Goal: Information Seeking & Learning: Learn about a topic

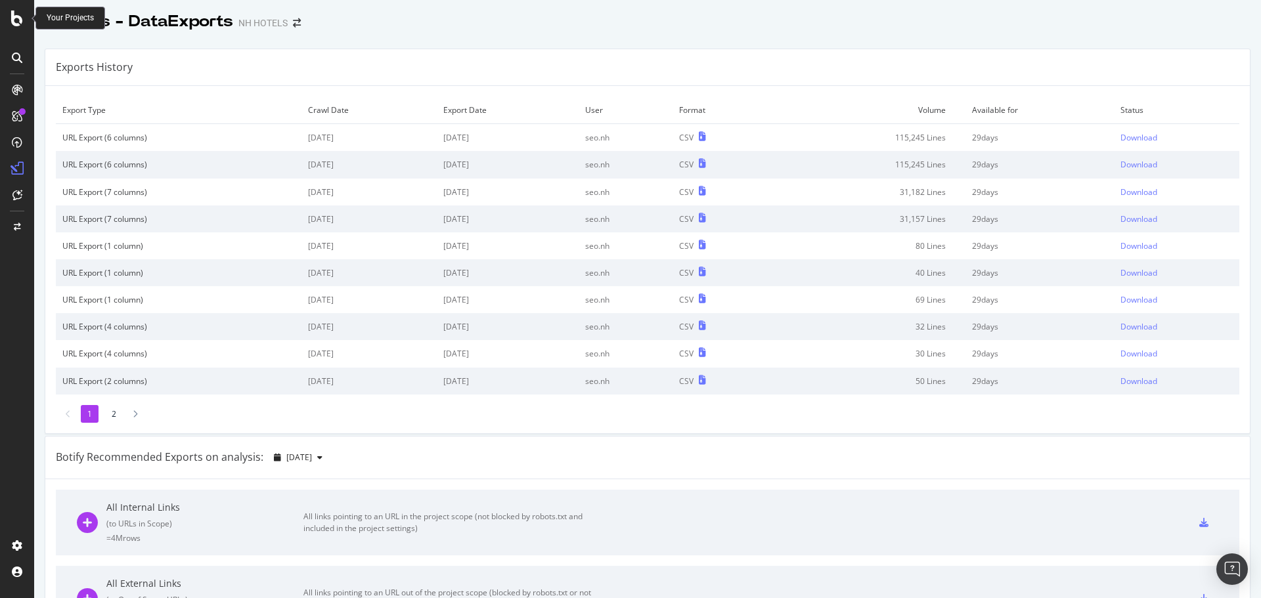
click at [12, 20] on icon at bounding box center [17, 19] width 12 height 16
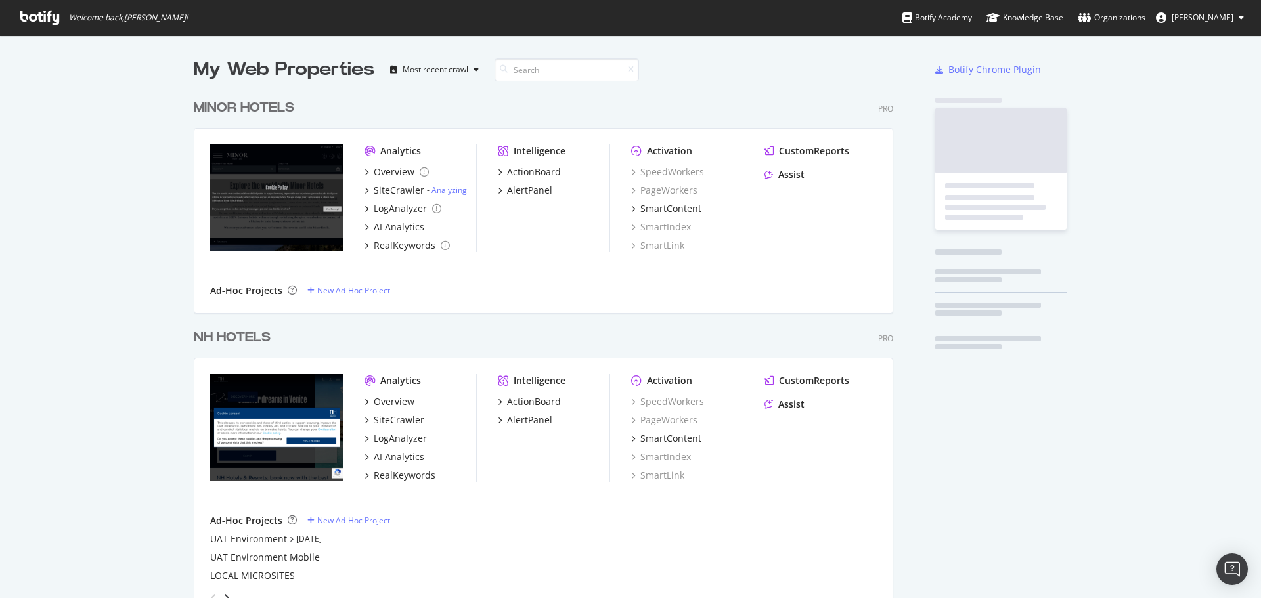
scroll to position [588, 1241]
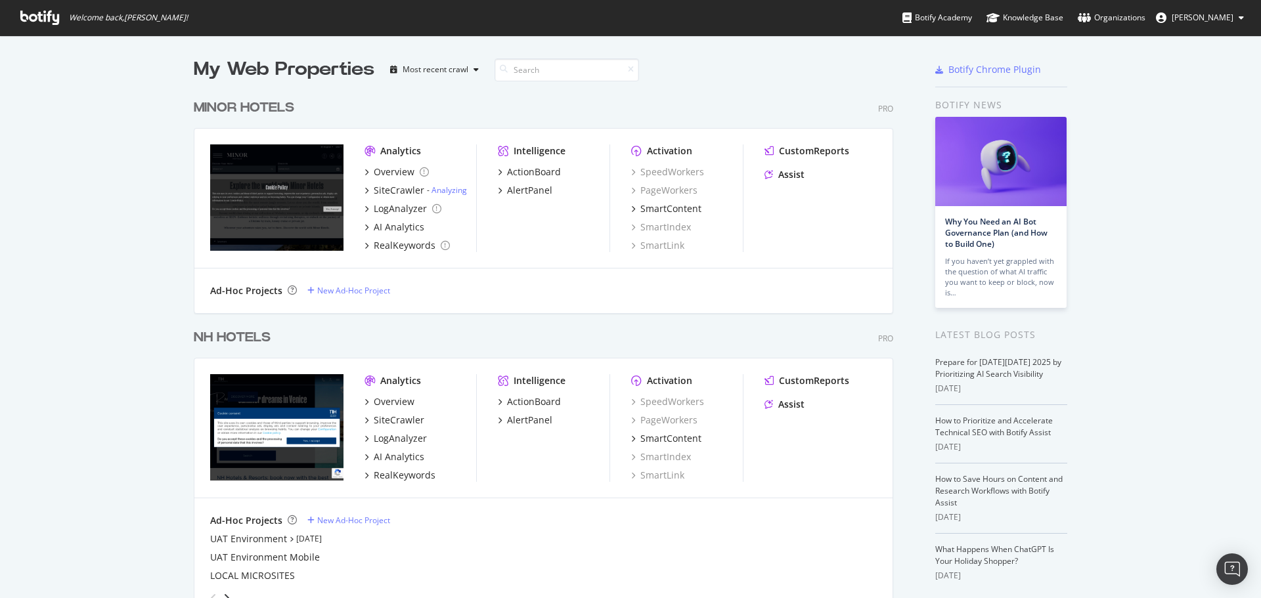
click at [244, 332] on div "NH HOTELS" at bounding box center [232, 337] width 77 height 19
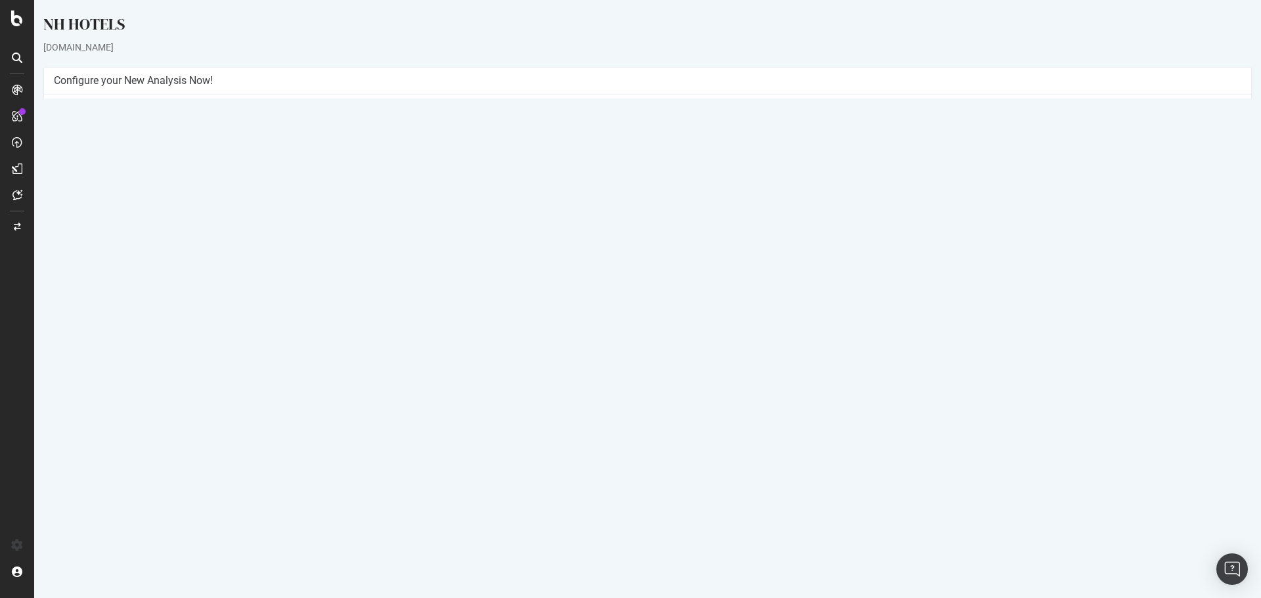
click at [95, 451] on link "2025 Oct. 3rd report" at bounding box center [89, 448] width 51 height 11
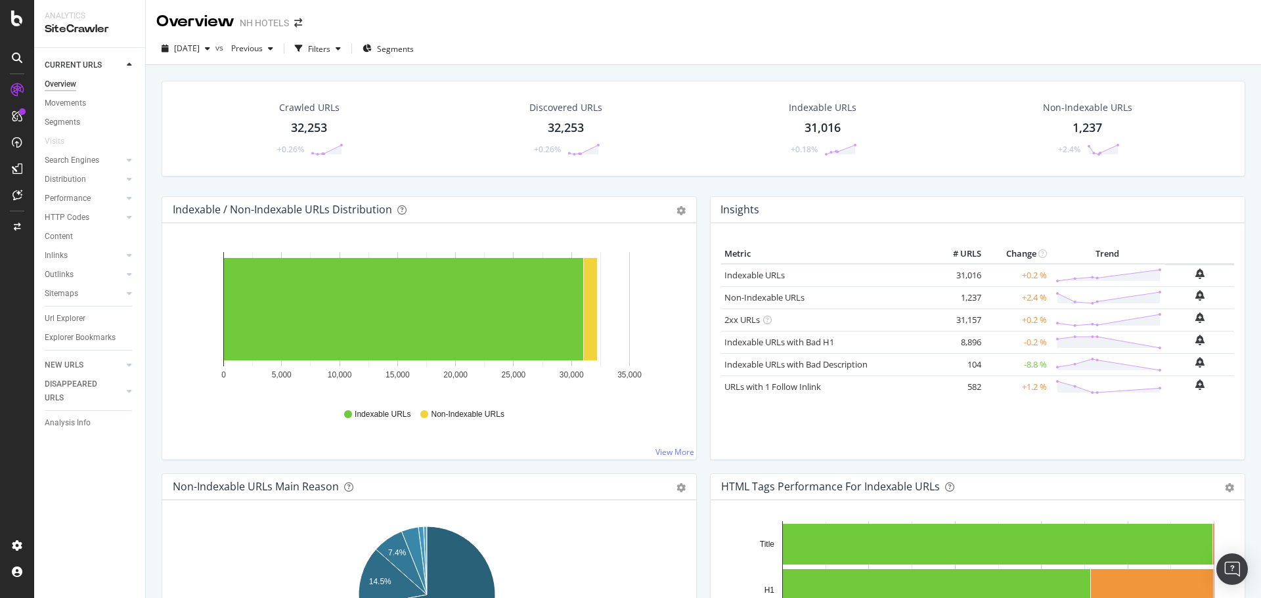
click at [334, 128] on div "Crawled URLs 32,253 +0.26%" at bounding box center [308, 129] width 95 height 68
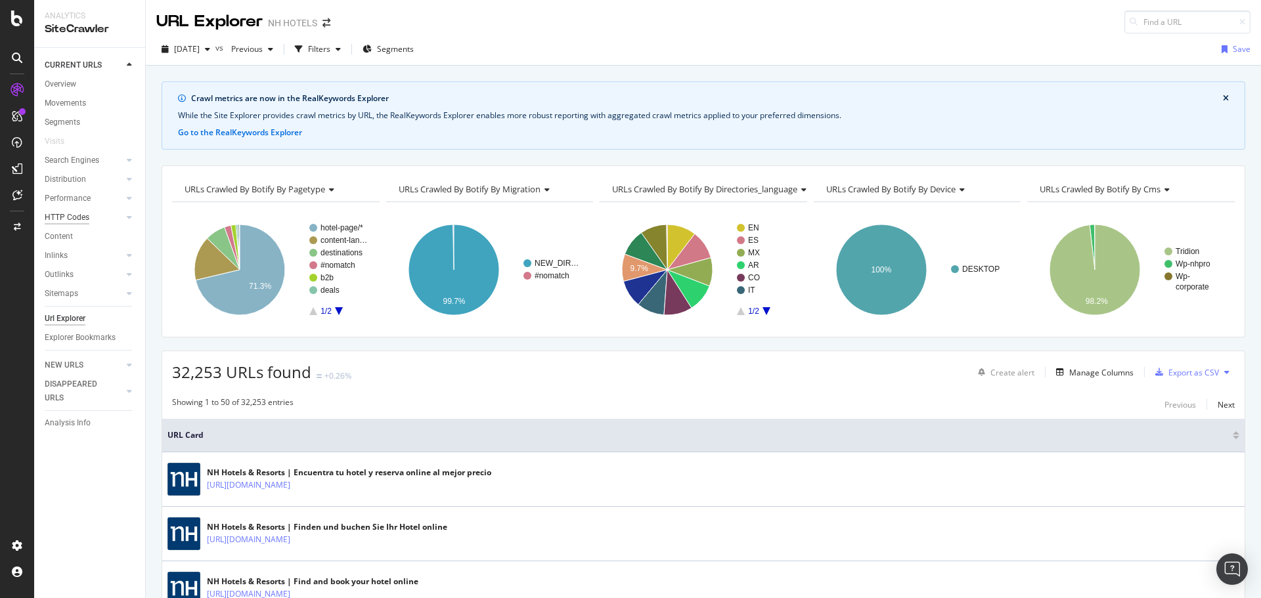
click at [75, 216] on div "HTTP Codes" at bounding box center [67, 218] width 45 height 14
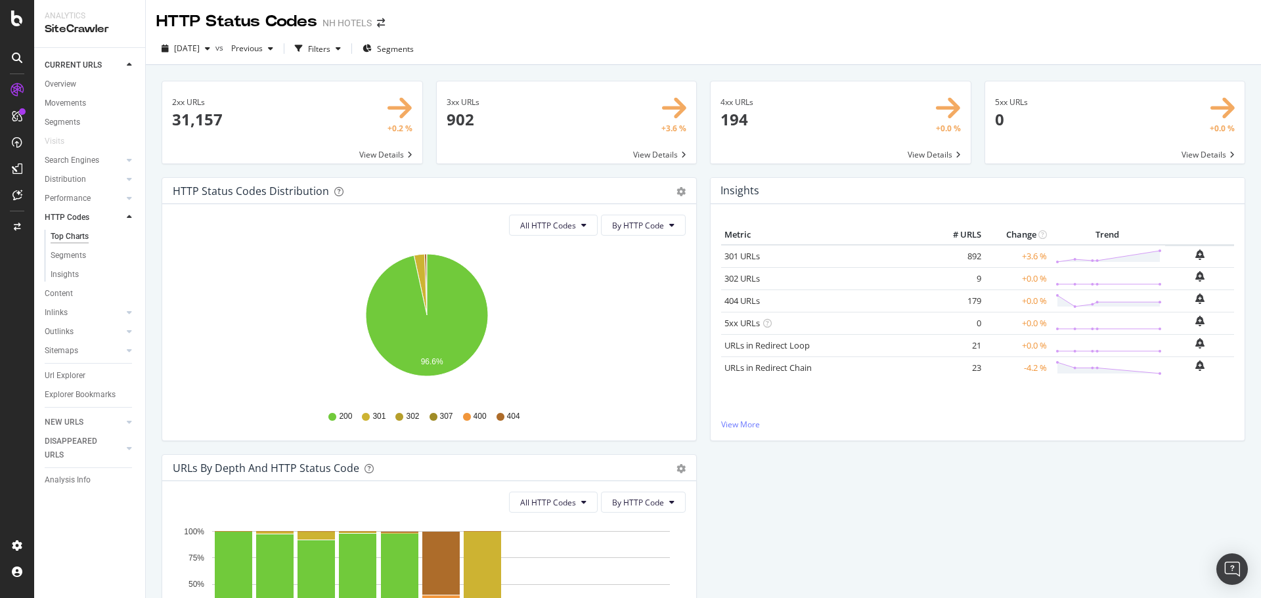
click at [297, 112] on span at bounding box center [292, 122] width 260 height 82
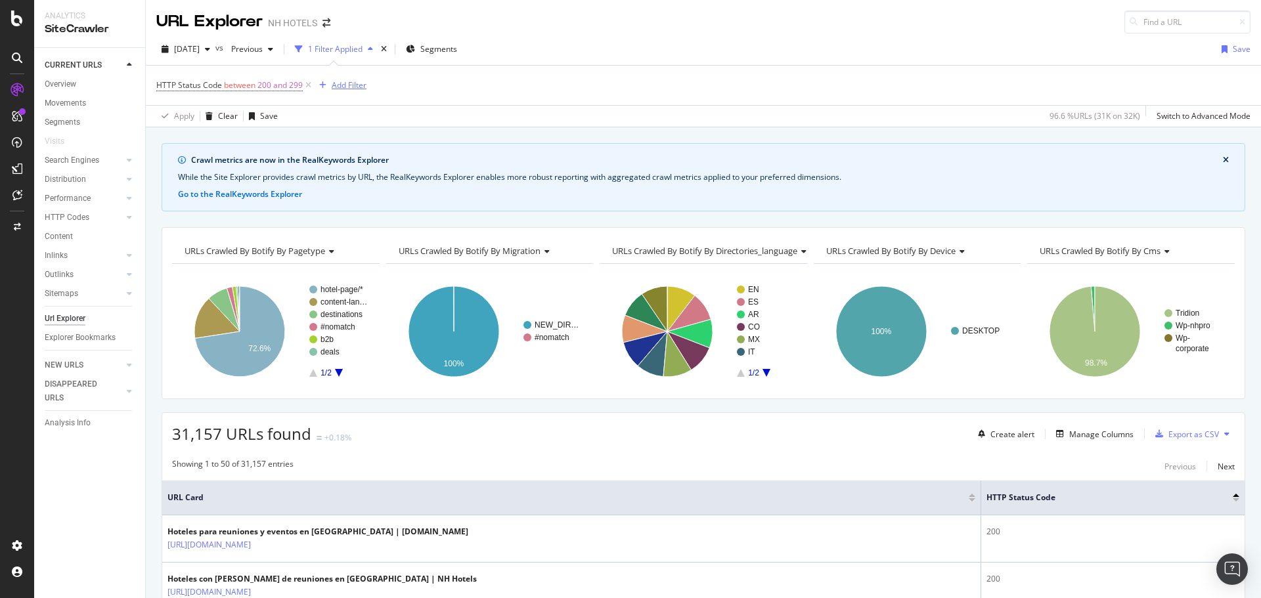
click at [345, 84] on div "Add Filter" at bounding box center [349, 84] width 35 height 11
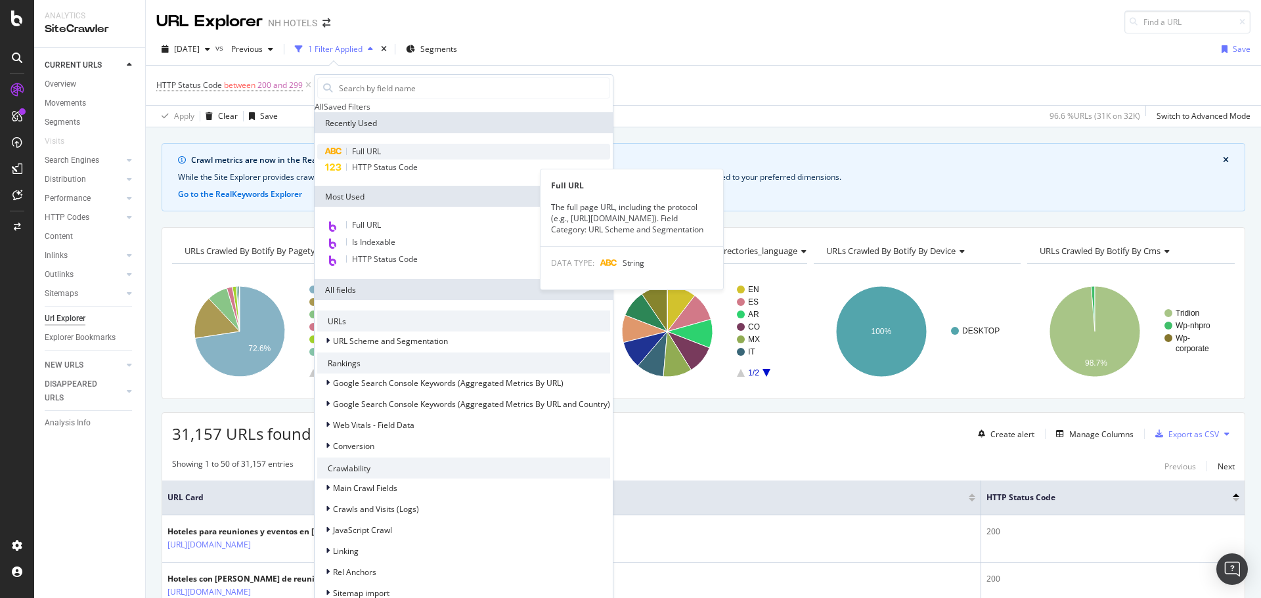
click at [388, 160] on div "Full URL" at bounding box center [463, 152] width 293 height 16
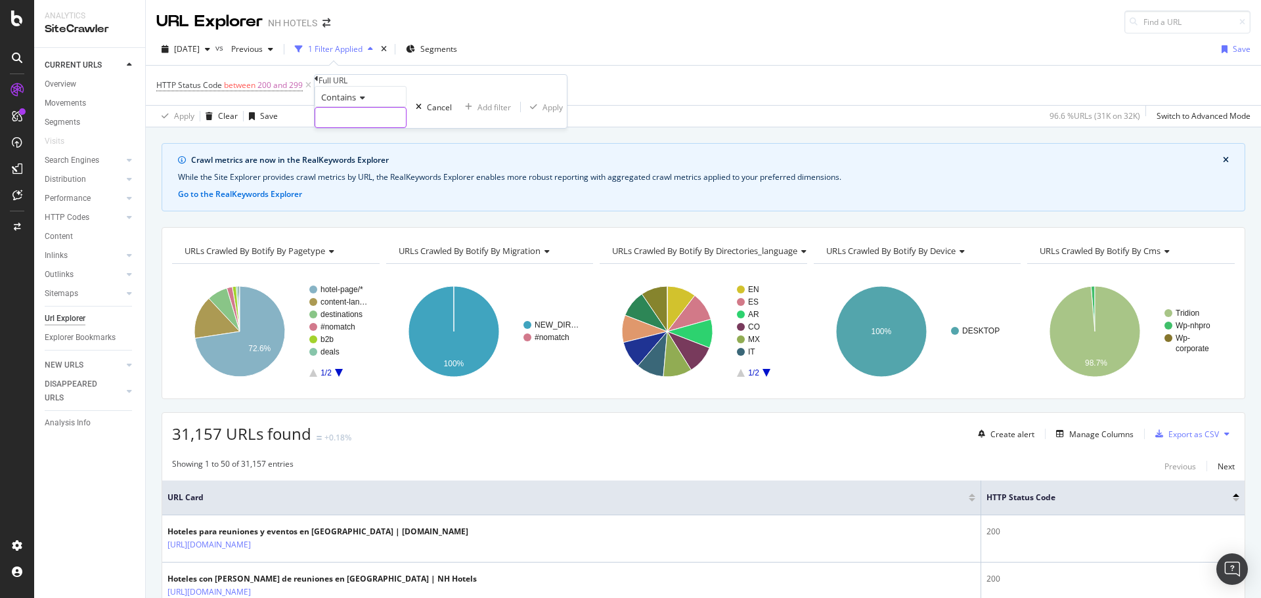
click at [372, 127] on input "text" at bounding box center [360, 118] width 91 height 20
paste input "https://www.nh-hotels.com/en/travel-guides/brussels/"
type input "https://www.nh-hotels.com/en/travel-guides/brussels/"
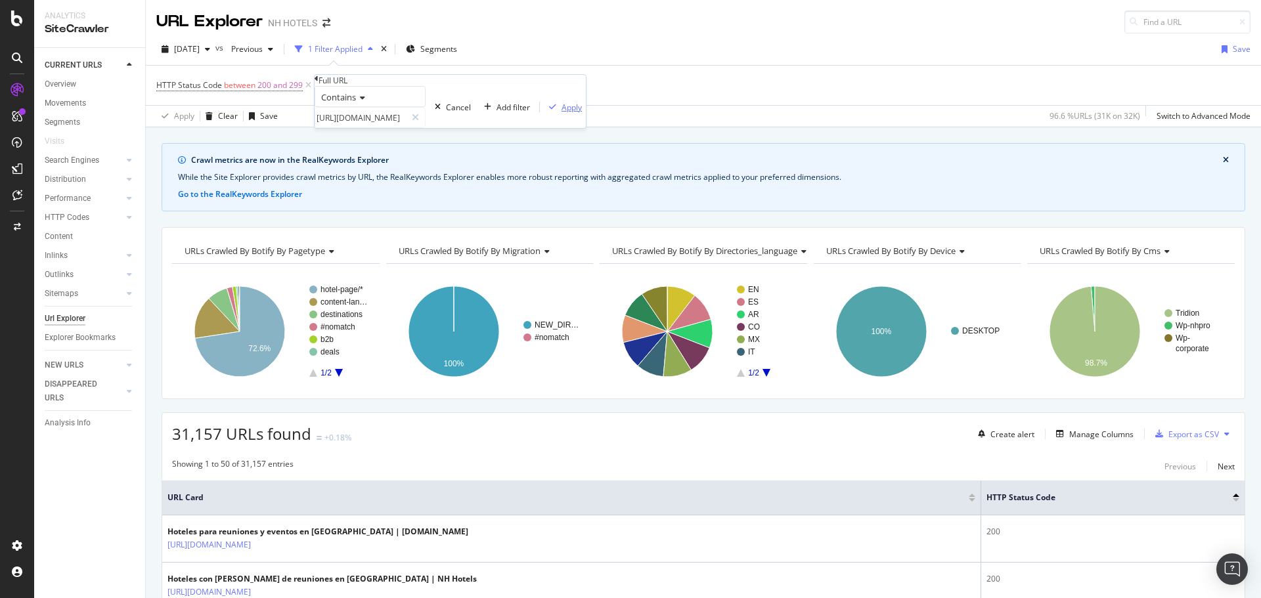
click at [562, 113] on div "Apply" at bounding box center [572, 107] width 20 height 11
click at [467, 168] on div "Crawl metrics are now in the RealKeywords Explorer While the Site Explorer prov…" at bounding box center [704, 177] width 1084 height 68
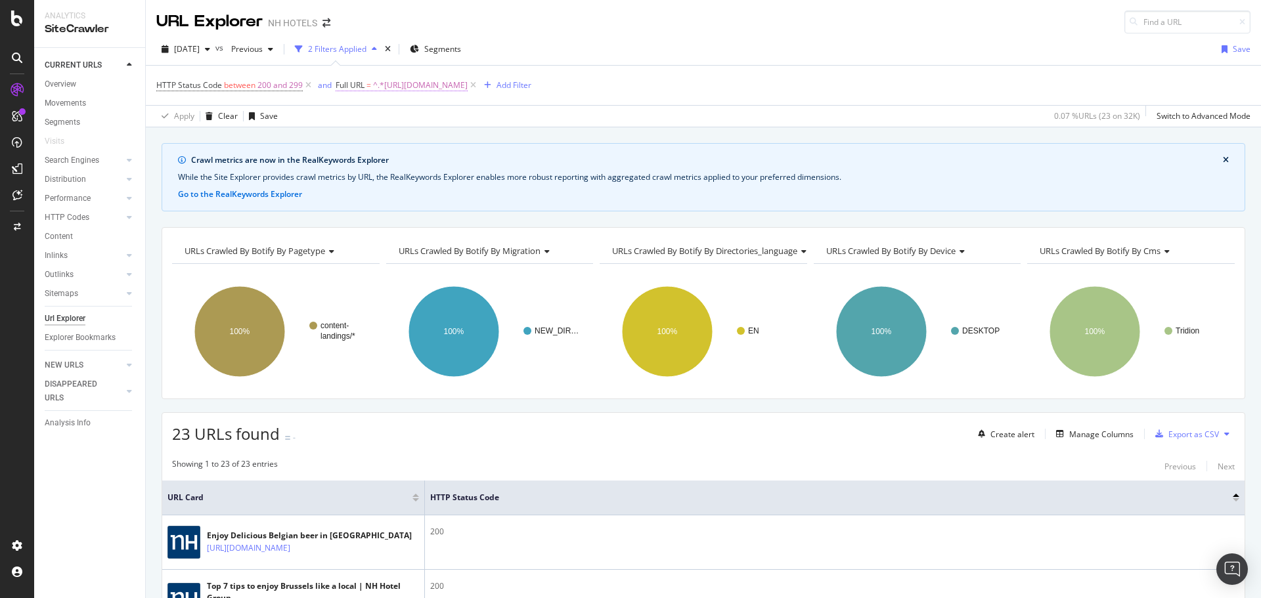
click at [468, 83] on span "^.*https://www.nh-hotels.com/en/travel-guides/brussels/.*$" at bounding box center [420, 85] width 95 height 18
click at [387, 100] on icon at bounding box center [382, 96] width 9 height 8
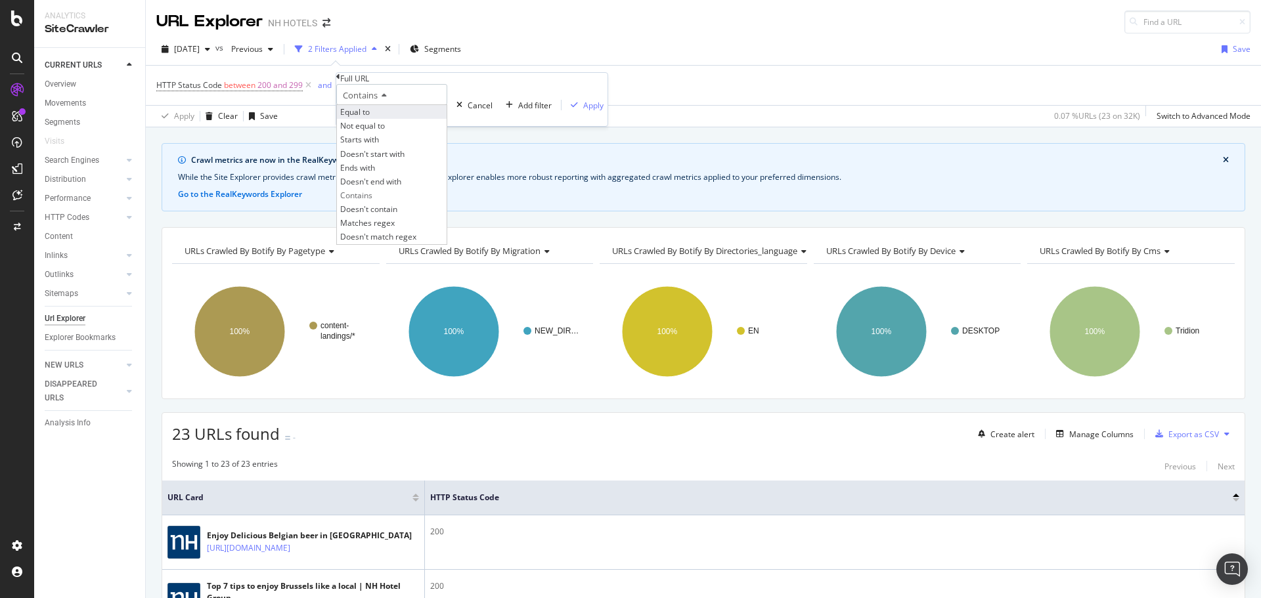
click at [392, 119] on div "Equal to" at bounding box center [392, 112] width 110 height 14
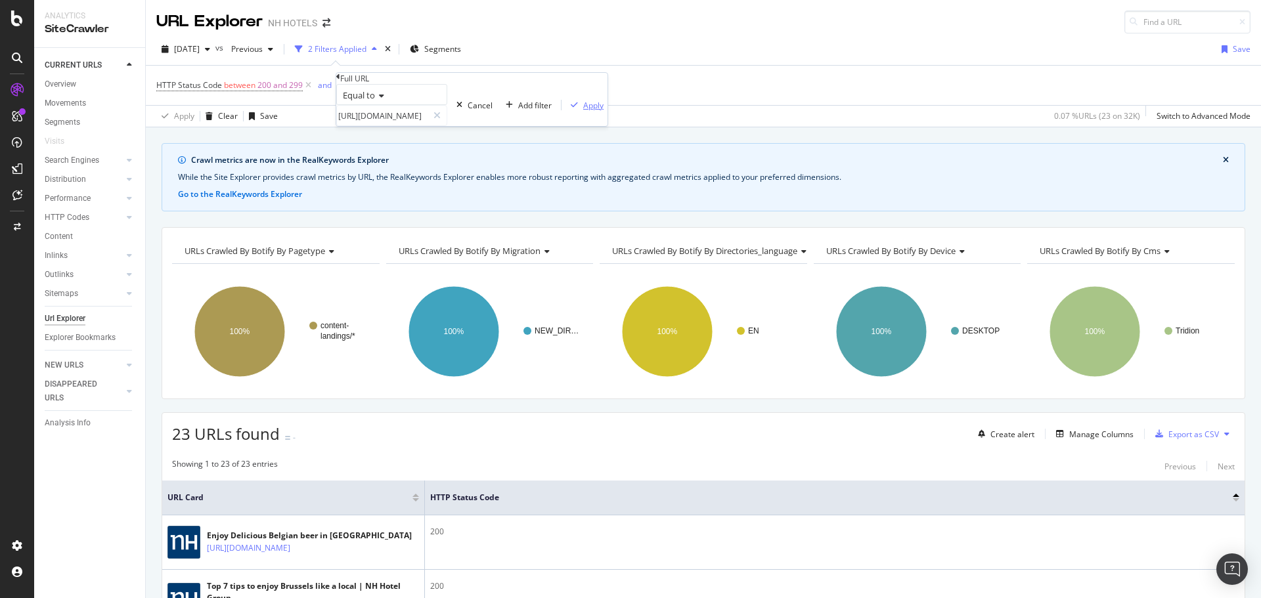
drag, startPoint x: 474, startPoint y: 166, endPoint x: 803, endPoint y: 104, distance: 335.4
click at [583, 111] on div "Apply" at bounding box center [593, 105] width 20 height 11
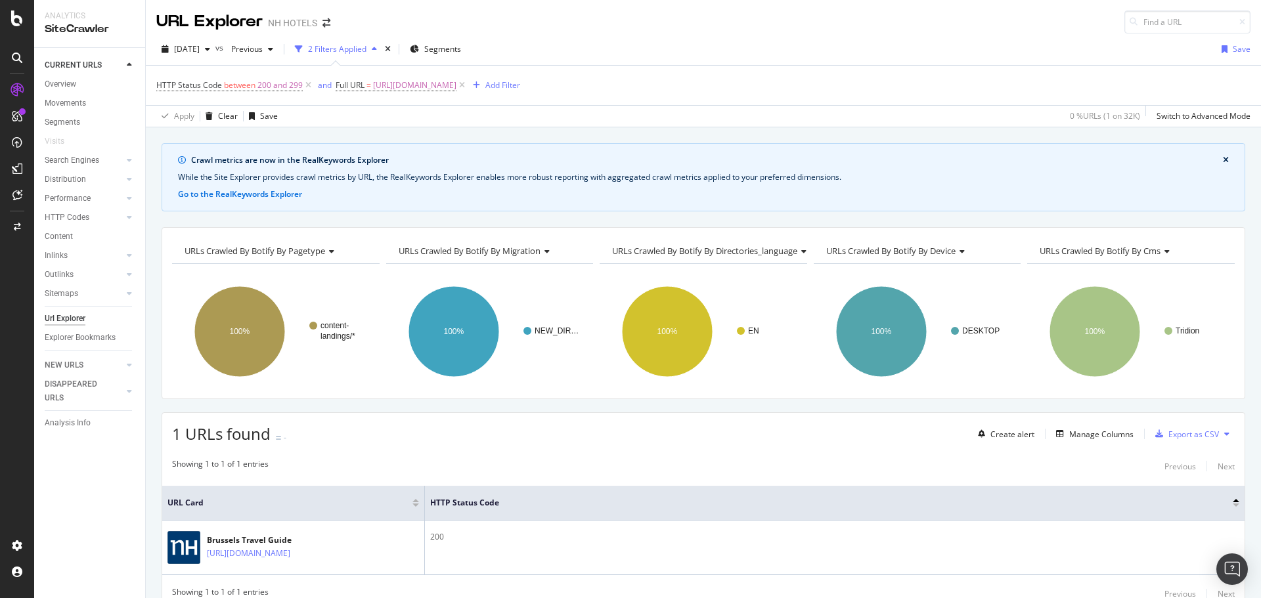
scroll to position [57, 0]
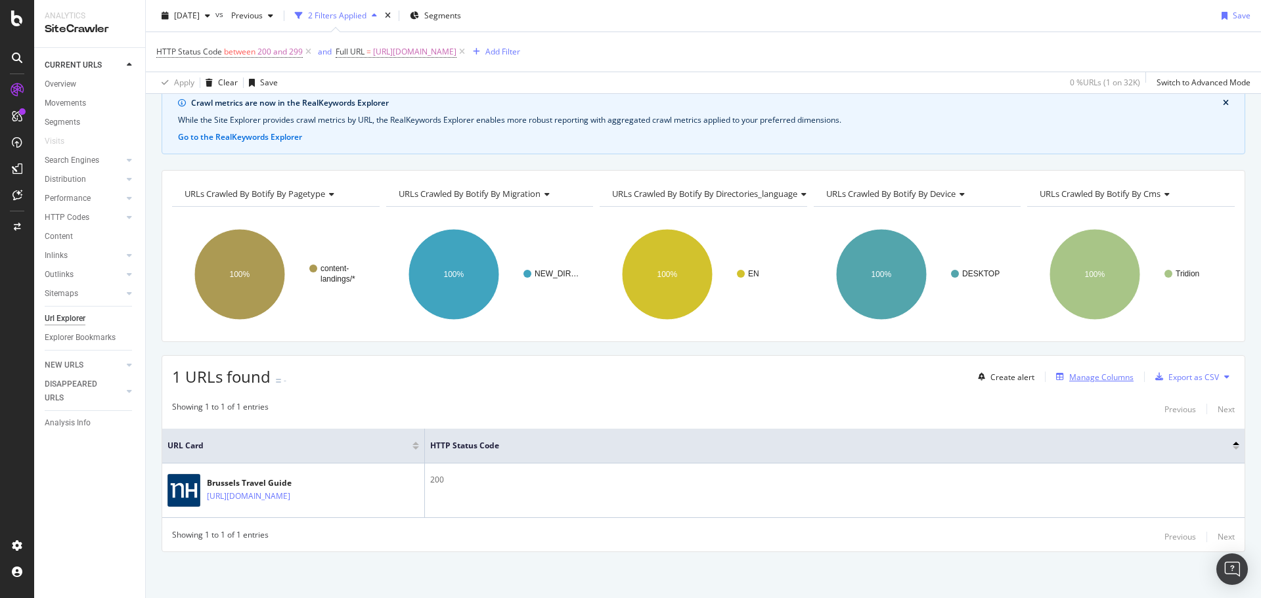
click at [1107, 384] on div "Manage Columns" at bounding box center [1092, 377] width 83 height 14
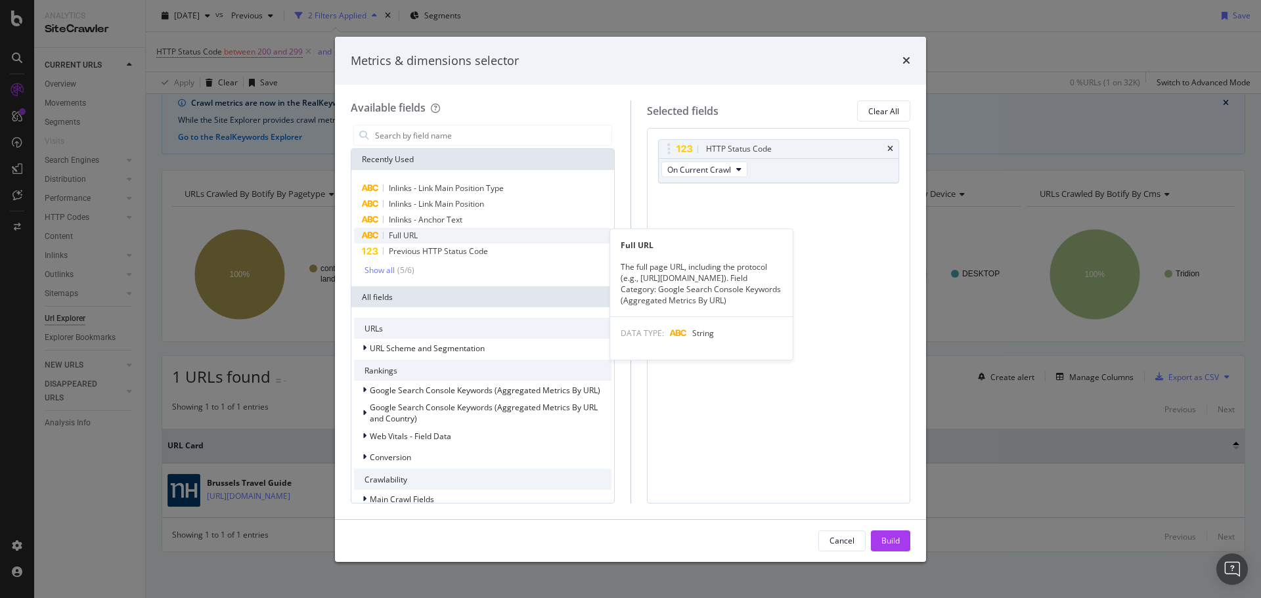
click at [420, 234] on div "Full URL" at bounding box center [482, 236] width 257 height 16
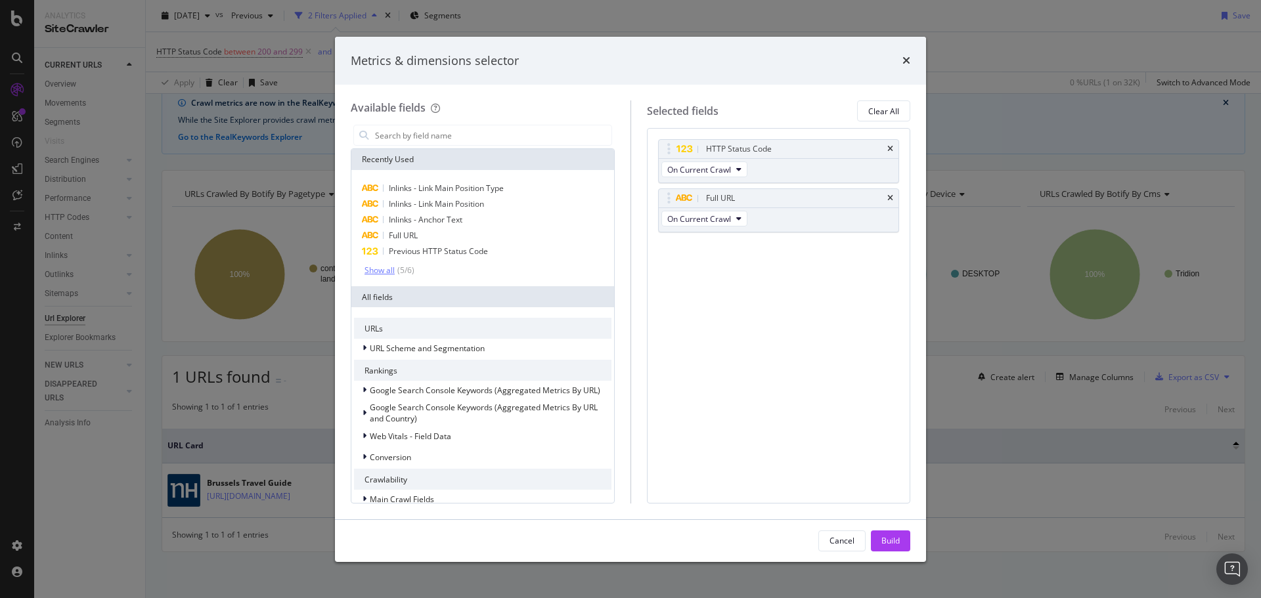
click at [398, 267] on div "( 5 / 6 )" at bounding box center [405, 270] width 20 height 11
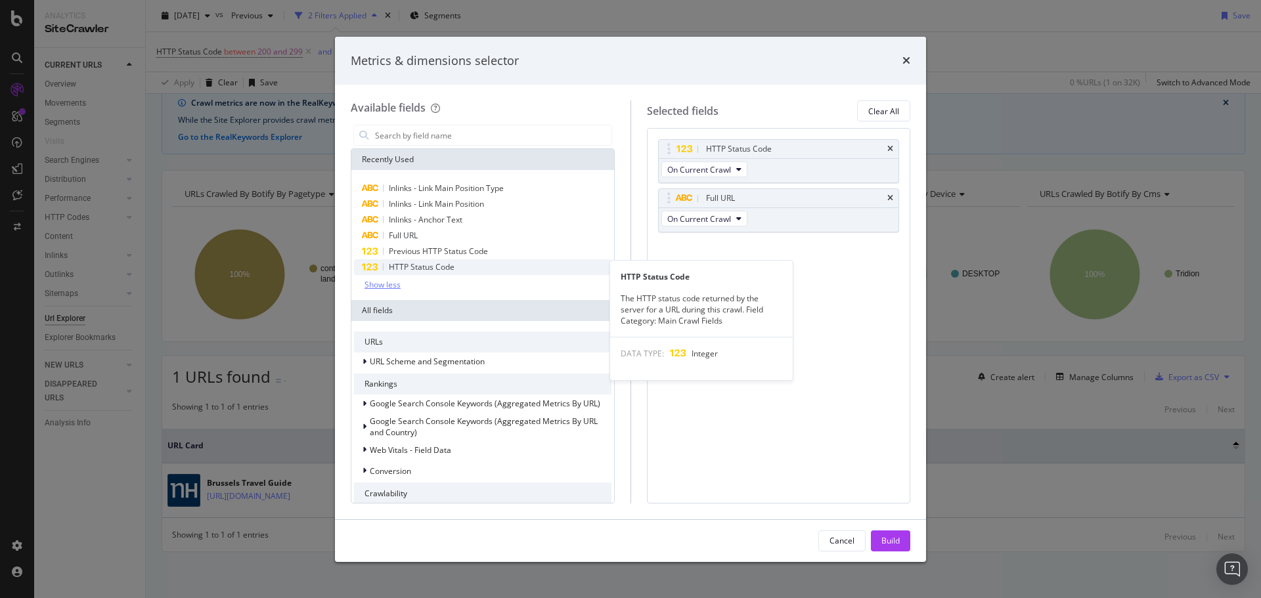
click at [421, 273] on div "HTTP Status Code" at bounding box center [482, 267] width 257 height 16
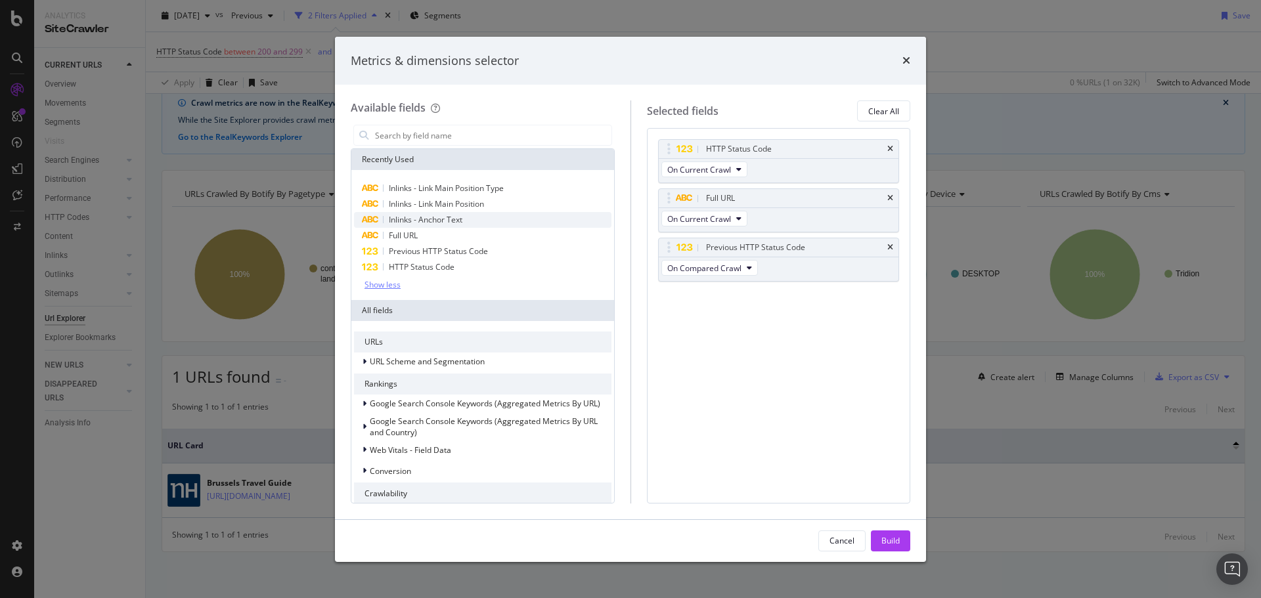
click at [428, 222] on span "Inlinks - Anchor Text" at bounding box center [426, 219] width 74 height 11
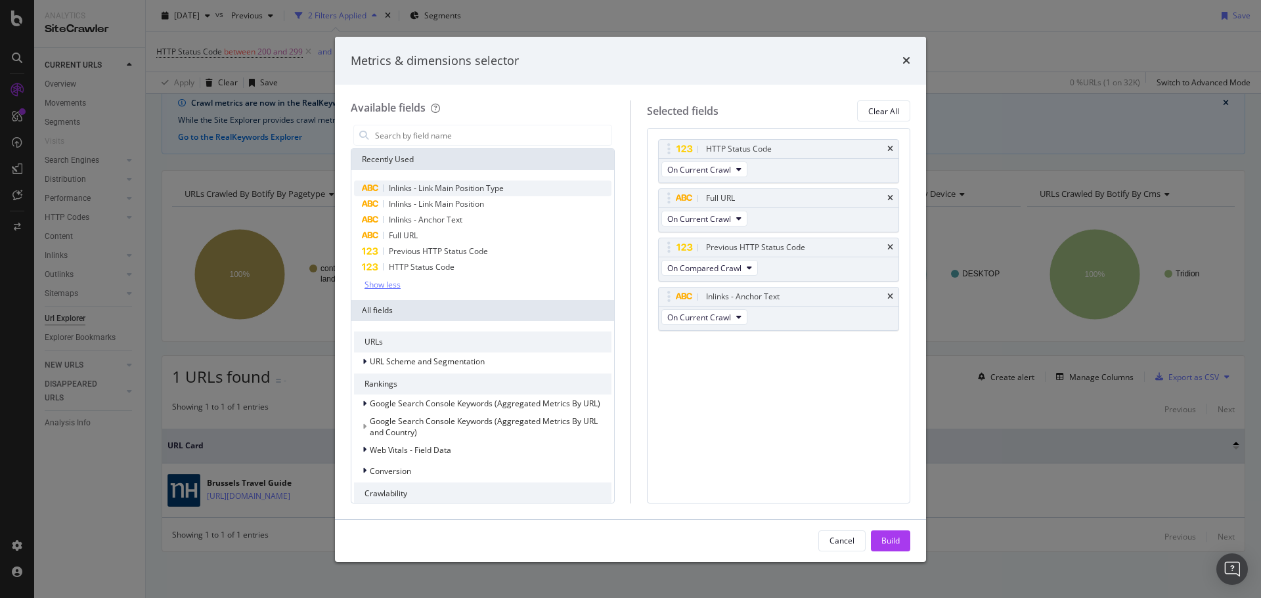
click at [481, 190] on span "Inlinks - Link Main Position Type" at bounding box center [446, 188] width 115 height 11
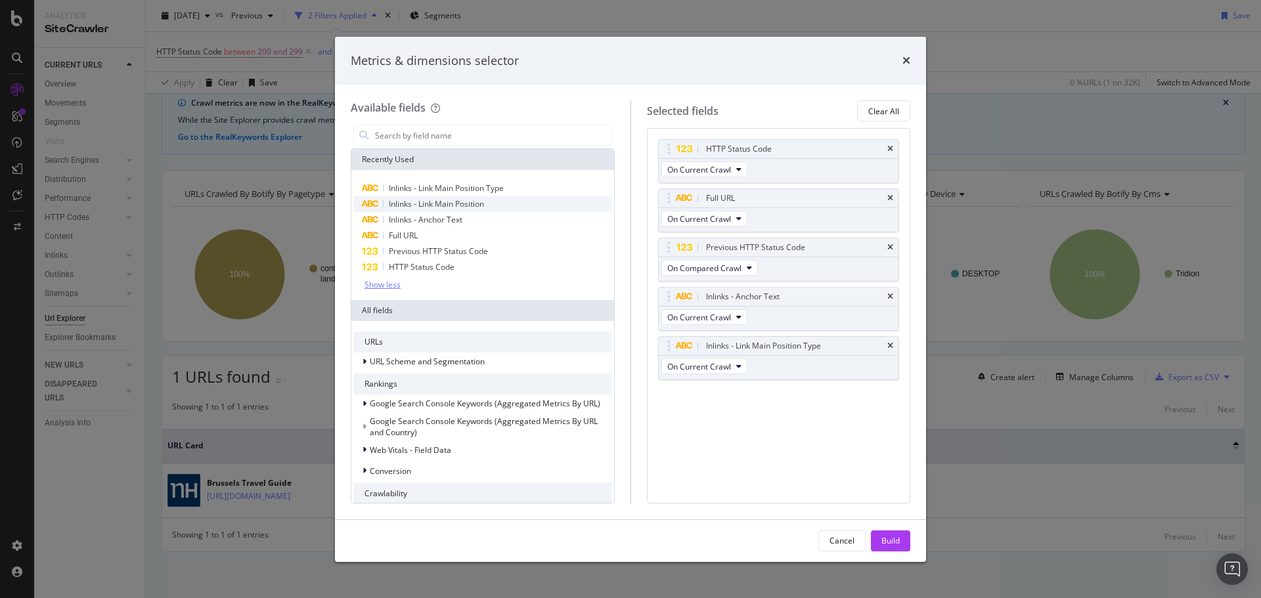
click at [482, 204] on span "Inlinks - Link Main Position" at bounding box center [436, 203] width 95 height 11
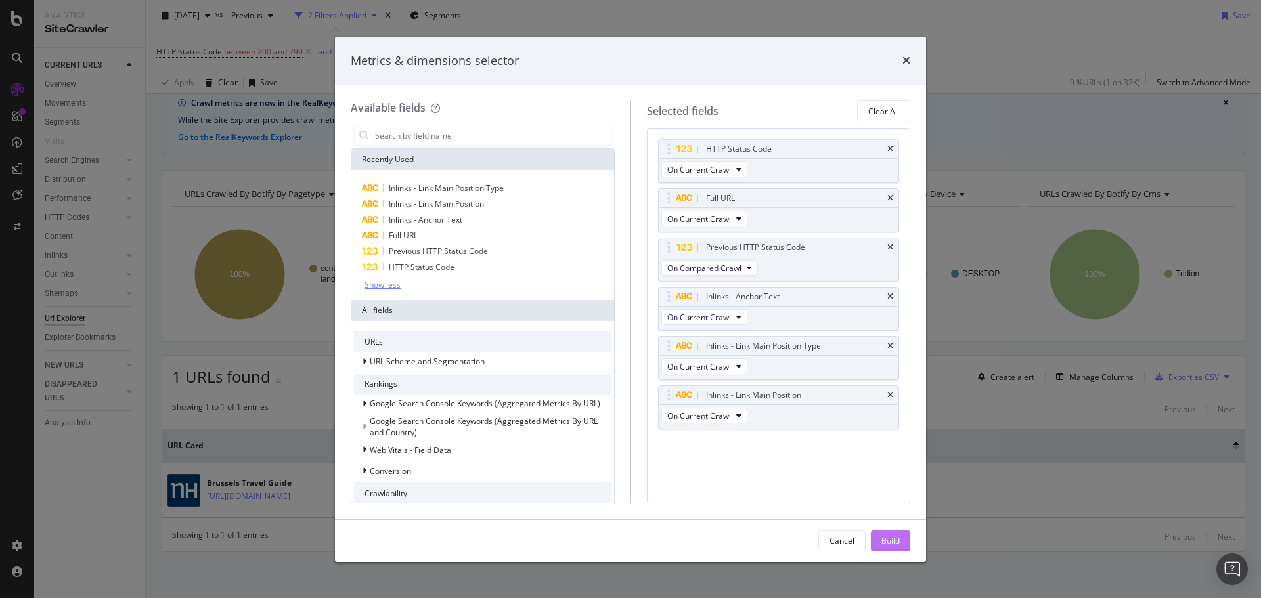
click at [884, 545] on div "Build" at bounding box center [890, 540] width 18 height 11
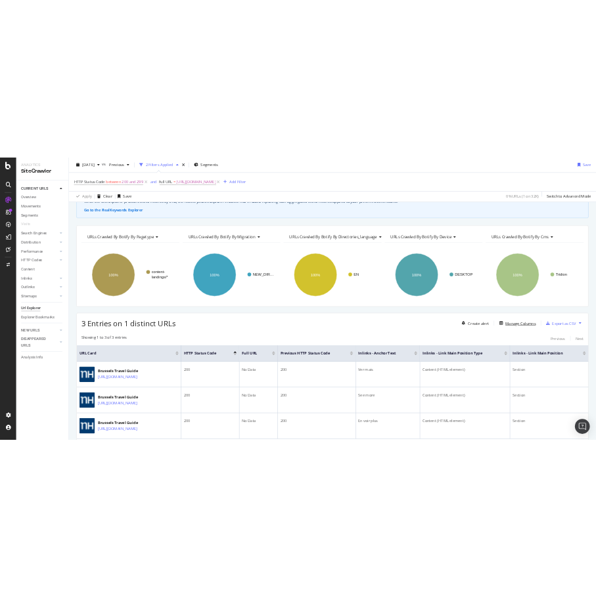
scroll to position [156, 0]
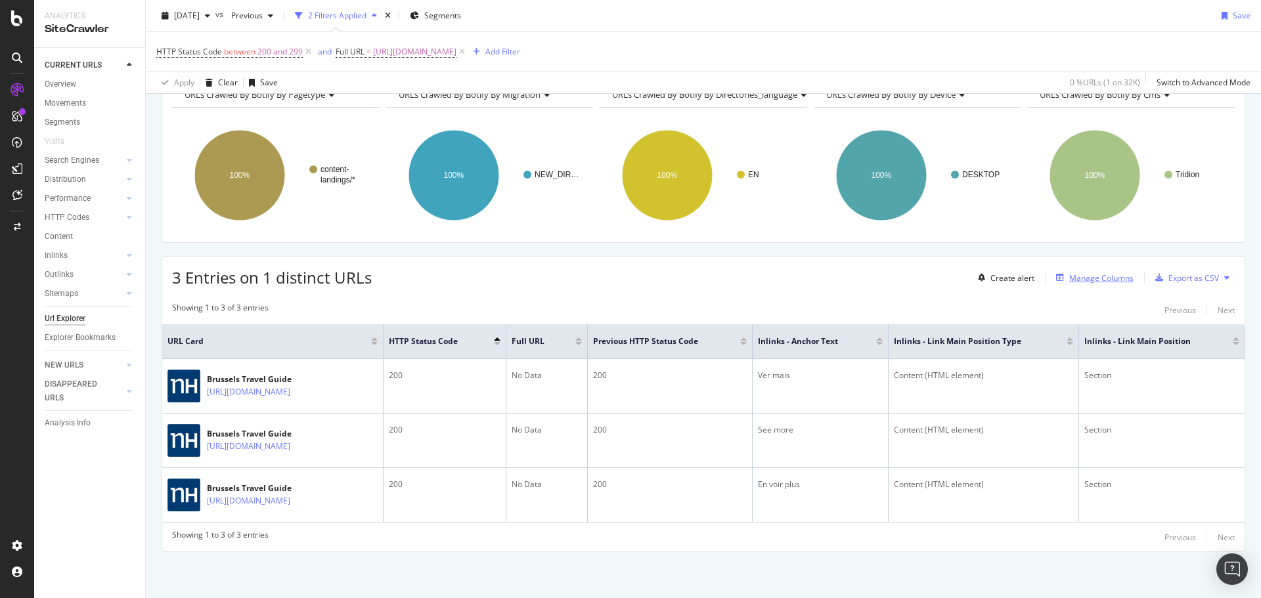
click at [1113, 282] on div "Manage Columns" at bounding box center [1101, 278] width 64 height 11
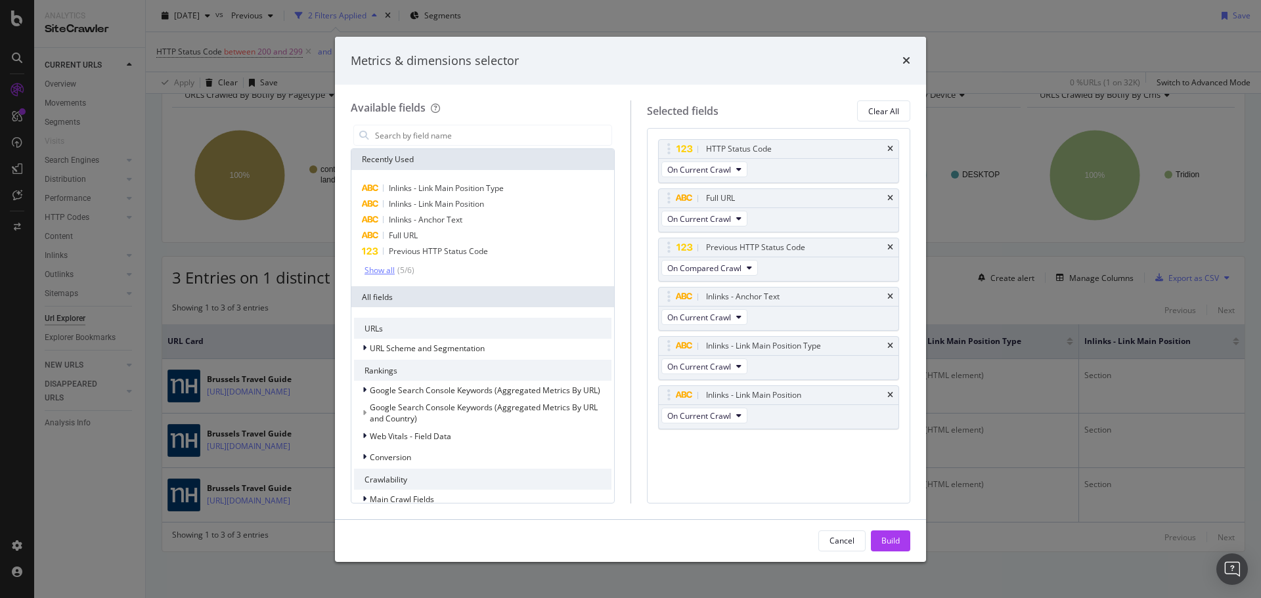
click at [381, 270] on div "Show all" at bounding box center [380, 270] width 30 height 9
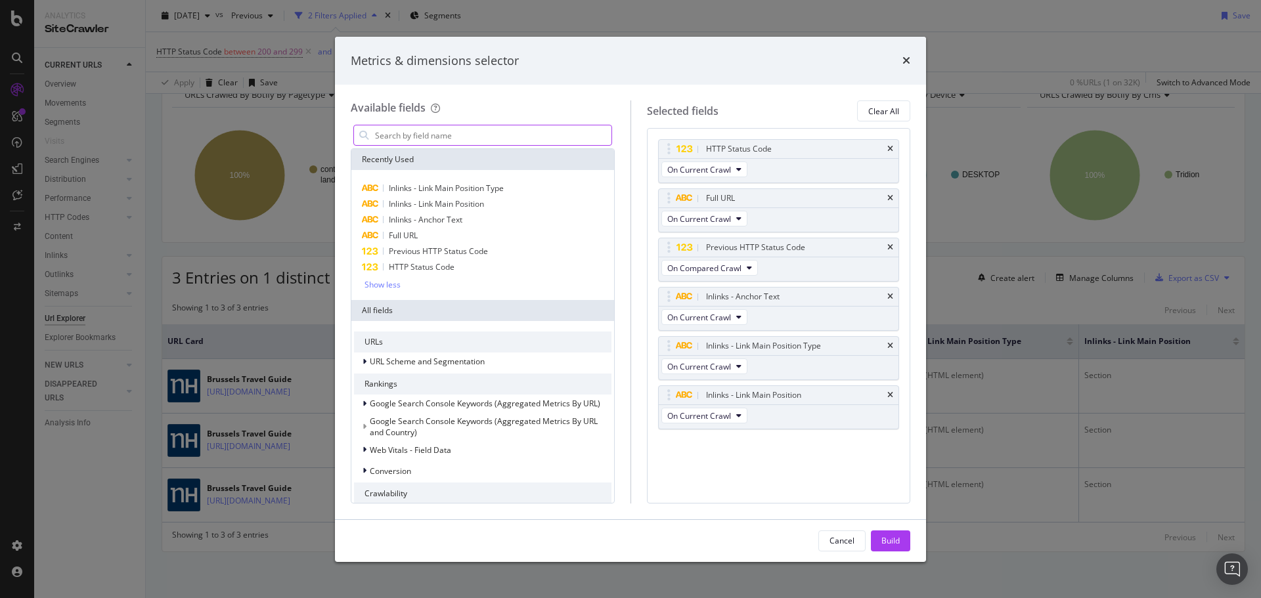
click at [436, 128] on input "modal" at bounding box center [493, 135] width 238 height 20
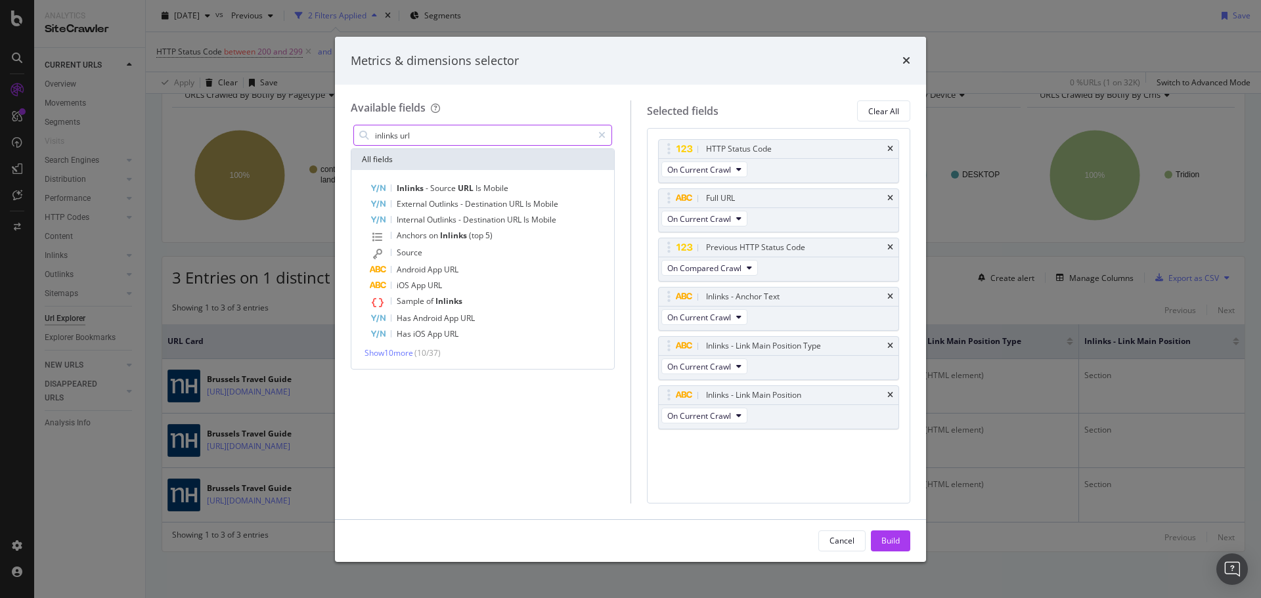
click at [476, 133] on input "inlinks url" at bounding box center [483, 135] width 219 height 20
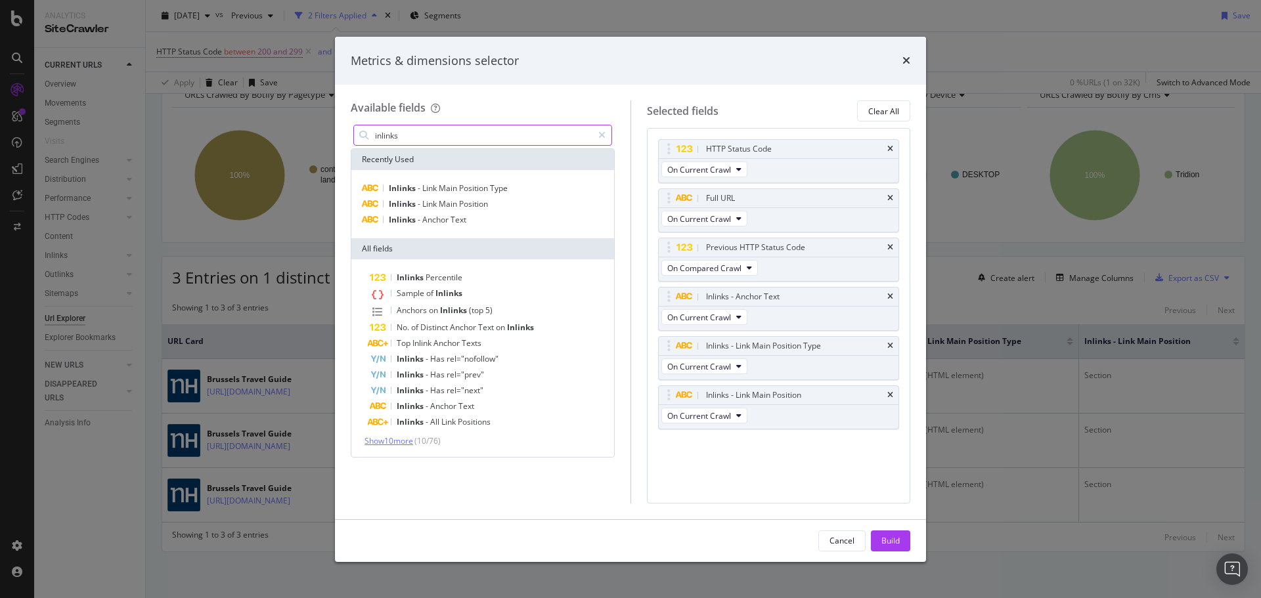
type input "inlinks"
click at [399, 444] on span "Show 10 more" at bounding box center [389, 440] width 49 height 11
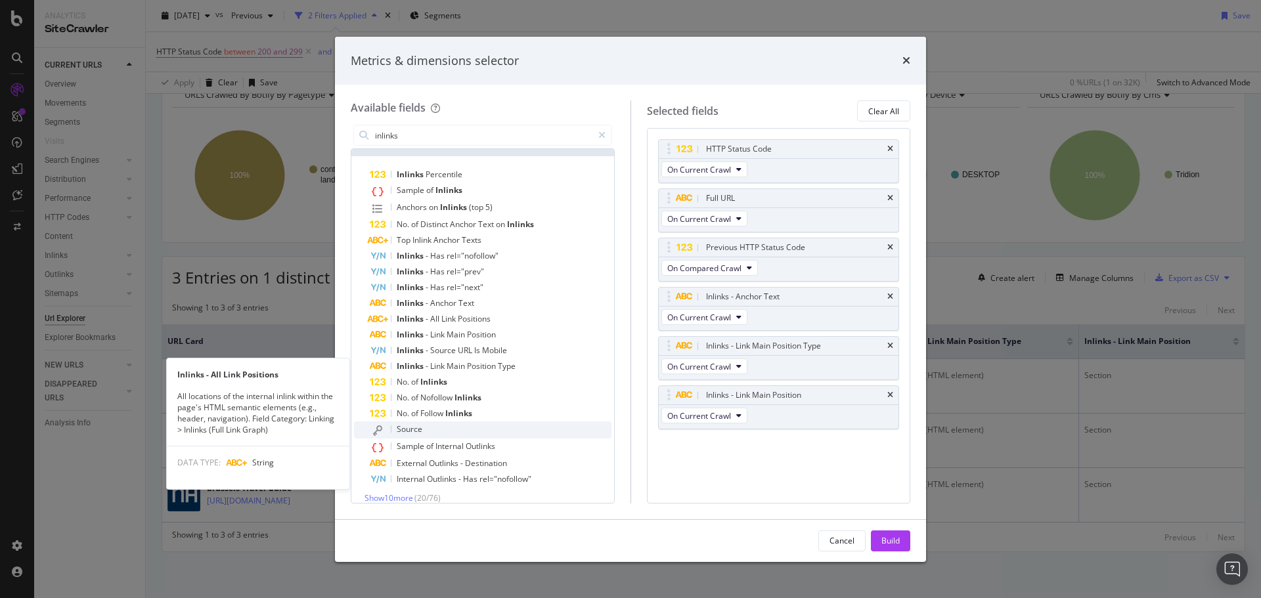
scroll to position [114, 0]
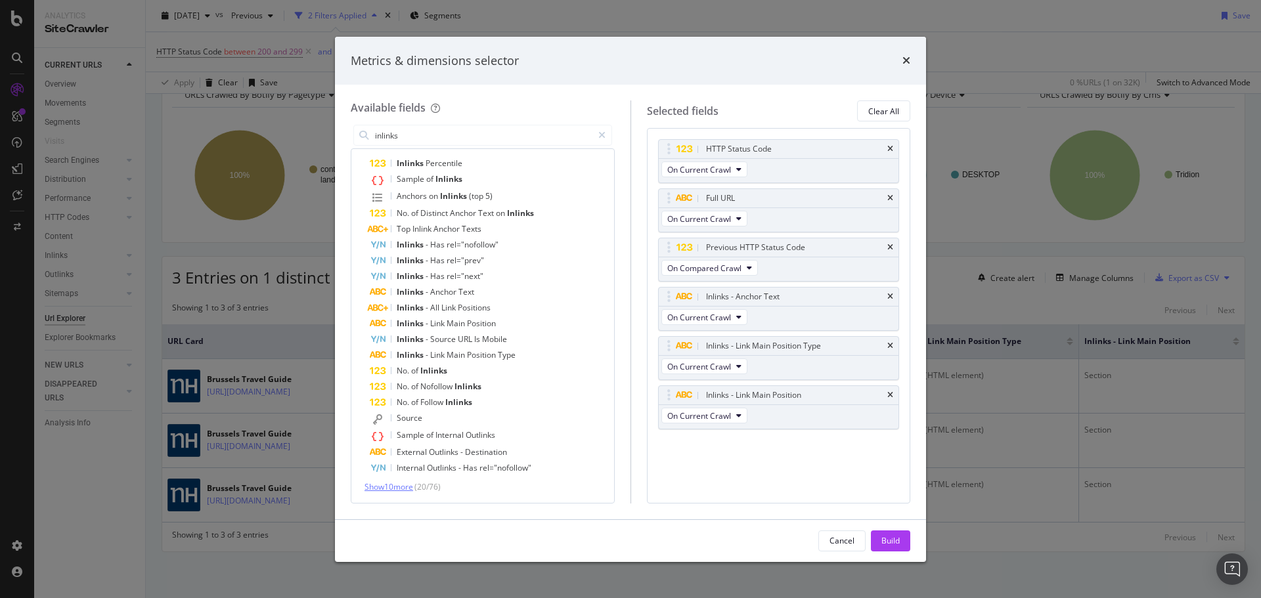
click at [395, 489] on span "Show 10 more" at bounding box center [389, 486] width 49 height 11
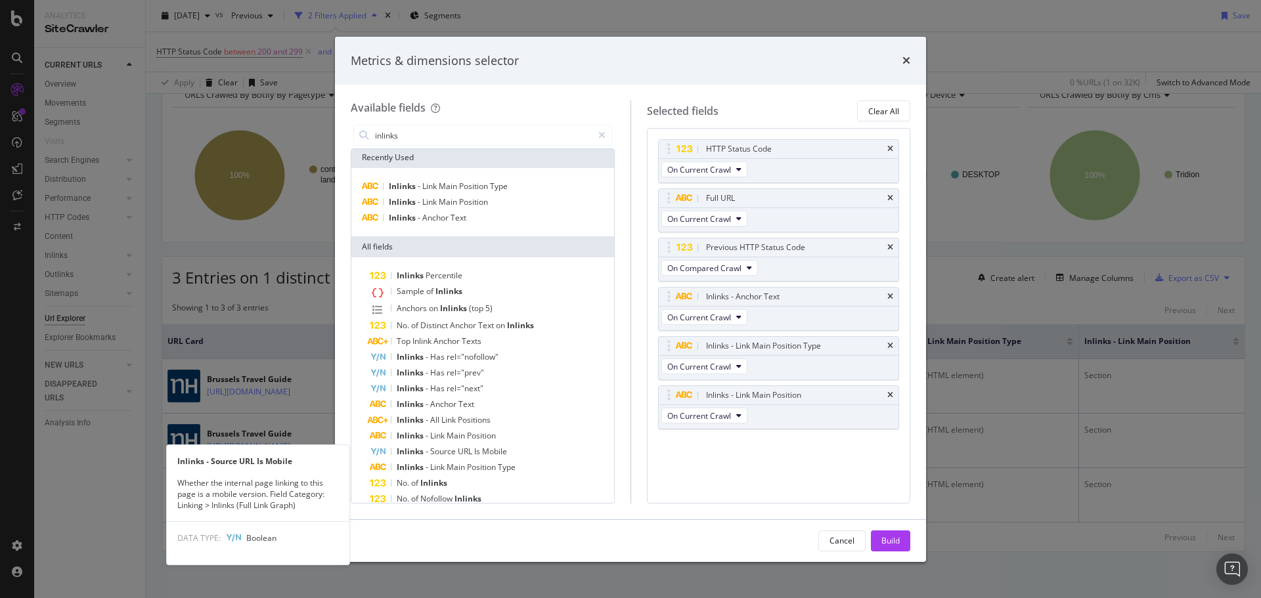
scroll to position [0, 0]
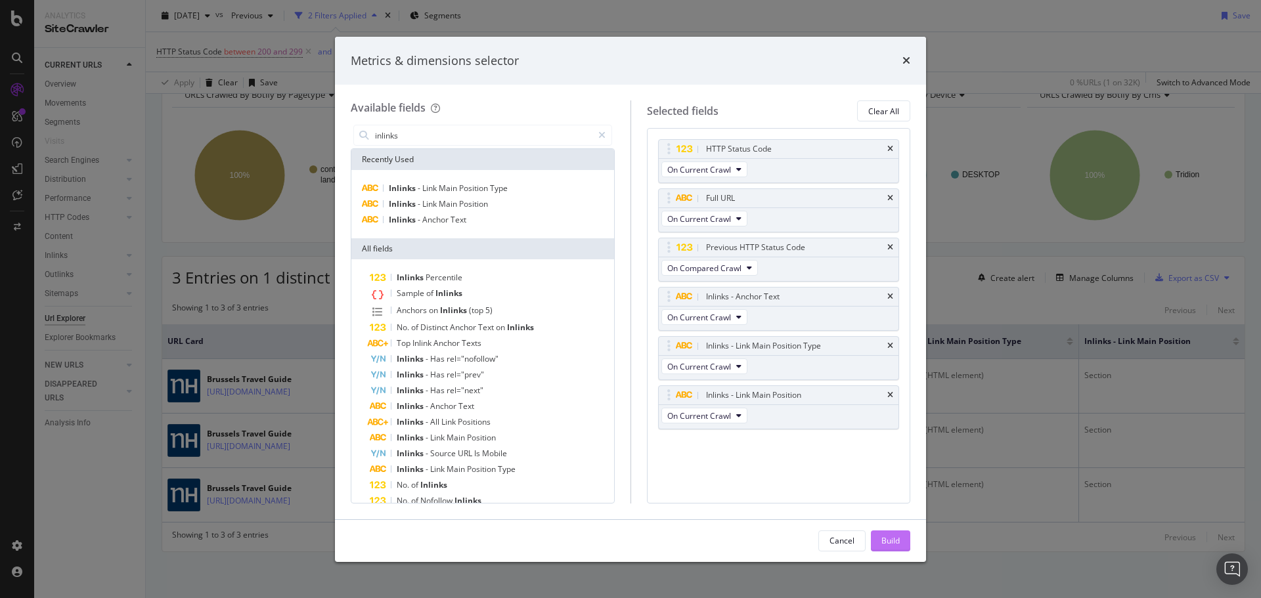
click at [897, 546] on div "Build" at bounding box center [890, 540] width 18 height 11
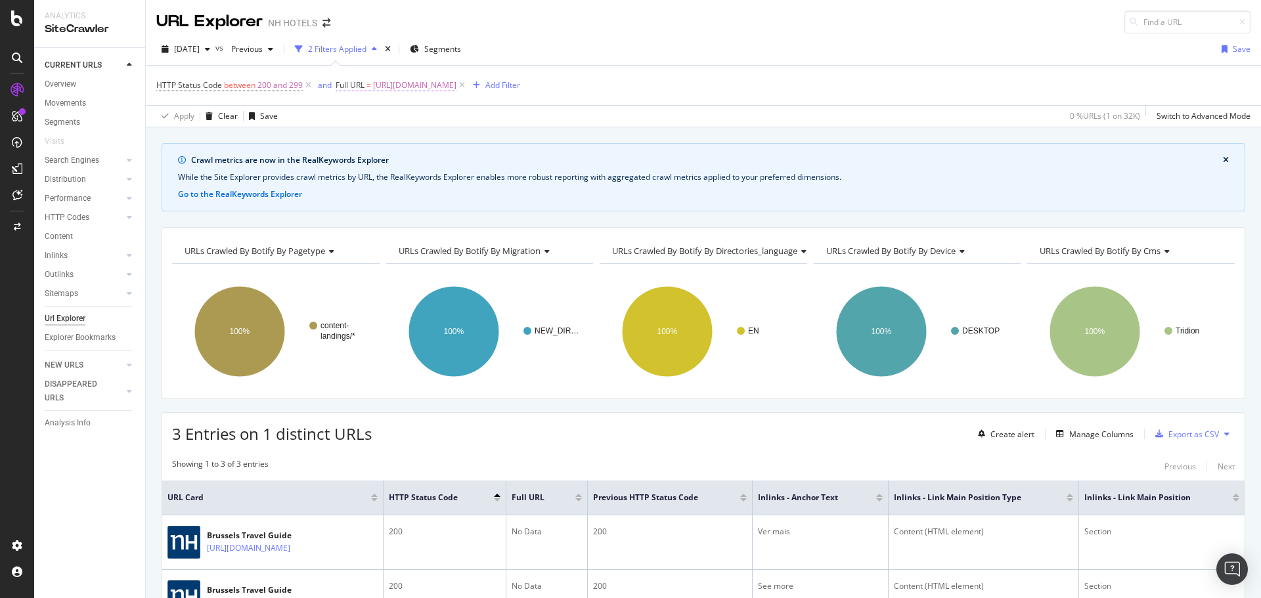
click at [424, 87] on span "https://www.nh-hotels.com/en/travel-guides/brussels/" at bounding box center [414, 85] width 83 height 18
click at [557, 116] on div "Apply Clear Save 0 % URLs ( 1 on 32K ) Switch to Advanced Mode" at bounding box center [703, 116] width 1115 height 22
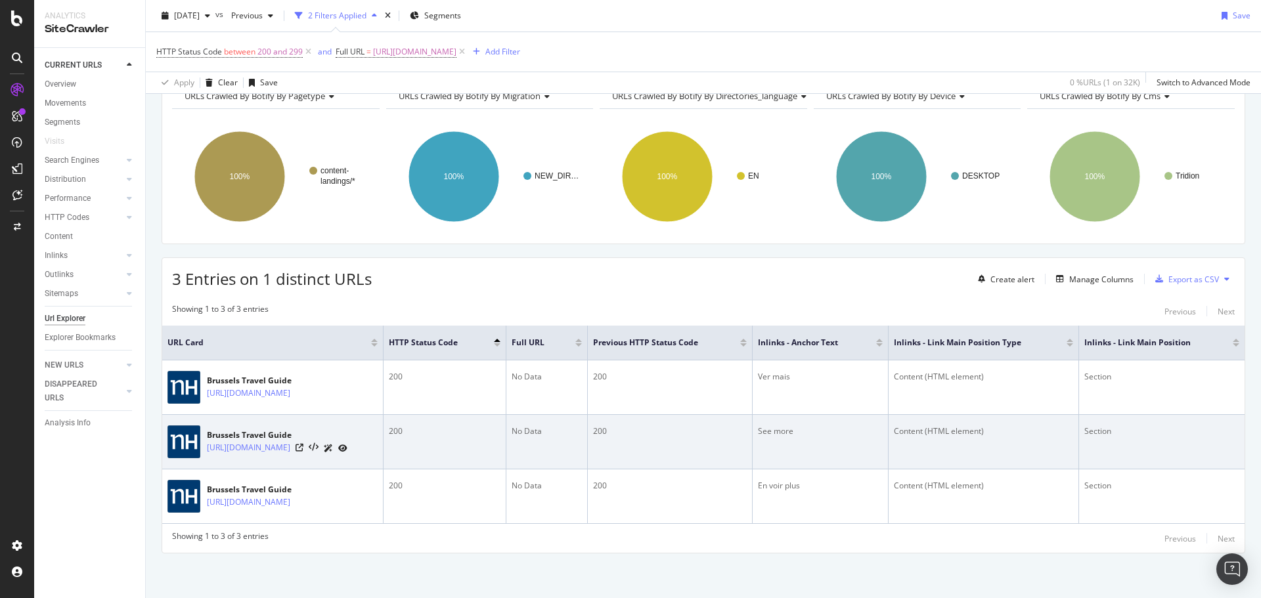
scroll to position [156, 0]
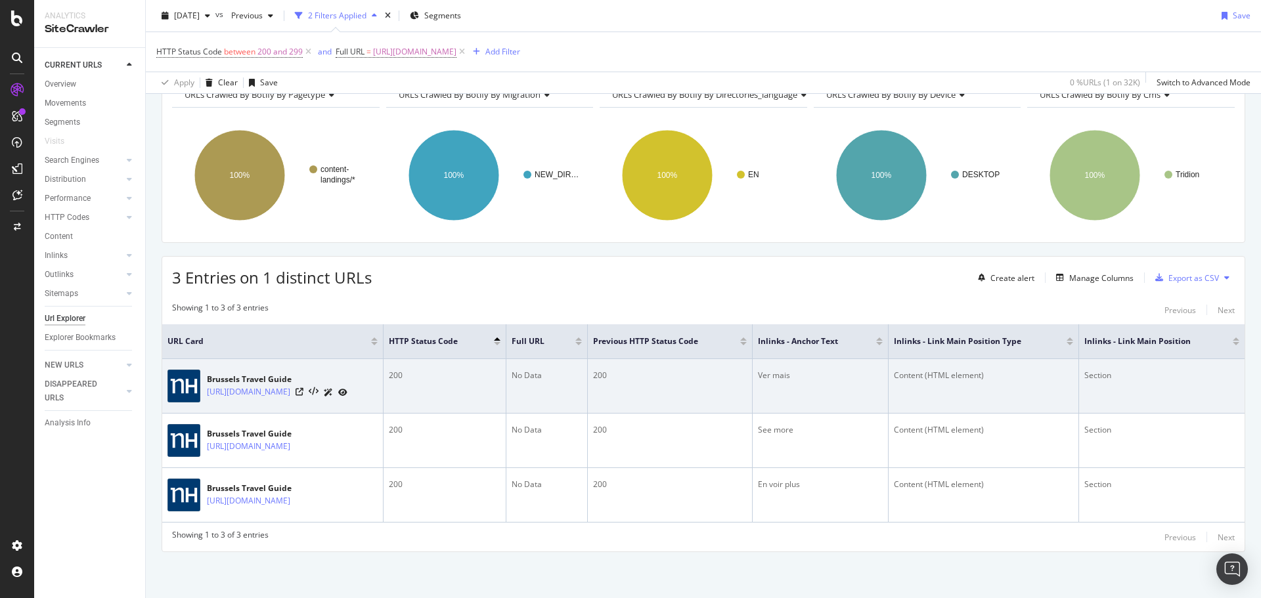
click at [1164, 380] on div "Section" at bounding box center [1161, 376] width 155 height 12
click at [1138, 376] on div "Section" at bounding box center [1161, 376] width 155 height 12
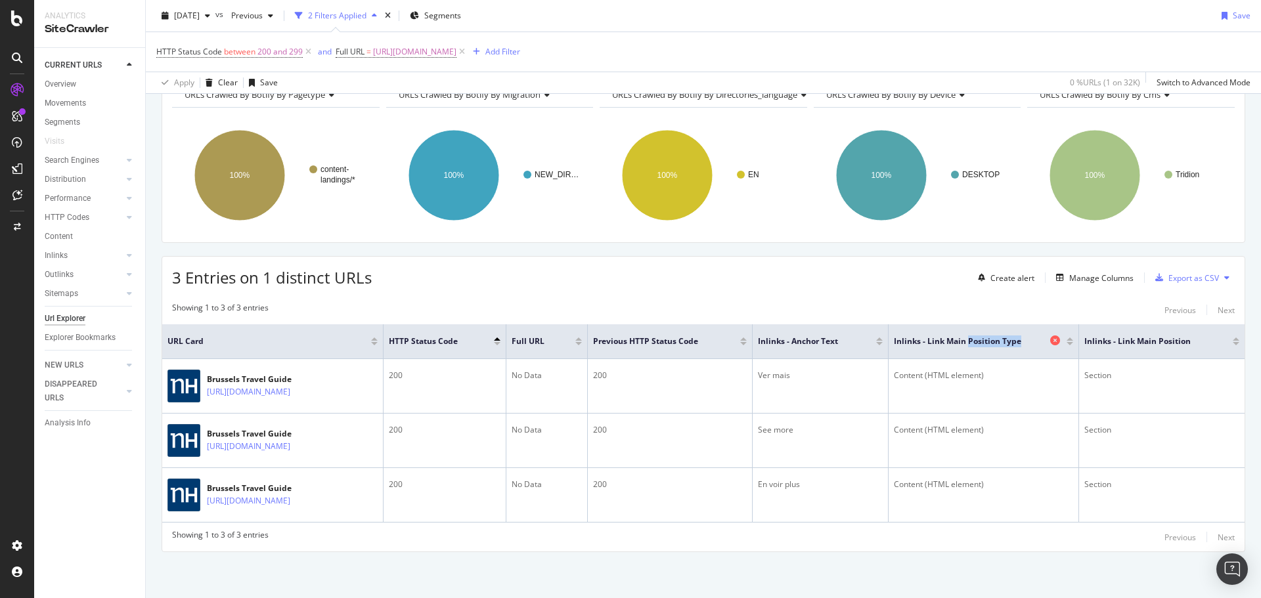
drag, startPoint x: 1088, startPoint y: 340, endPoint x: 1001, endPoint y: 343, distance: 87.4
click at [1001, 343] on th "Inlinks - Link Main Position Type" at bounding box center [984, 341] width 190 height 35
drag, startPoint x: 1087, startPoint y: 349, endPoint x: 1044, endPoint y: 353, distance: 43.6
click at [1044, 353] on th "Inlinks - Link Main Position Type" at bounding box center [984, 341] width 190 height 35
click at [734, 338] on icon at bounding box center [729, 341] width 10 height 10
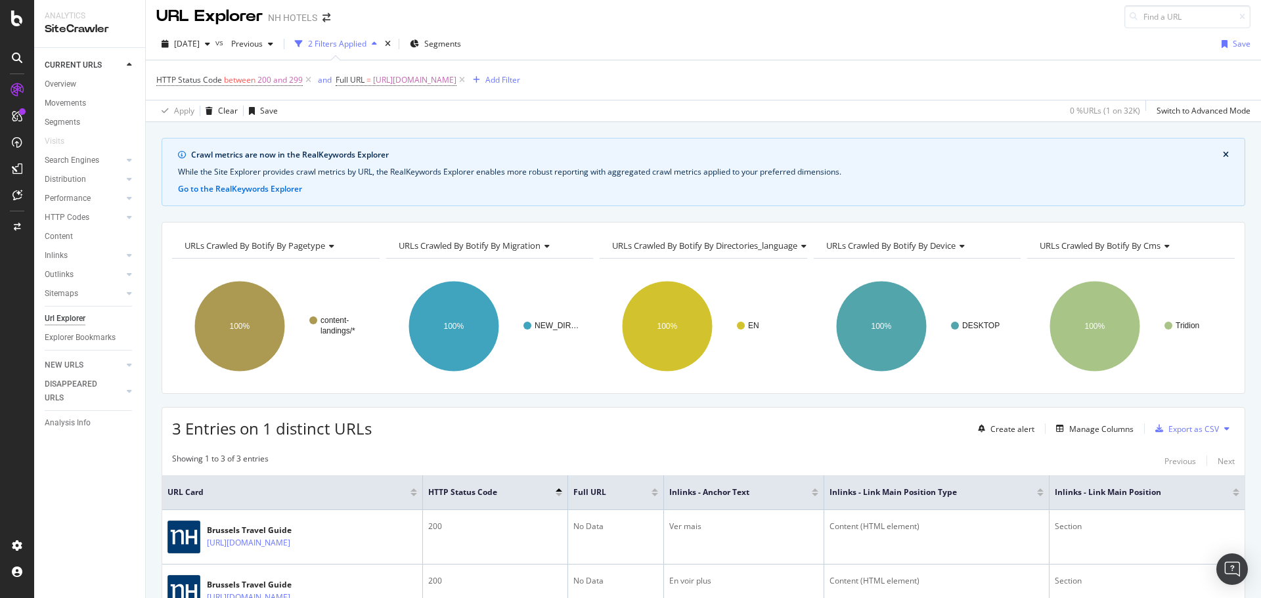
scroll to position [156, 0]
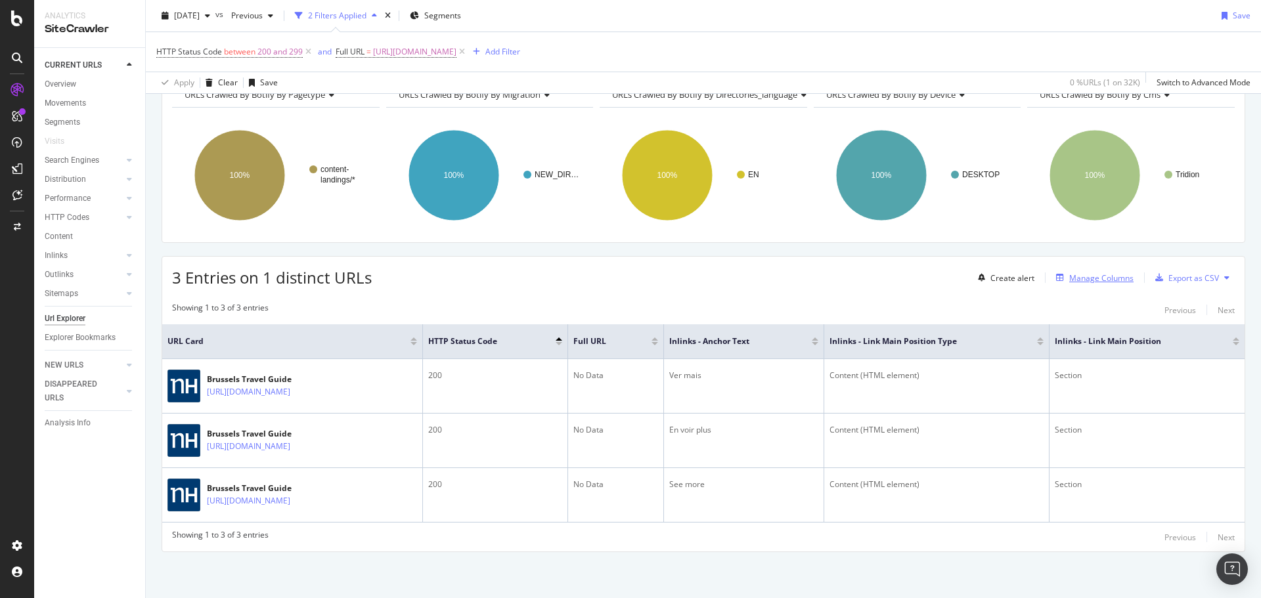
click at [1106, 281] on div "Manage Columns" at bounding box center [1101, 278] width 64 height 11
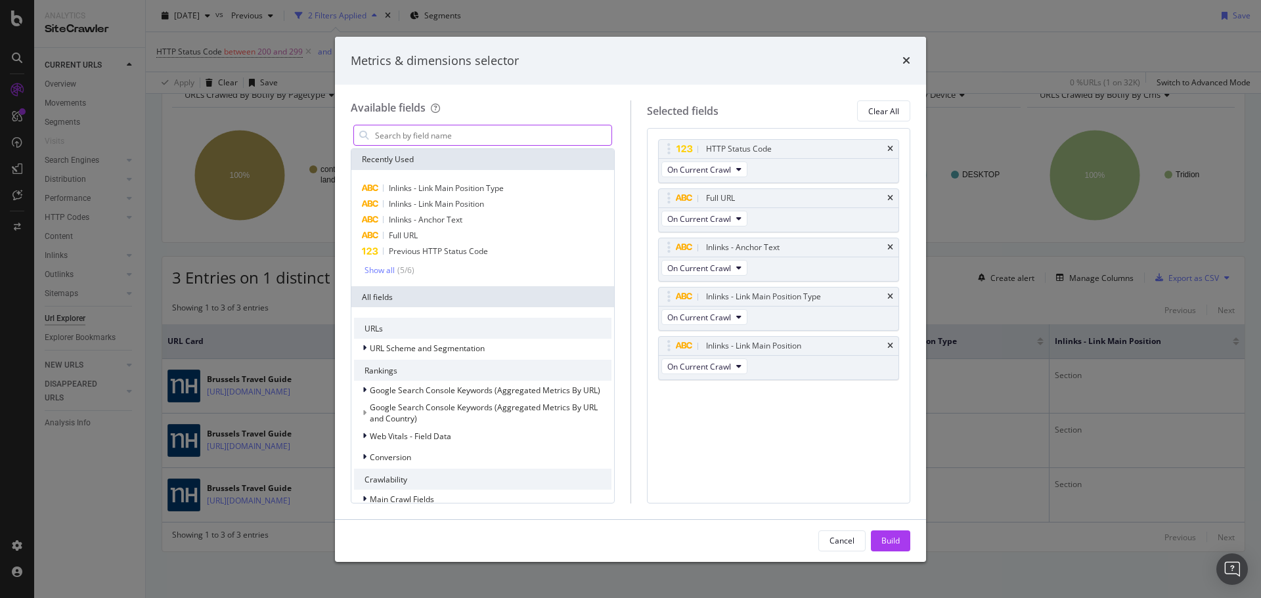
click at [455, 135] on input "modal" at bounding box center [493, 135] width 238 height 20
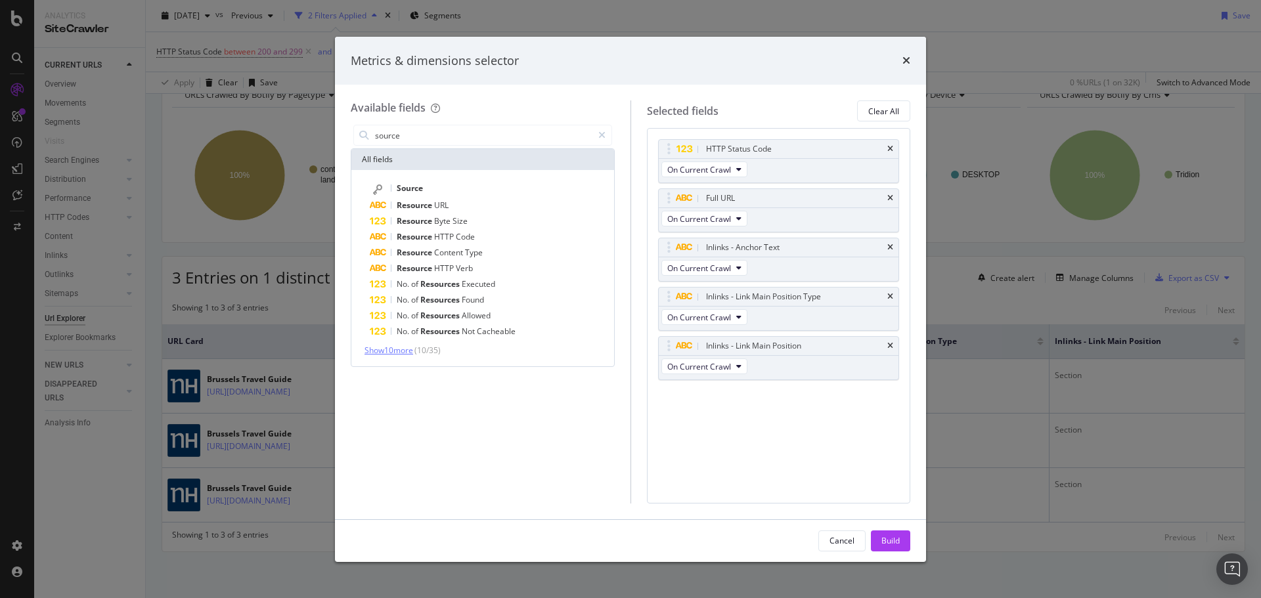
type input "source"
click at [408, 346] on span "Show 10 more" at bounding box center [389, 350] width 49 height 11
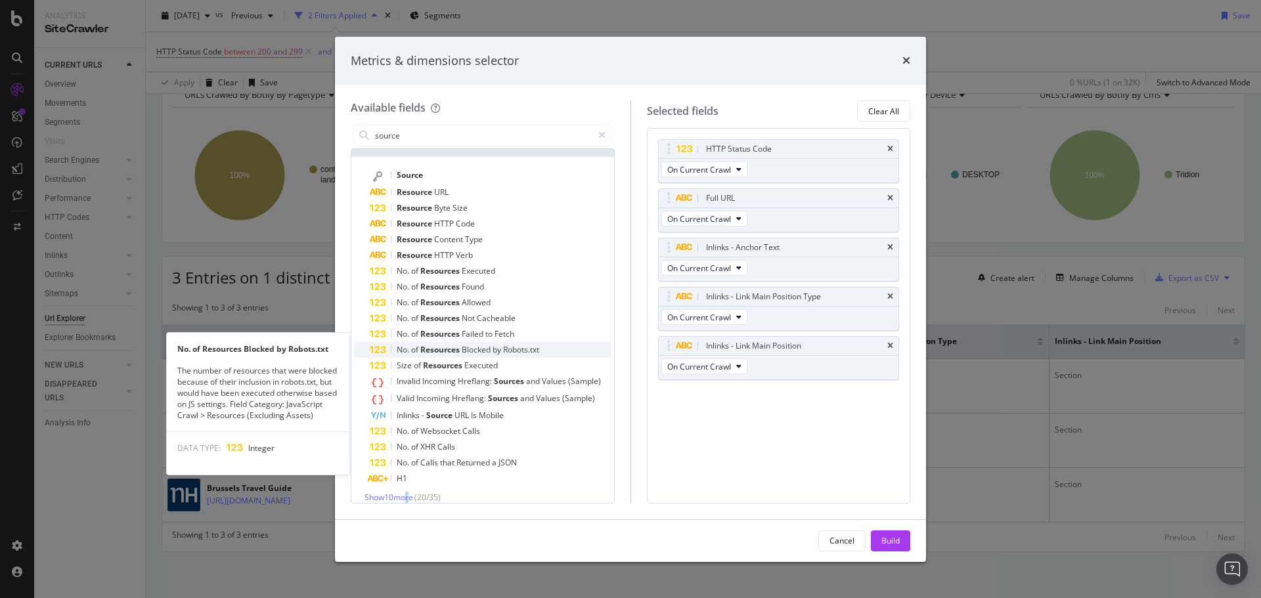
scroll to position [24, 0]
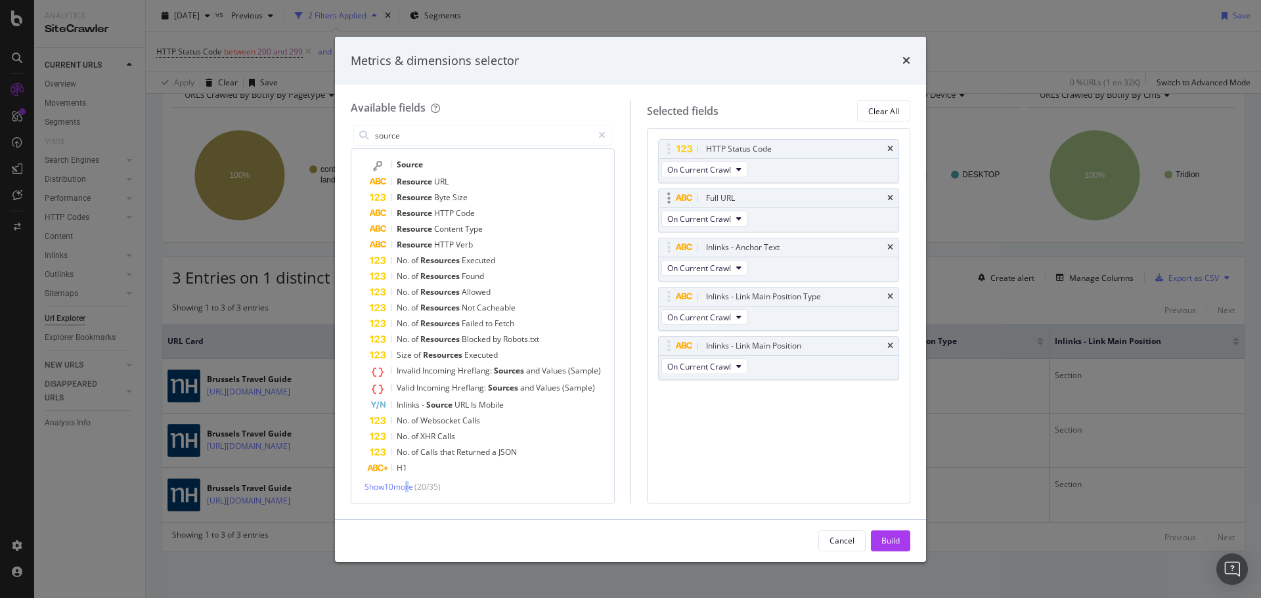
click at [760, 202] on div "Full URL" at bounding box center [794, 198] width 182 height 13
drag, startPoint x: 904, startPoint y: 540, endPoint x: 890, endPoint y: 534, distance: 15.0
click at [904, 540] on button "Build" at bounding box center [890, 541] width 39 height 21
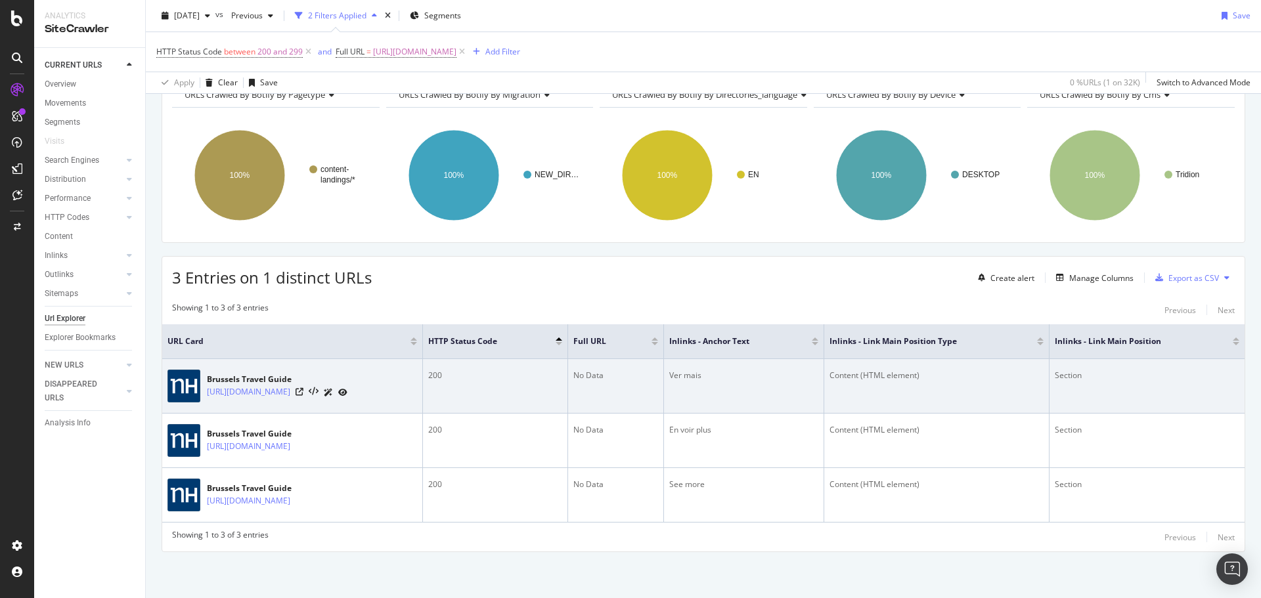
click at [664, 384] on td "No Data" at bounding box center [616, 386] width 96 height 55
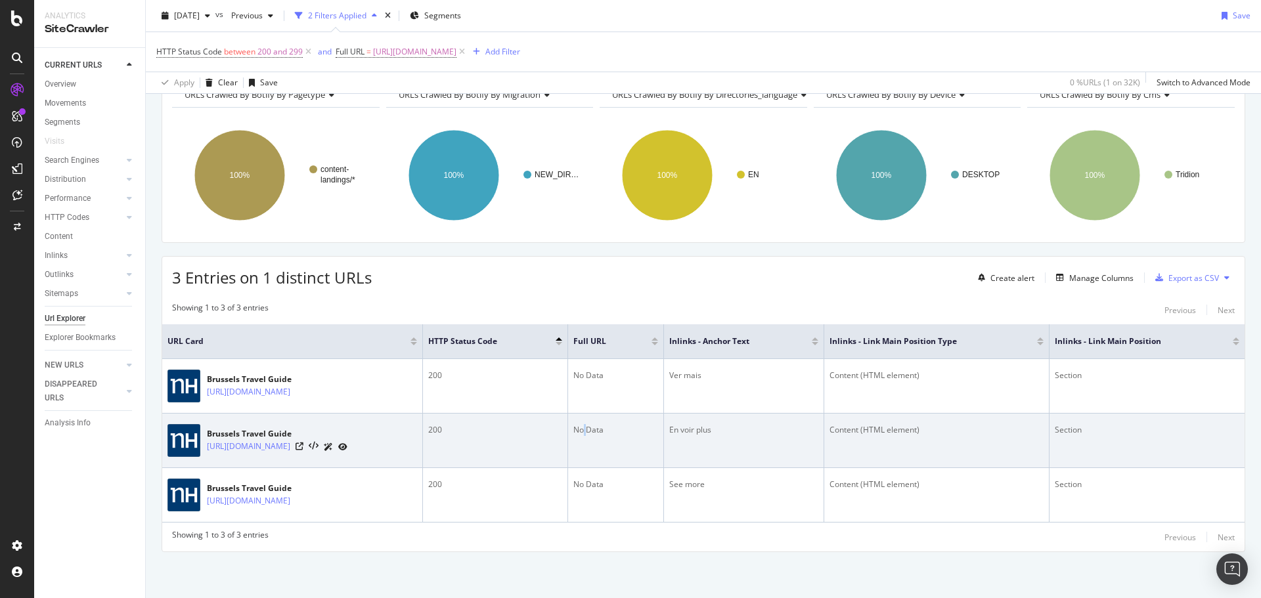
click at [664, 445] on td "No Data" at bounding box center [616, 441] width 96 height 55
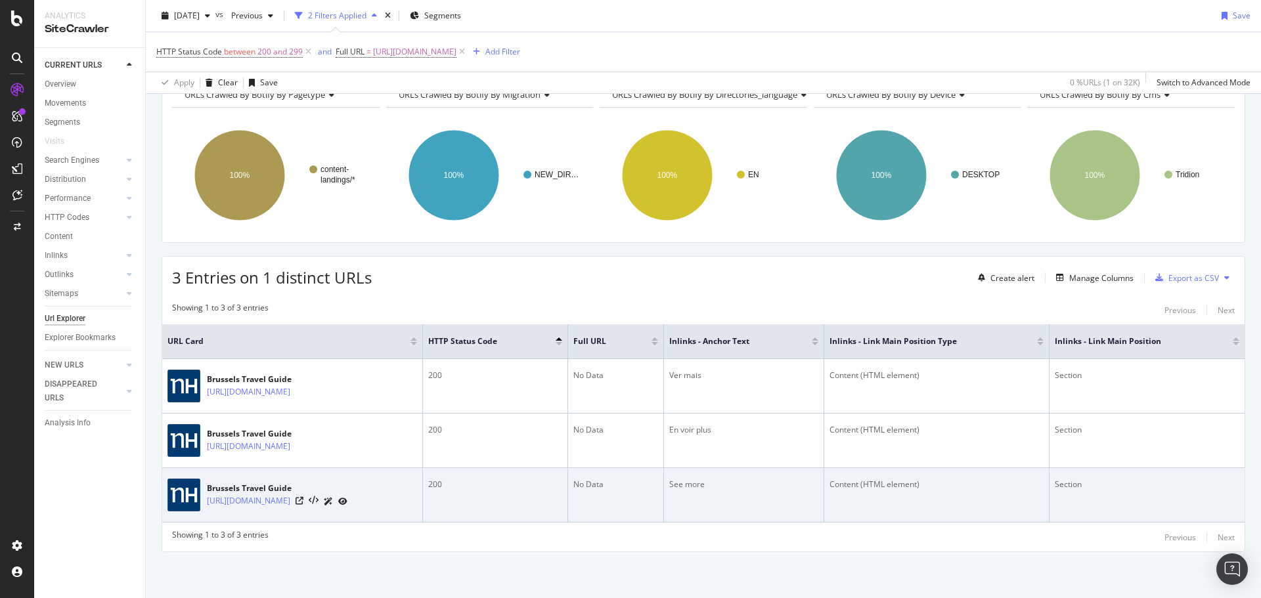
drag, startPoint x: 667, startPoint y: 487, endPoint x: 665, endPoint y: 520, distance: 33.5
click at [658, 487] on div "No Data" at bounding box center [615, 485] width 85 height 12
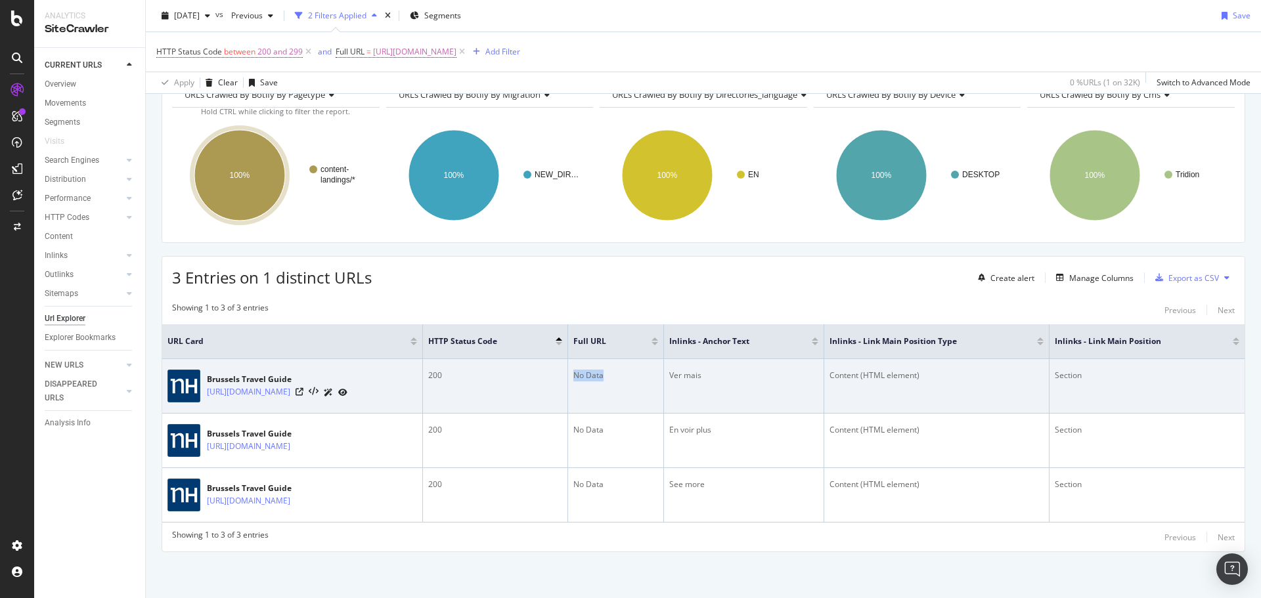
drag, startPoint x: 686, startPoint y: 378, endPoint x: 643, endPoint y: 378, distance: 42.7
click at [643, 378] on tr "Brussels Travel Guide https://www.nh-hotels.com/en/travel-guides/brussels/ 200 …" at bounding box center [703, 386] width 1082 height 55
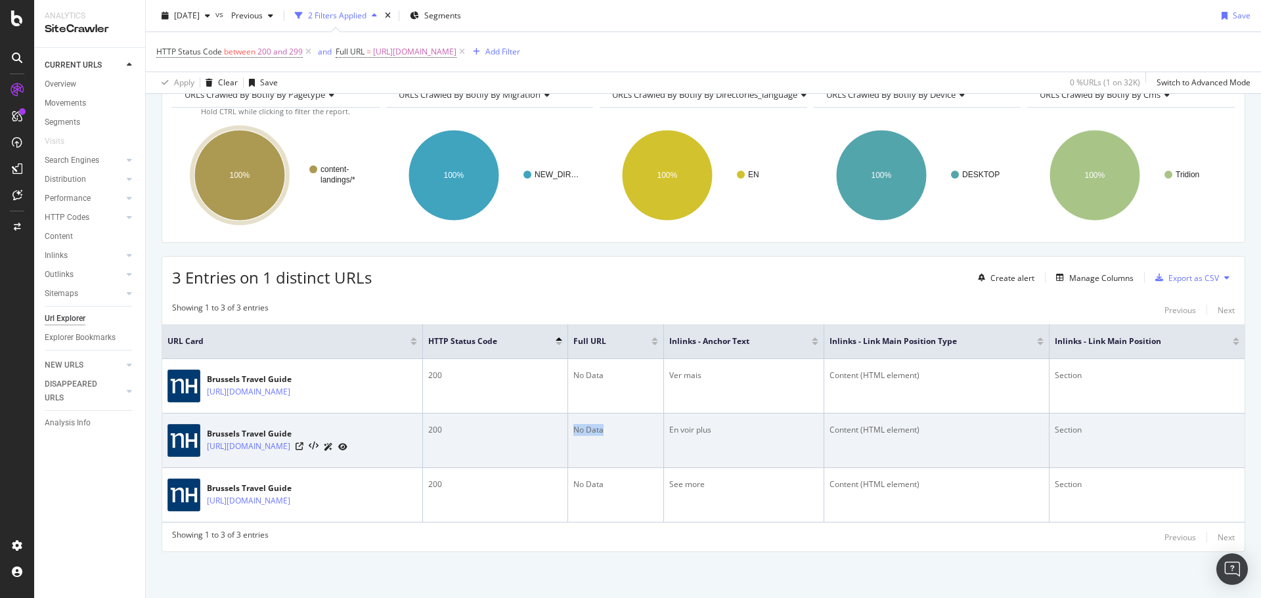
drag, startPoint x: 685, startPoint y: 433, endPoint x: 632, endPoint y: 430, distance: 52.6
click at [632, 430] on tr "Brussels Travel Guide https://www.nh-hotels.com/en/travel-guides/brussels/ 200 …" at bounding box center [703, 441] width 1082 height 55
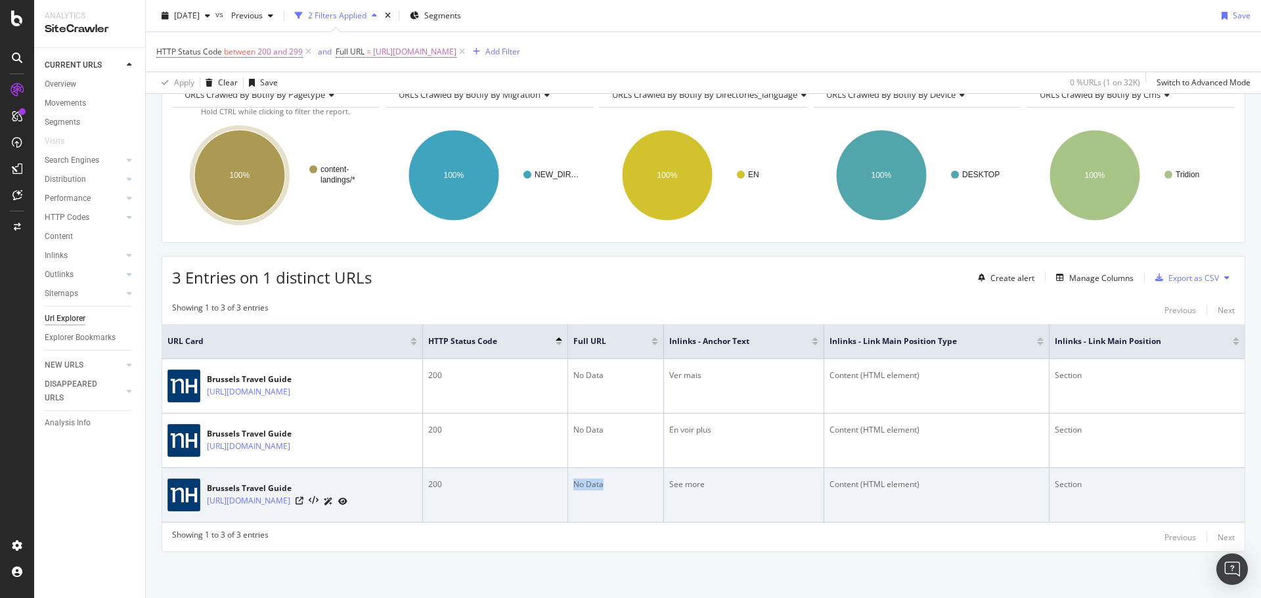
drag, startPoint x: 686, startPoint y: 486, endPoint x: 650, endPoint y: 485, distance: 35.5
click at [650, 485] on td "No Data" at bounding box center [616, 495] width 96 height 55
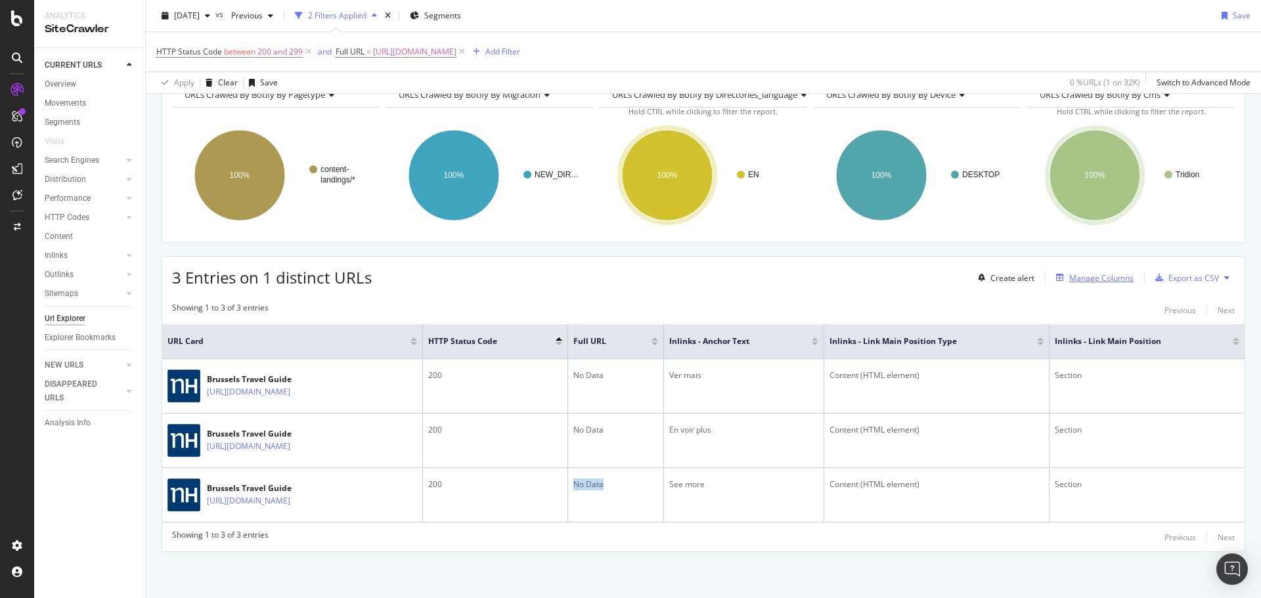
click at [1100, 279] on div "Manage Columns" at bounding box center [1101, 278] width 64 height 11
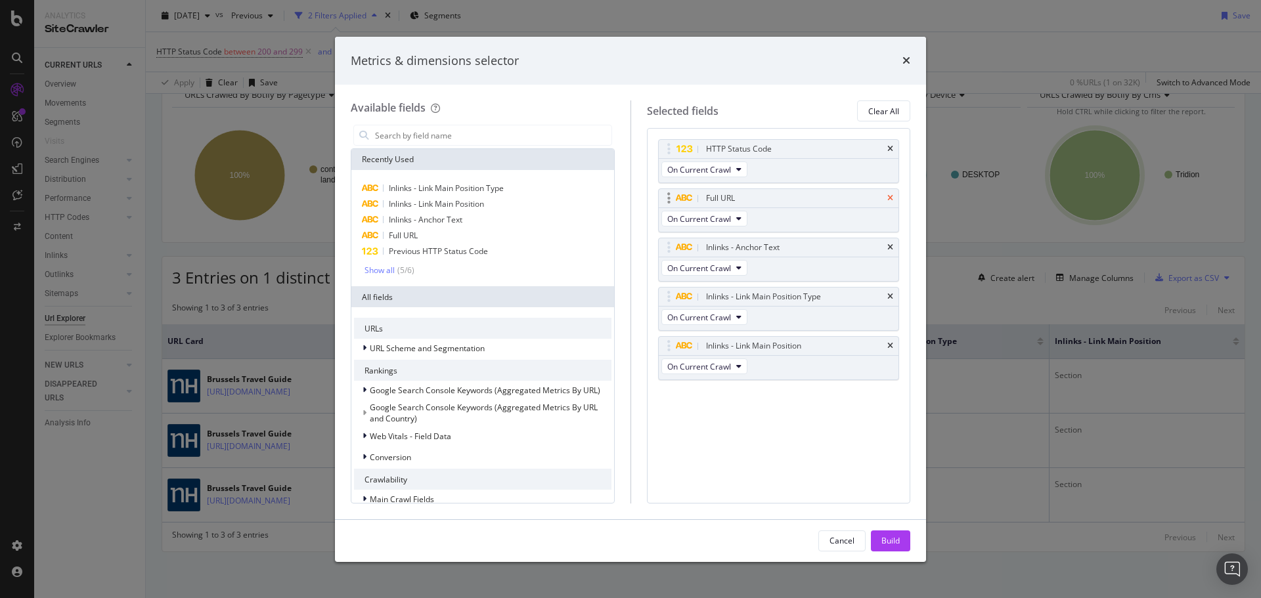
click at [891, 200] on icon "times" at bounding box center [890, 198] width 6 height 8
click at [466, 134] on input "modal" at bounding box center [493, 135] width 238 height 20
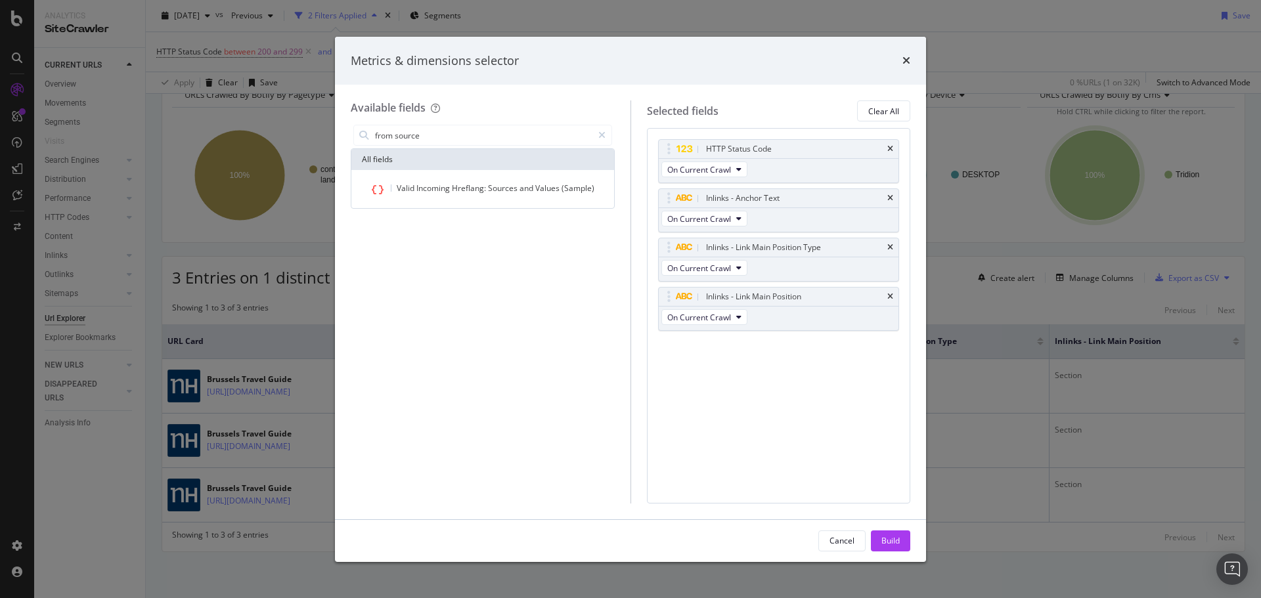
click at [455, 146] on div "from source" at bounding box center [483, 135] width 264 height 26
click at [444, 135] on input "from source" at bounding box center [483, 135] width 219 height 20
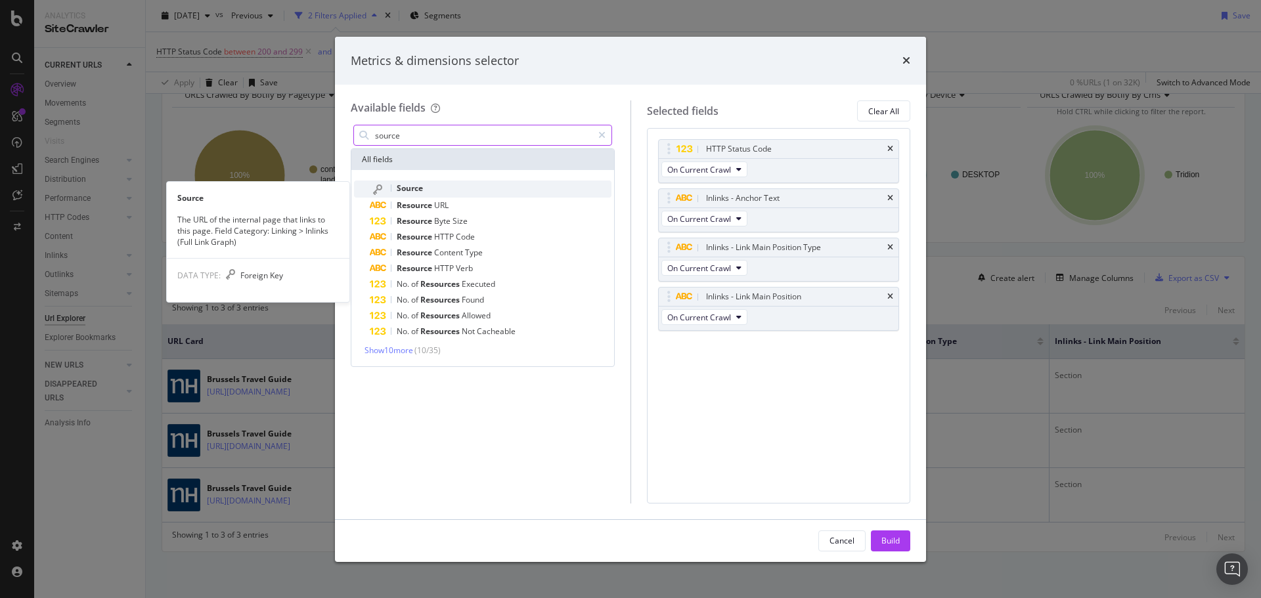
type input "source"
click at [449, 189] on div "Source" at bounding box center [491, 189] width 242 height 17
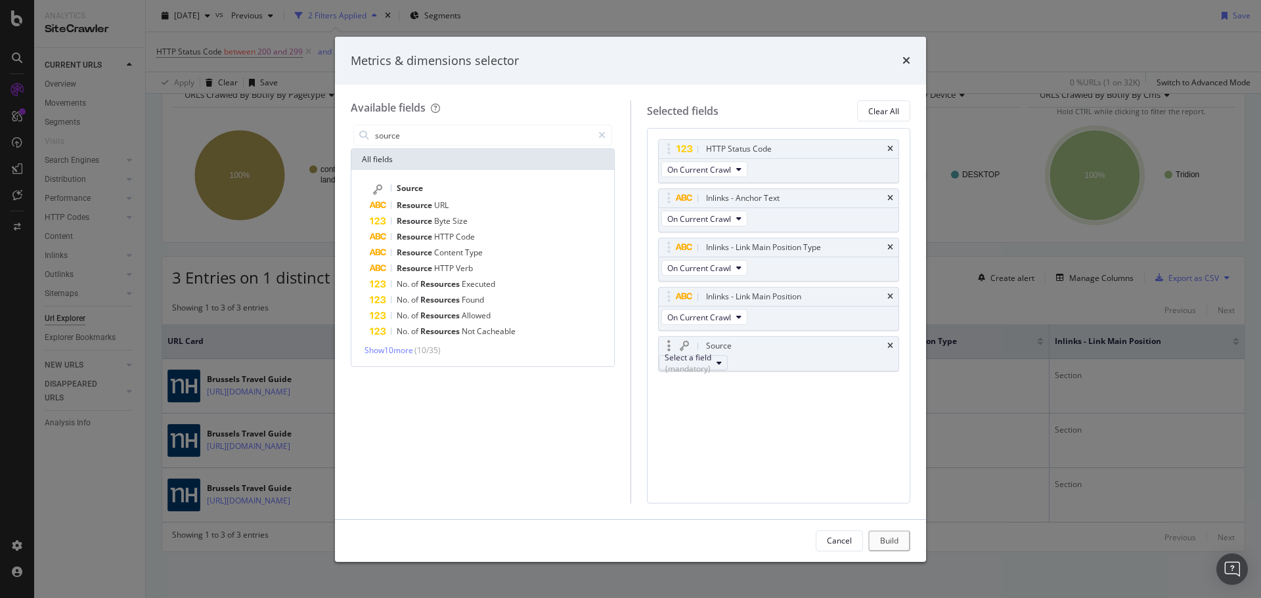
click at [711, 371] on div "Select a field (mandatory)" at bounding box center [688, 363] width 47 height 22
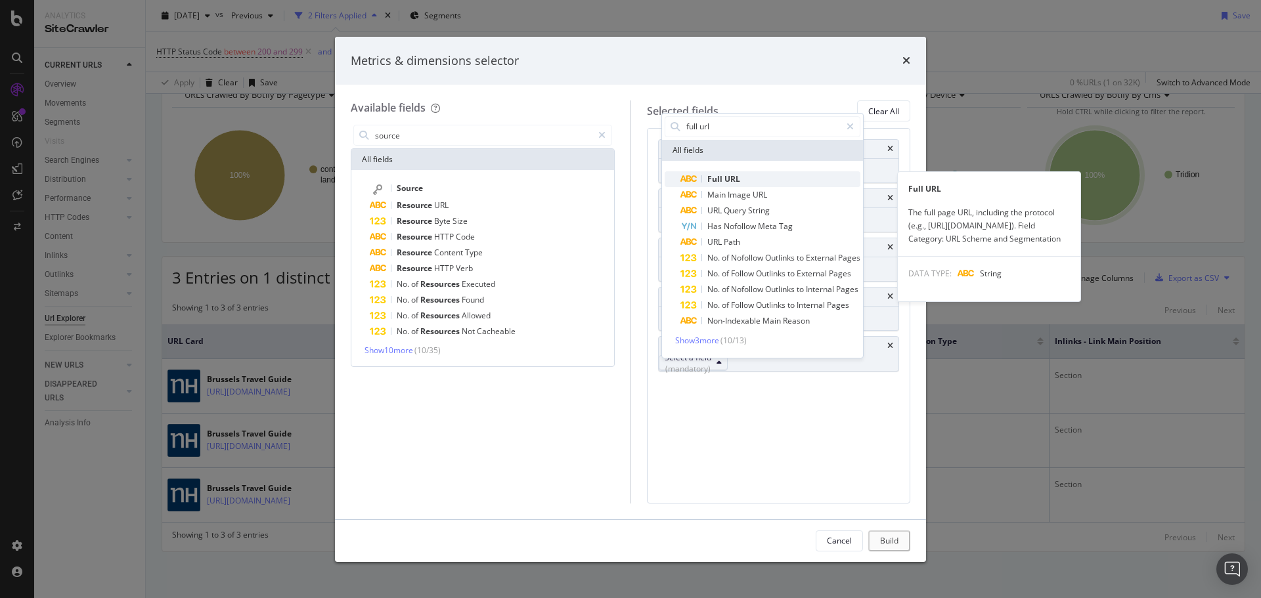
type input "full url"
click at [757, 181] on span "Full URL" at bounding box center [770, 179] width 180 height 16
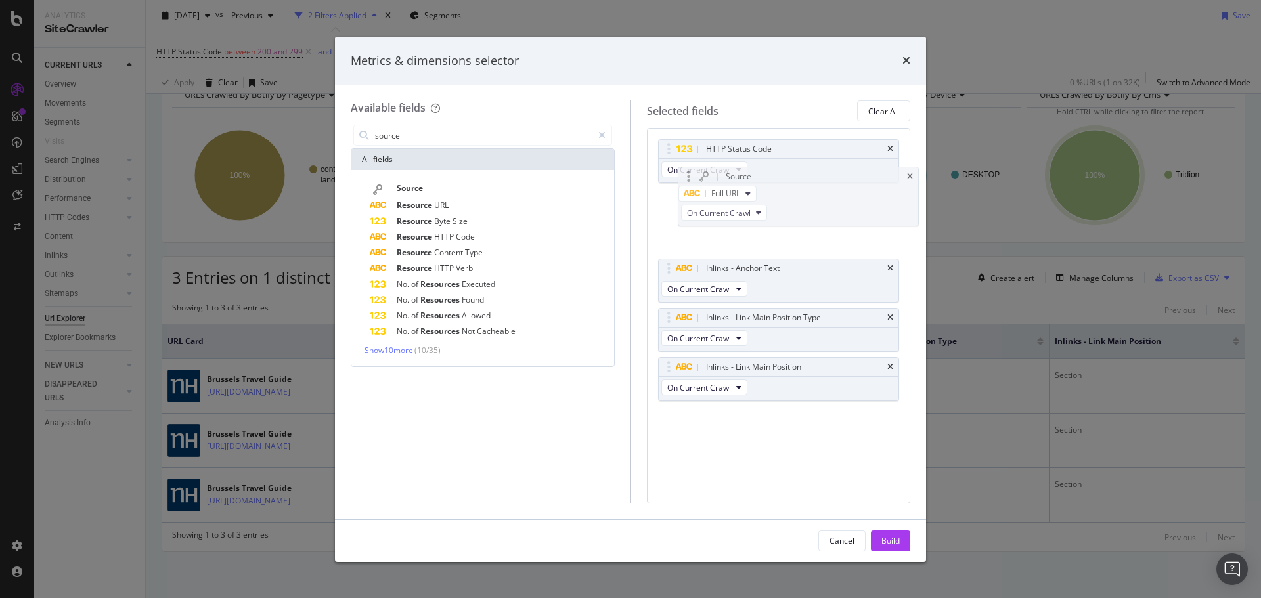
drag, startPoint x: 758, startPoint y: 357, endPoint x: 774, endPoint y: 188, distance: 169.6
click at [775, 187] on body "Analytics SiteCrawler CURRENT URLS Overview Movements Segments Visits Search En…" at bounding box center [630, 299] width 1261 height 598
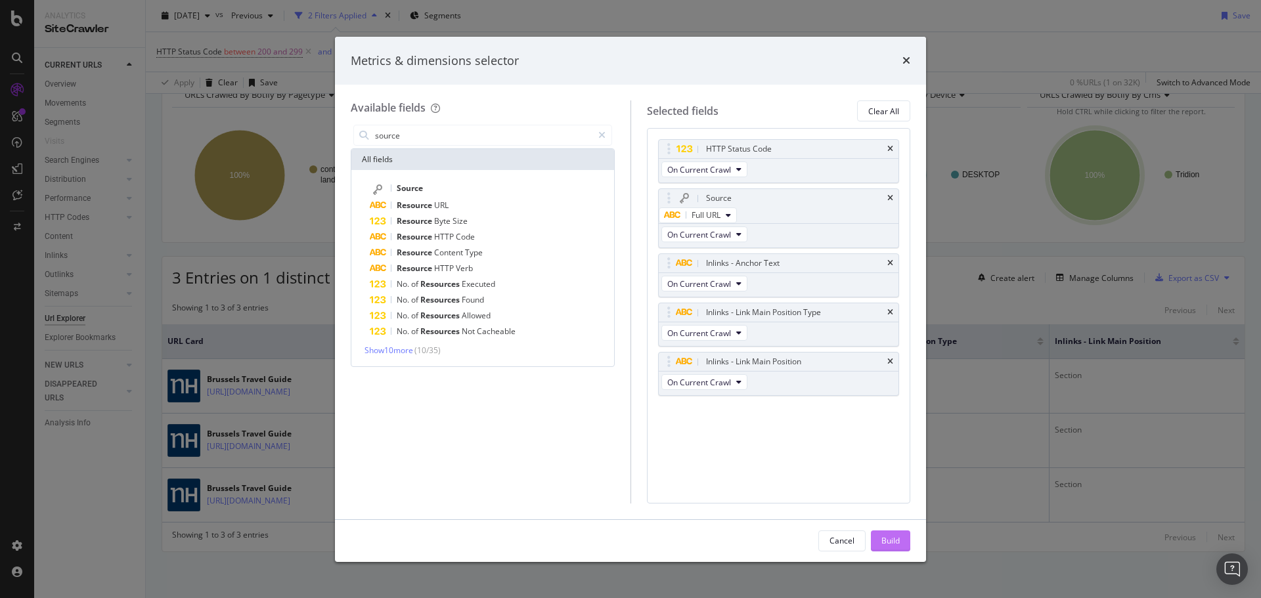
click at [885, 541] on div "Build" at bounding box center [890, 540] width 18 height 11
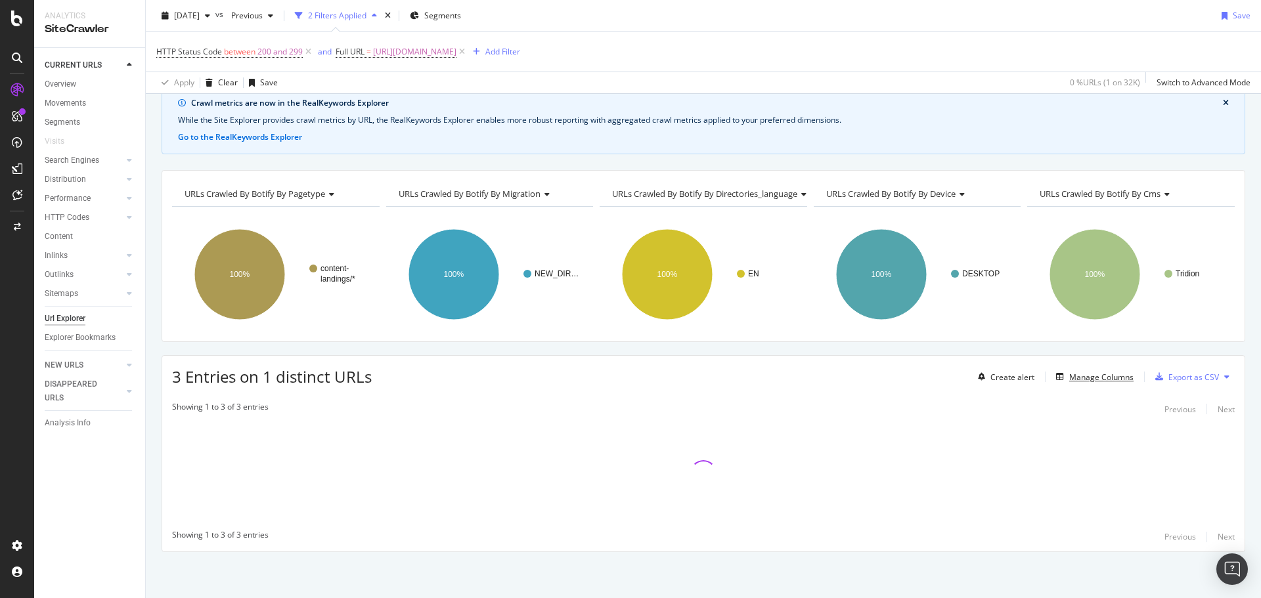
scroll to position [57, 0]
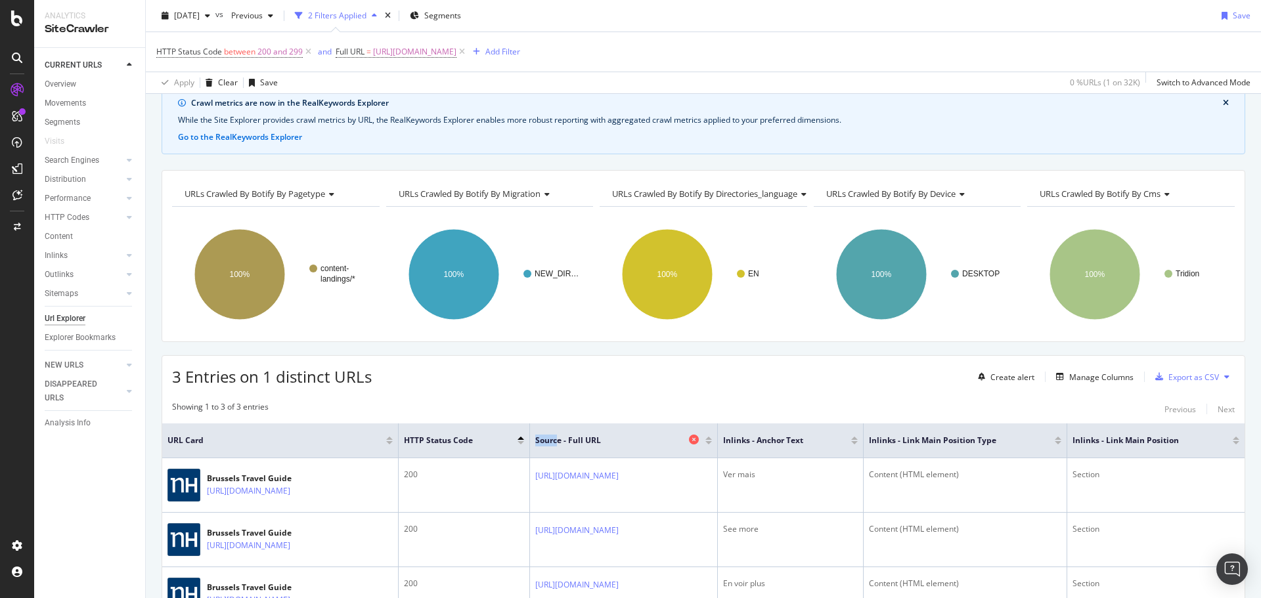
drag, startPoint x: 581, startPoint y: 439, endPoint x: 604, endPoint y: 437, distance: 22.4
click at [604, 437] on span "Source - Full URL" at bounding box center [610, 441] width 150 height 12
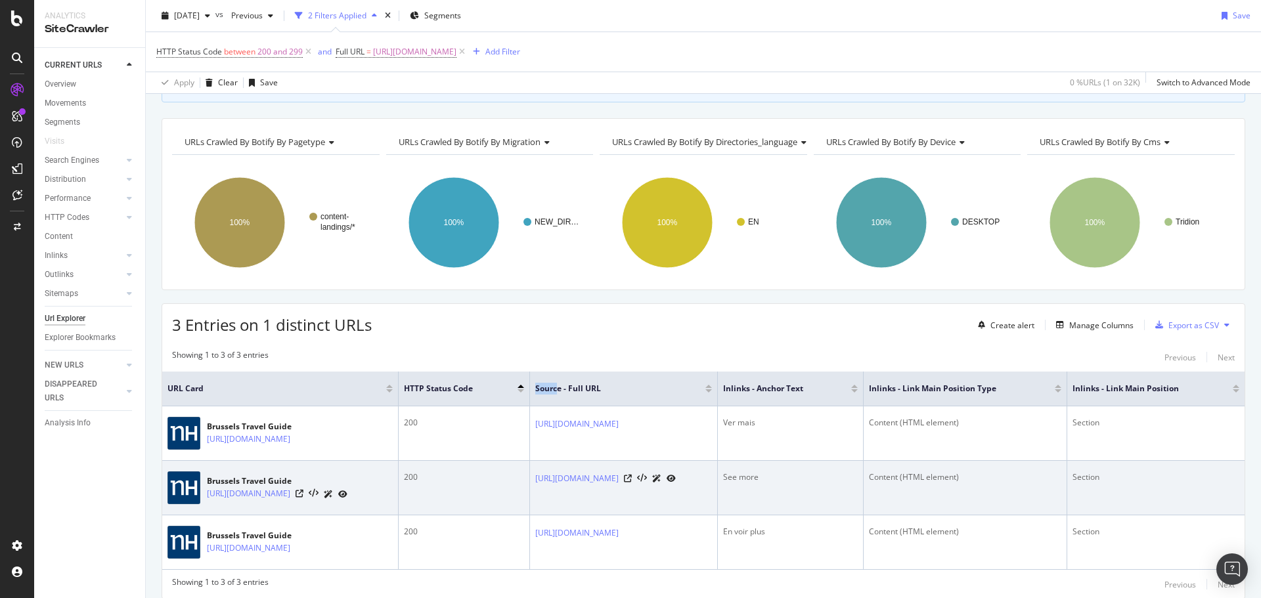
scroll to position [166, 0]
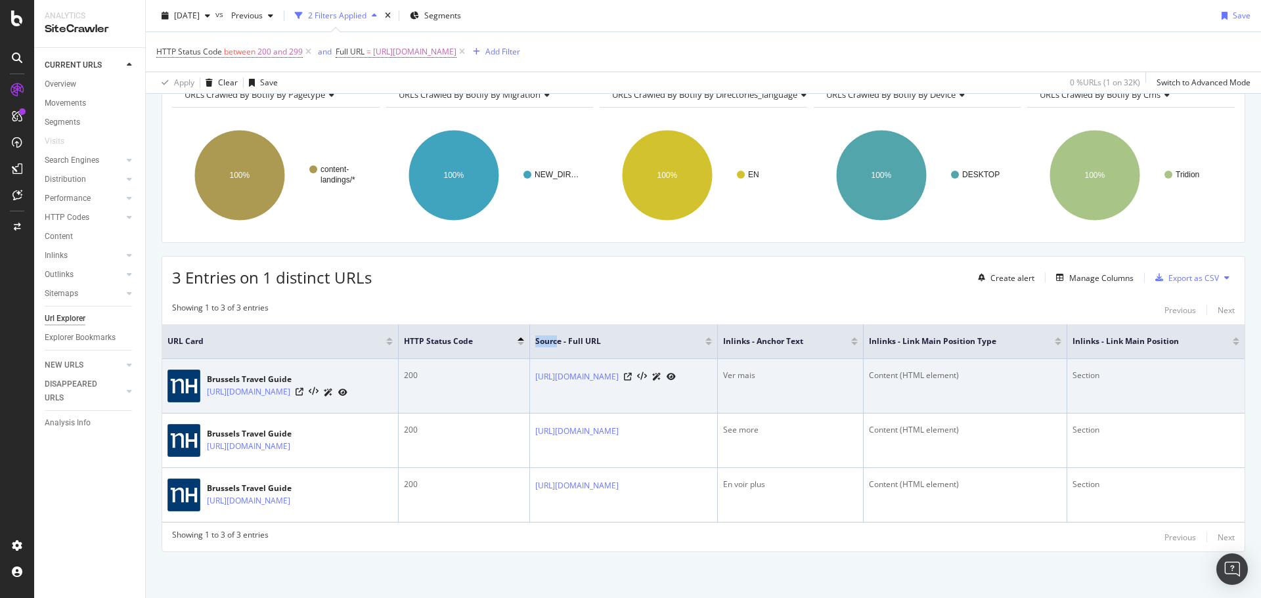
drag, startPoint x: 204, startPoint y: 380, endPoint x: 407, endPoint y: 383, distance: 203.0
click at [393, 383] on div "Brussels Travel Guide https://www.nh-hotels.com/en/travel-guides/brussels/" at bounding box center [279, 386] width 225 height 33
copy link "https://www.nh-hotels.com/en/travel-guides/brussels/"
drag, startPoint x: 578, startPoint y: 365, endPoint x: 793, endPoint y: 368, distance: 215.5
click at [718, 368] on td "[URL][DOMAIN_NAME]" at bounding box center [624, 386] width 188 height 55
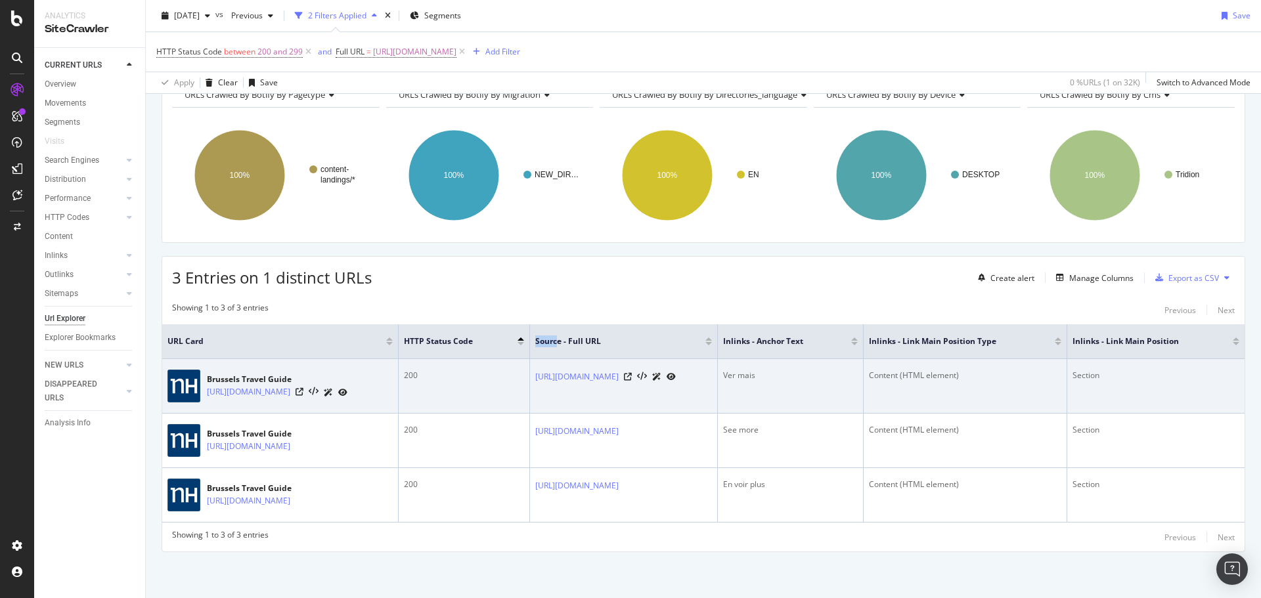
copy link "[URL][DOMAIN_NAME]"
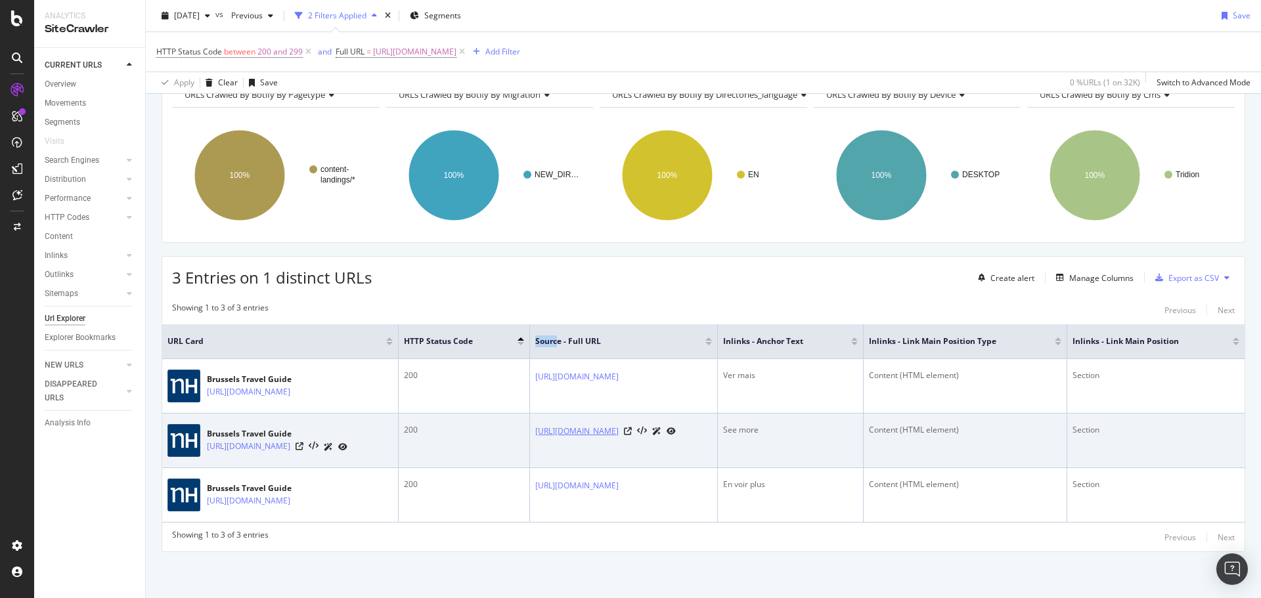
drag, startPoint x: 577, startPoint y: 420, endPoint x: 792, endPoint y: 427, distance: 214.9
click at [718, 427] on td "[URL][DOMAIN_NAME]" at bounding box center [624, 441] width 188 height 55
copy link "[URL][DOMAIN_NAME]"
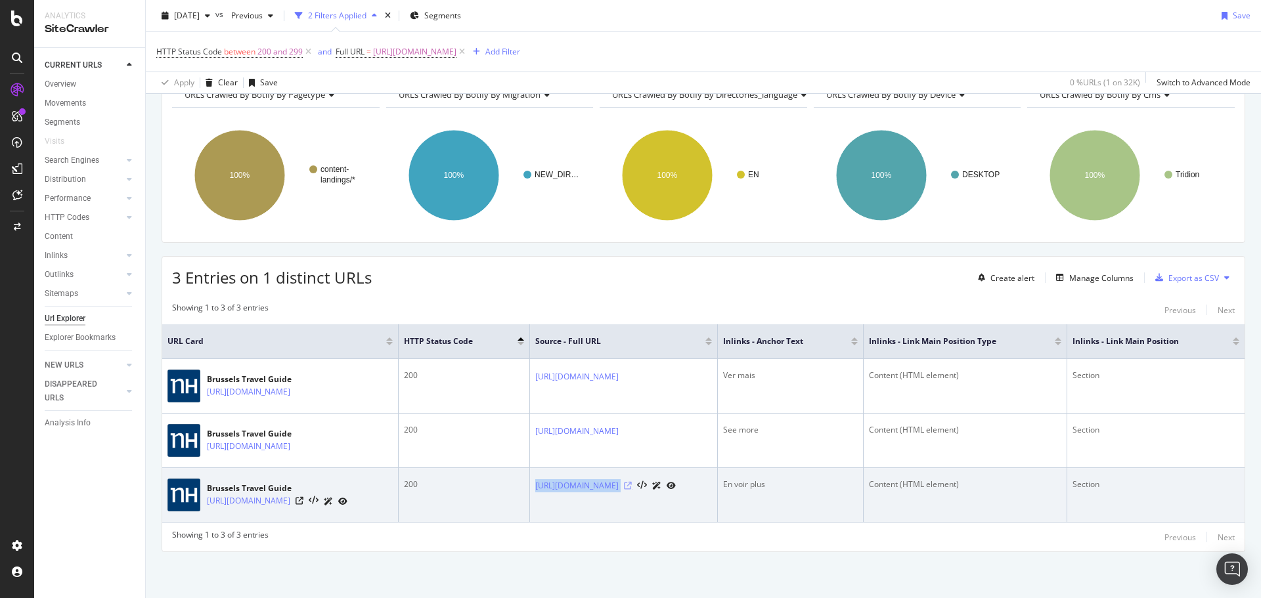
drag, startPoint x: 577, startPoint y: 476, endPoint x: 795, endPoint y: 478, distance: 218.1
click at [718, 478] on td "[URL][DOMAIN_NAME]" at bounding box center [624, 495] width 188 height 55
copy div "[URL][DOMAIN_NAME]"
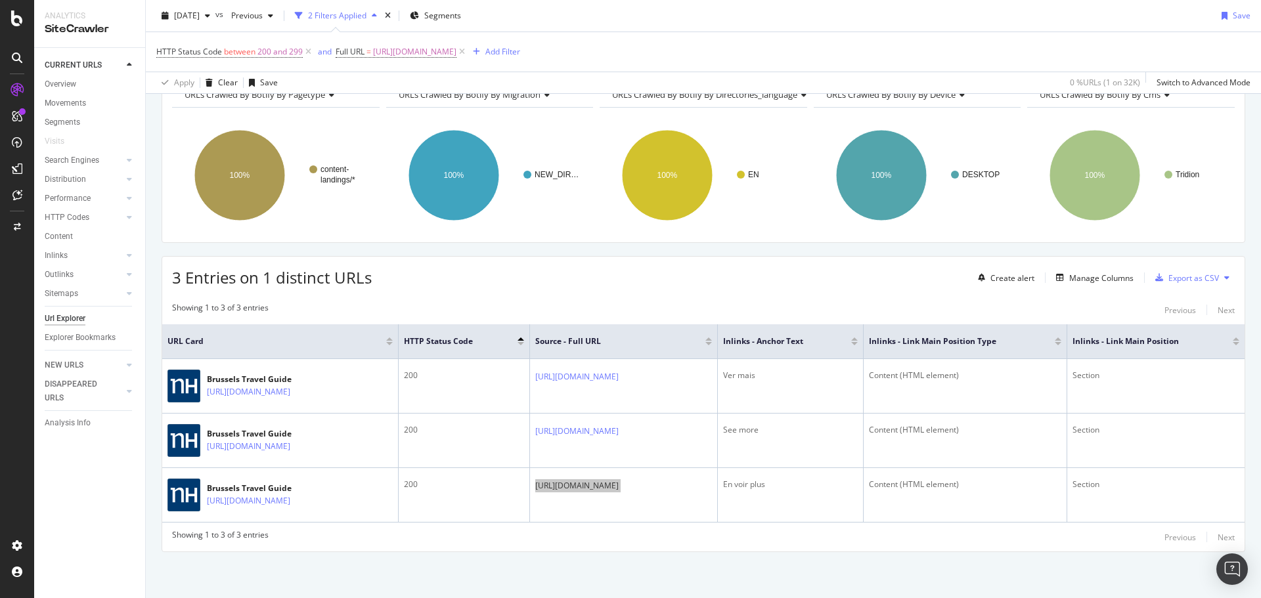
scroll to position [35, 0]
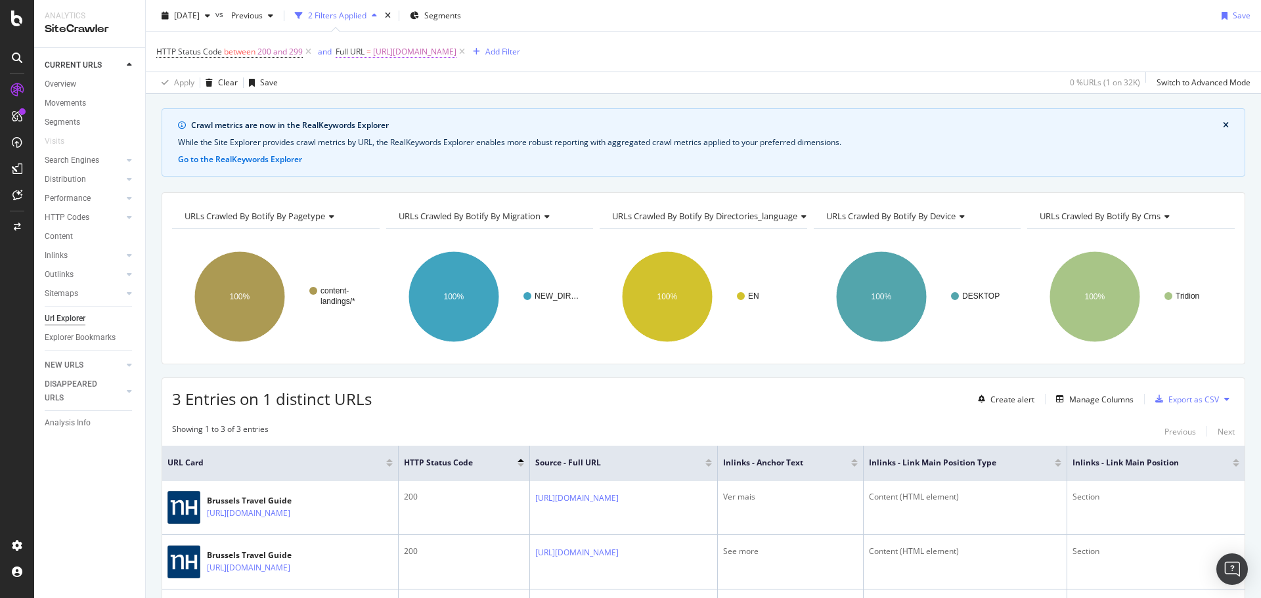
click at [456, 50] on span "https://www.nh-hotels.com/en/travel-guides/brussels/" at bounding box center [414, 52] width 83 height 18
click at [441, 87] on icon at bounding box center [436, 82] width 7 height 9
click at [428, 92] on input "text" at bounding box center [382, 82] width 91 height 20
paste input "https://www.nh-hotels.com/en/travel-guides/lisbon/"
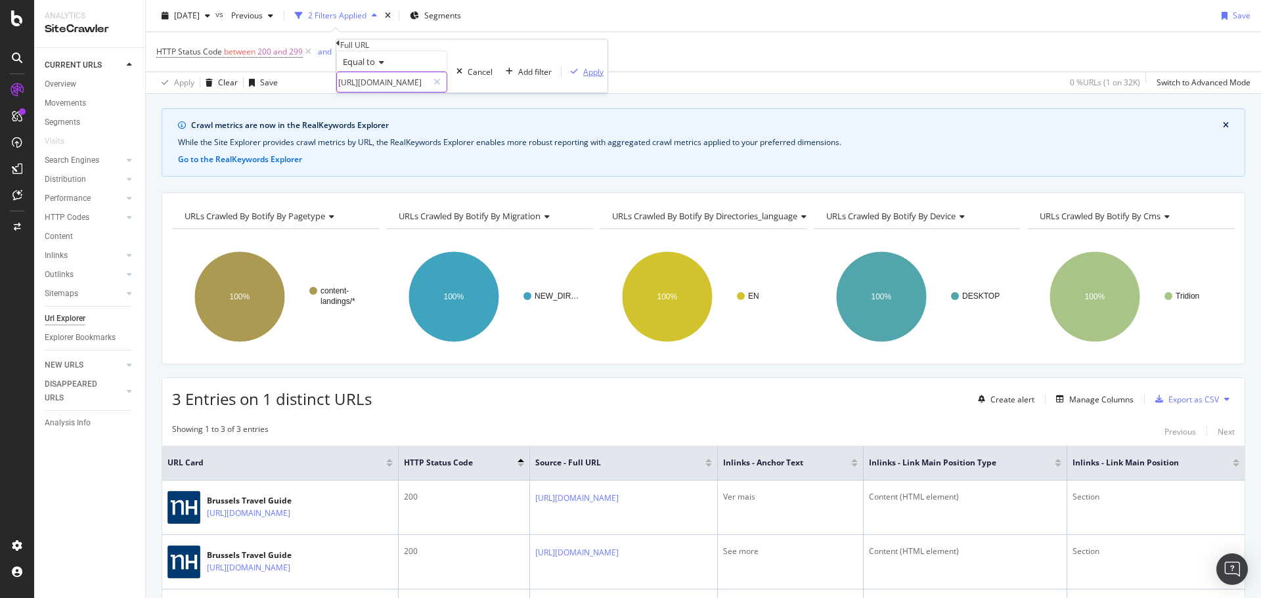
type input "https://www.nh-hotels.com/en/travel-guides/lisbon/"
click at [583, 78] on div "Apply" at bounding box center [593, 71] width 20 height 11
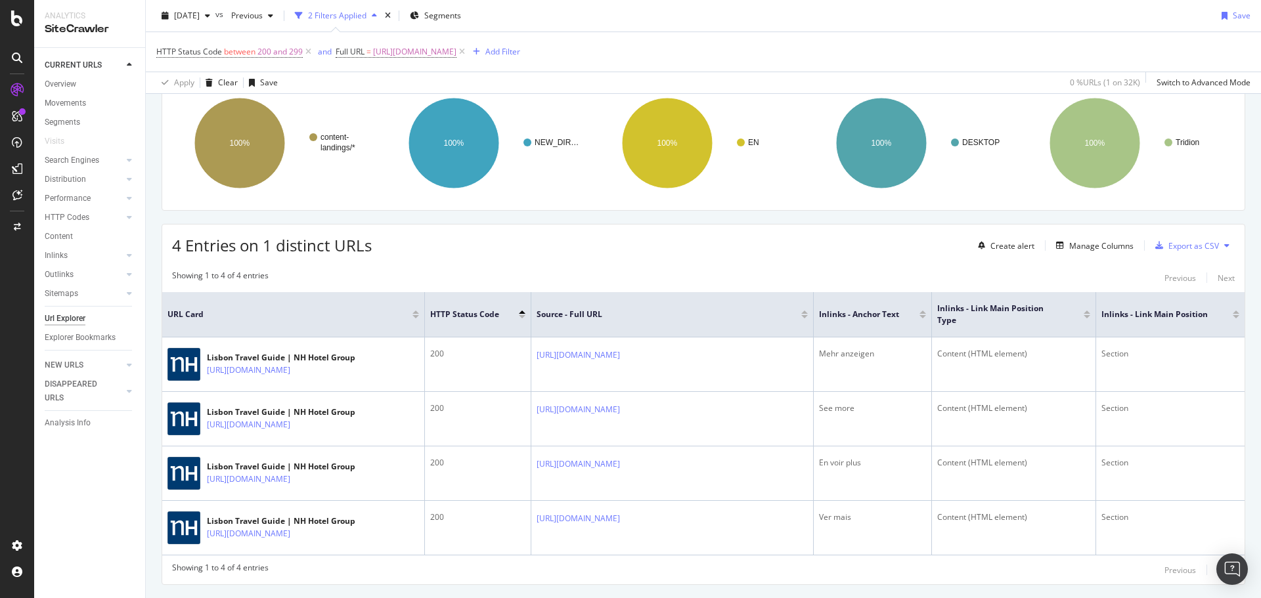
scroll to position [252, 0]
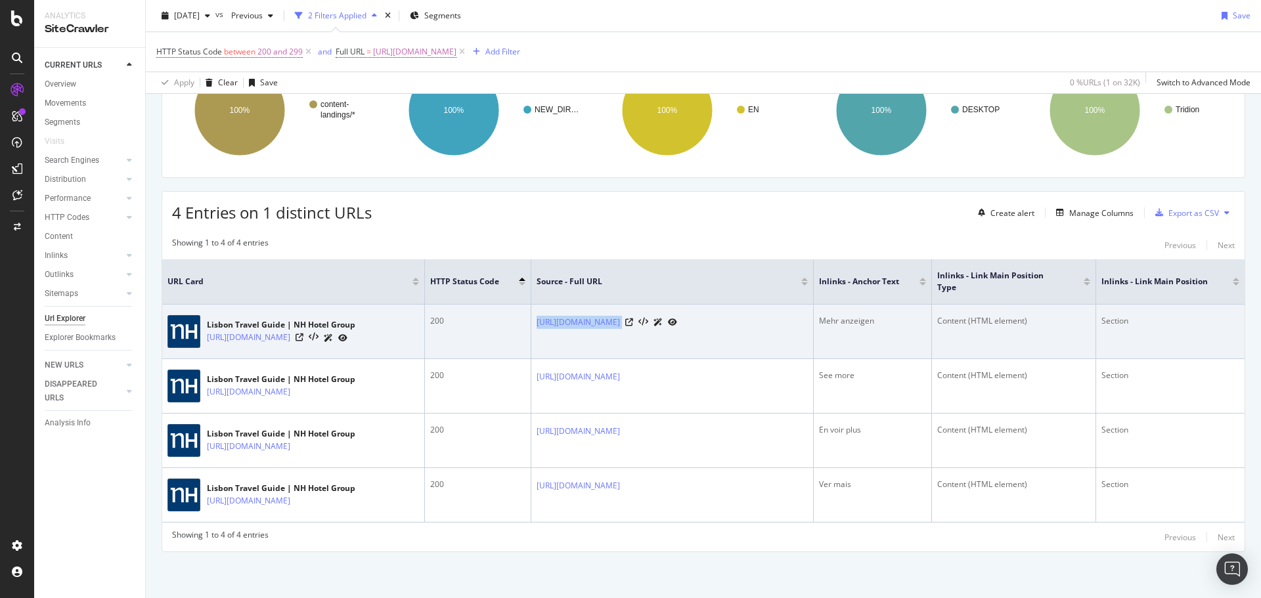
drag, startPoint x: 536, startPoint y: 292, endPoint x: 756, endPoint y: 298, distance: 220.1
click at [756, 305] on td "https://www.nh-hotels.com/de/experience/city-connection" at bounding box center [672, 332] width 282 height 55
copy div "https://www.nh-hotels.com/de/experience/city-connection"
drag, startPoint x: 206, startPoint y: 303, endPoint x: 254, endPoint y: 321, distance: 51.4
click at [254, 321] on div "Lisbon Travel Guide | NH Hotel Group https://www.nh-hotels.com/en/travel-guides…" at bounding box center [293, 331] width 252 height 33
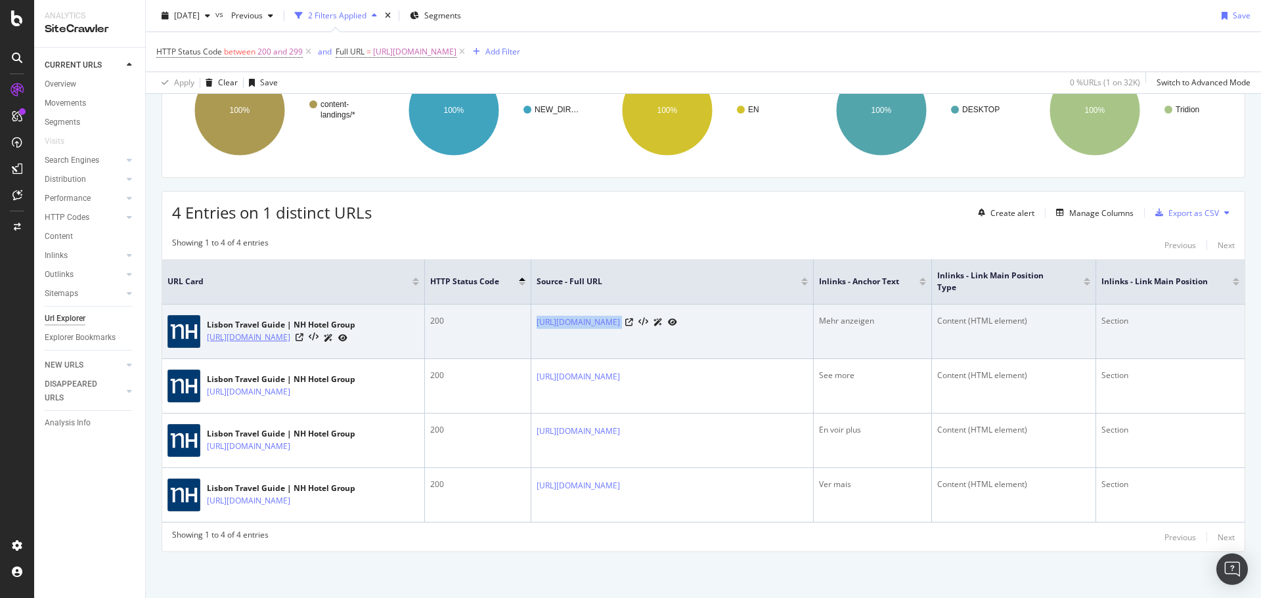
copy link "https://www.nh-hotels.com/en/travel-guides/lisbon/"
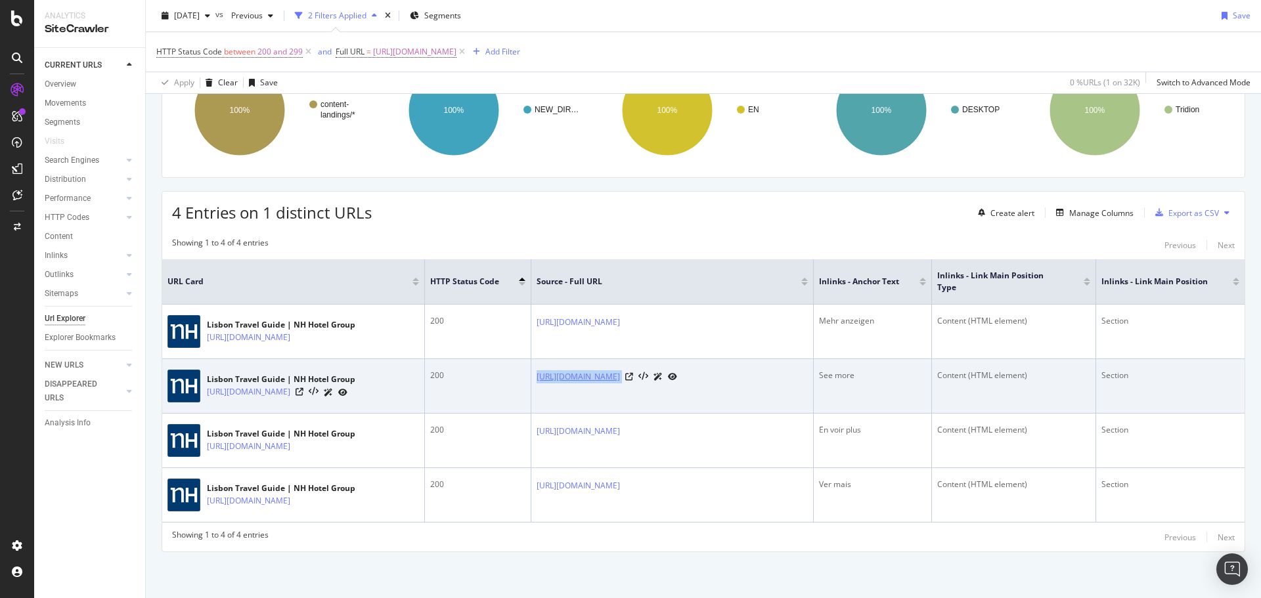
drag, startPoint x: 535, startPoint y: 353, endPoint x: 750, endPoint y: 349, distance: 215.5
click at [753, 359] on td "[URL][DOMAIN_NAME]" at bounding box center [672, 386] width 282 height 55
copy div "[URL][DOMAIN_NAME]"
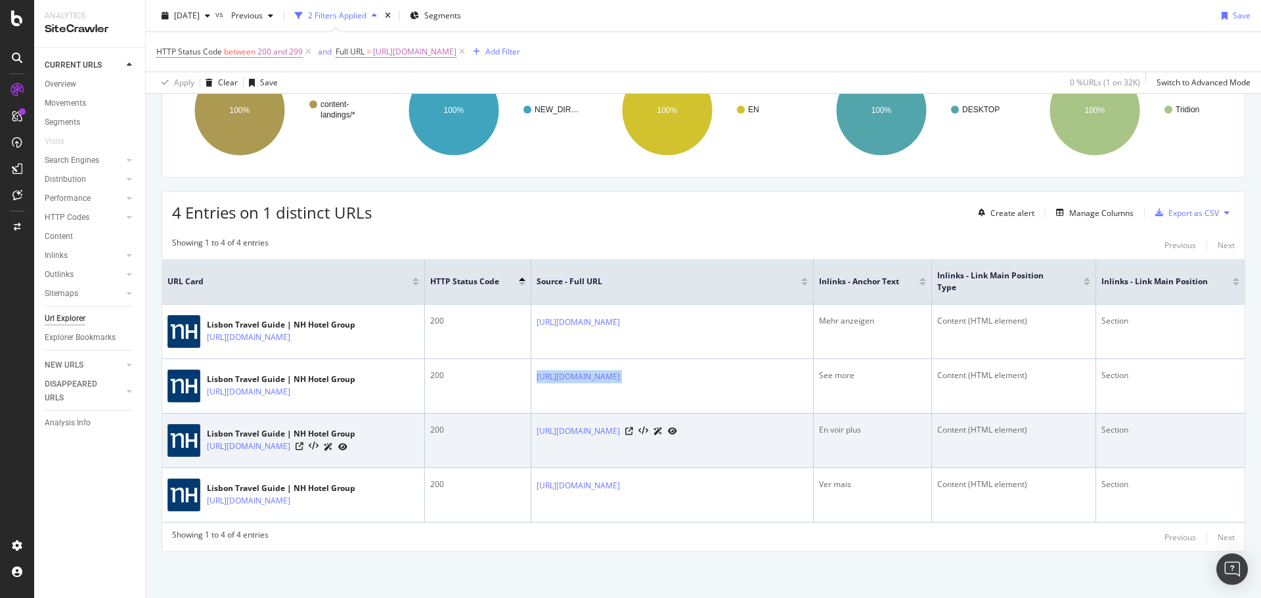
drag, startPoint x: 535, startPoint y: 411, endPoint x: 749, endPoint y: 415, distance: 214.2
click at [749, 415] on td "[URL][DOMAIN_NAME]" at bounding box center [672, 441] width 282 height 55
copy link "[URL][DOMAIN_NAME]"
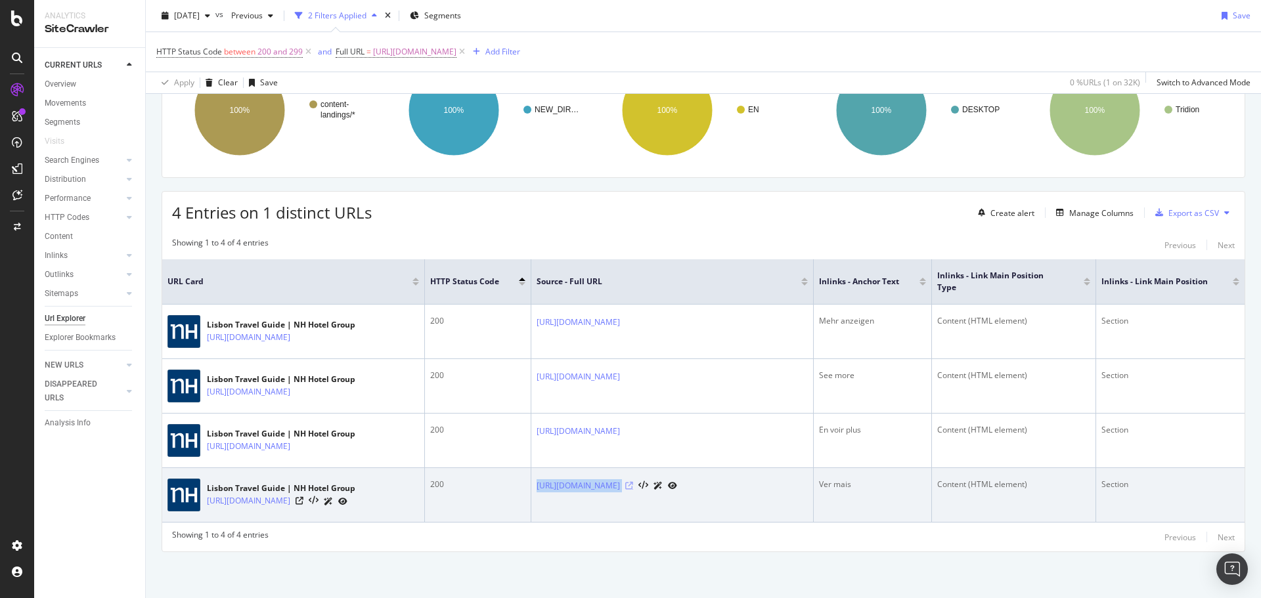
drag, startPoint x: 535, startPoint y: 471, endPoint x: 756, endPoint y: 468, distance: 220.7
click at [756, 468] on td "[URL][DOMAIN_NAME]" at bounding box center [672, 495] width 282 height 55
copy div "[URL][DOMAIN_NAME]"
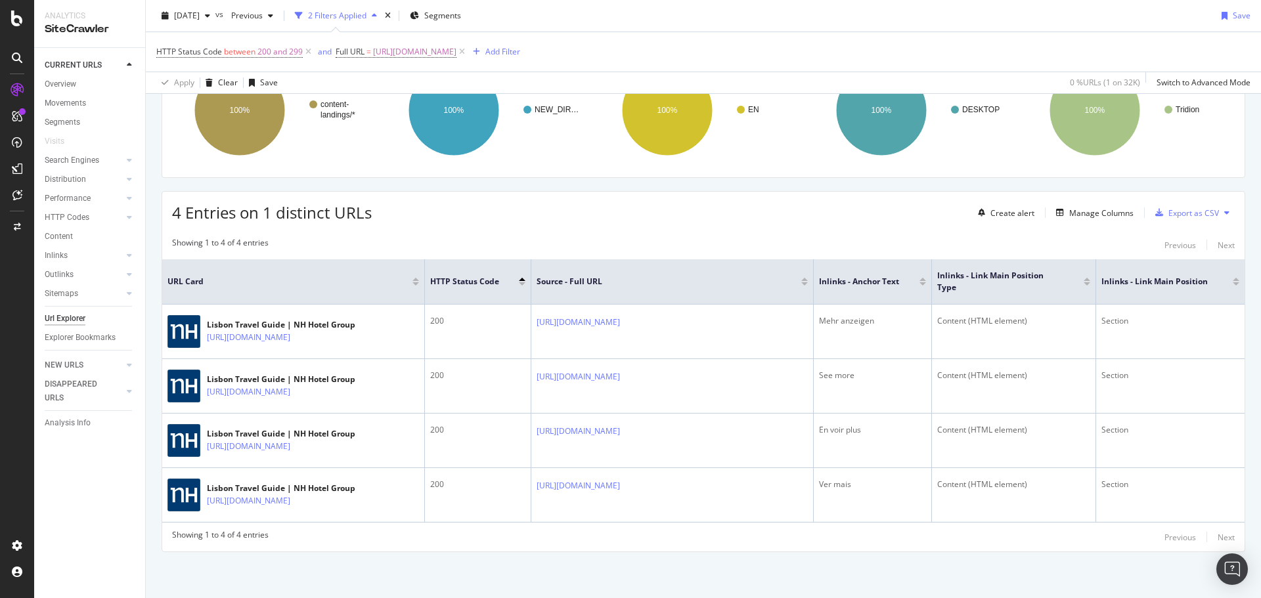
click at [736, 542] on div "Showing 1 to 4 of 4 entries Previous Next" at bounding box center [703, 537] width 1082 height 16
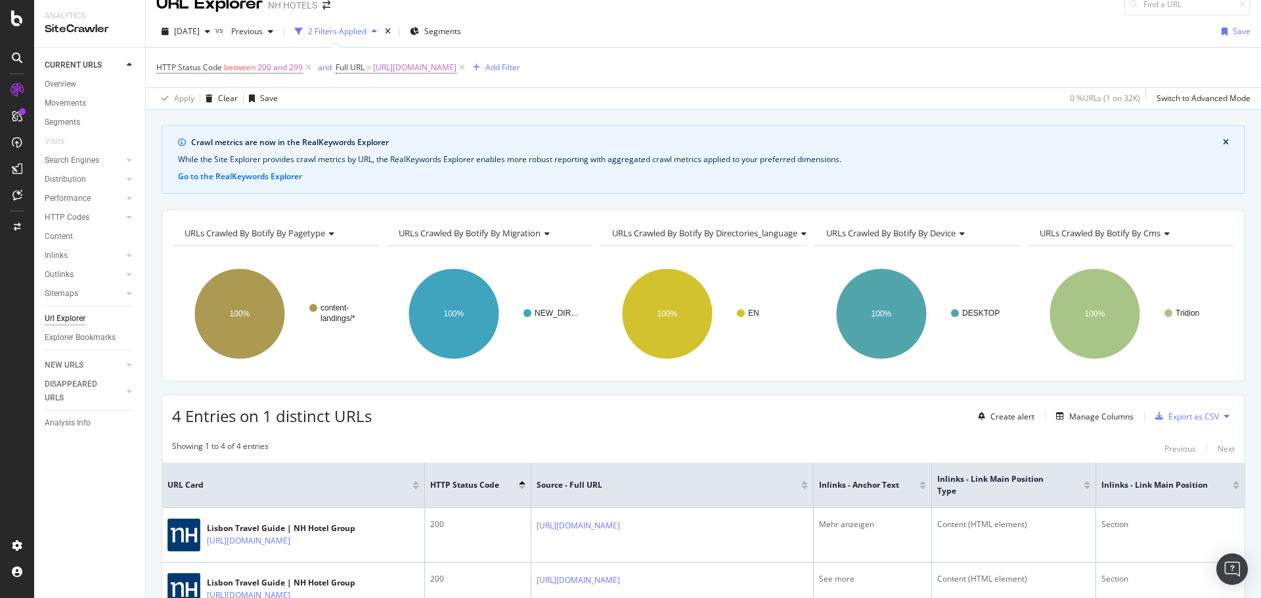
scroll to position [0, 0]
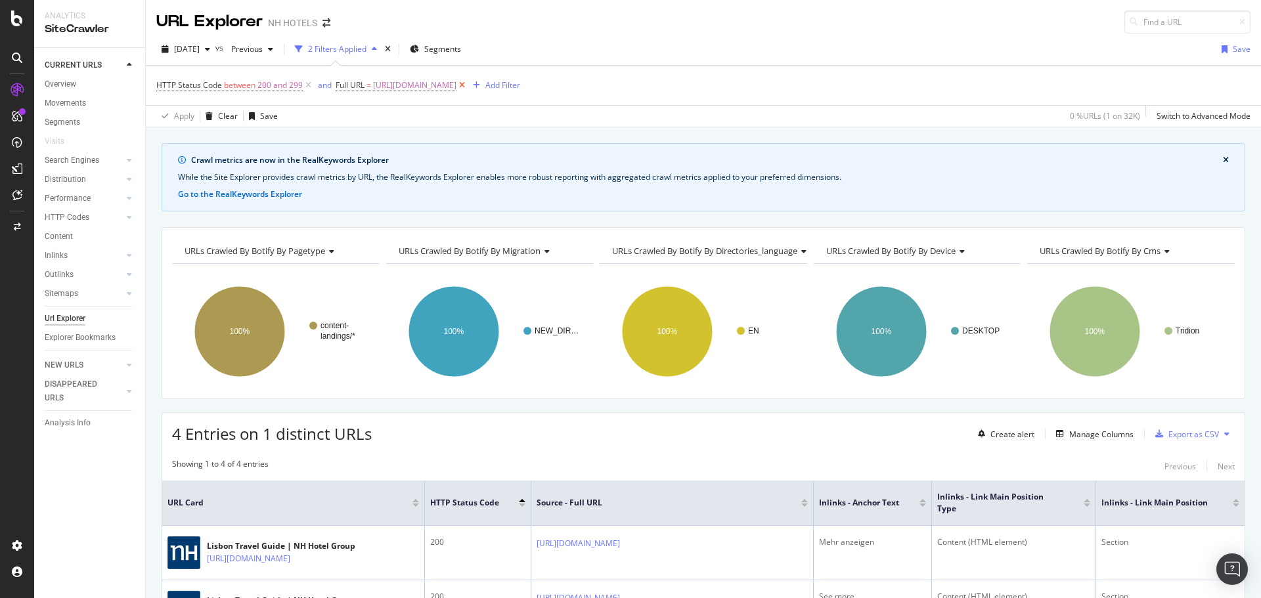
click at [468, 85] on icon at bounding box center [461, 85] width 11 height 13
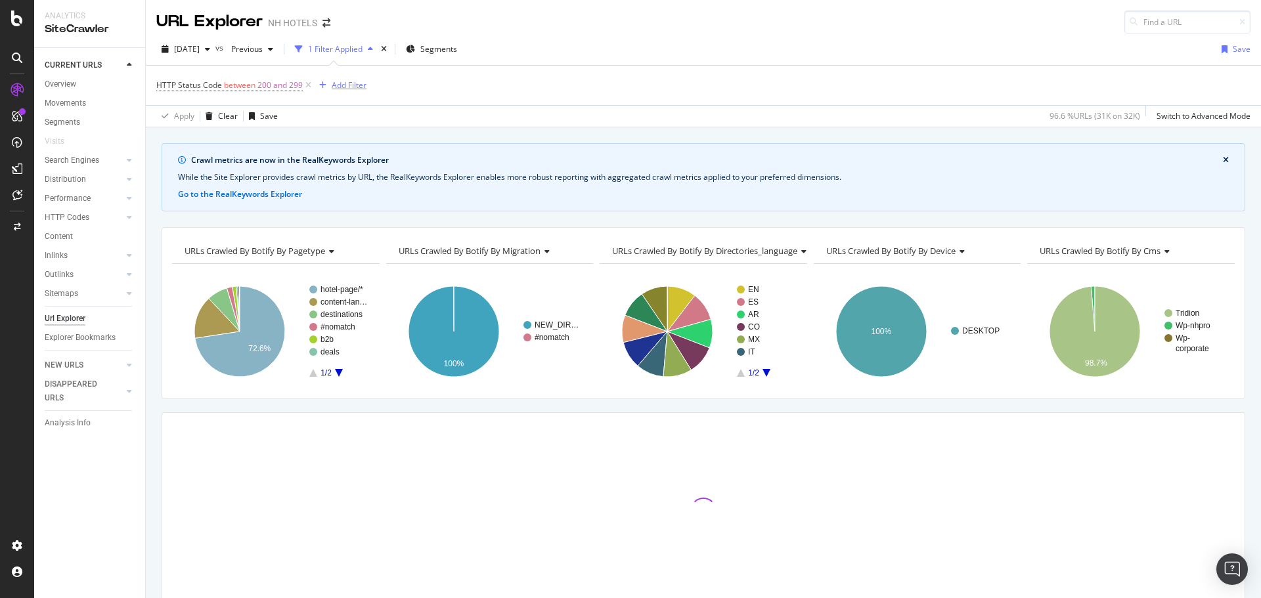
click at [361, 83] on div "Add Filter" at bounding box center [349, 84] width 35 height 11
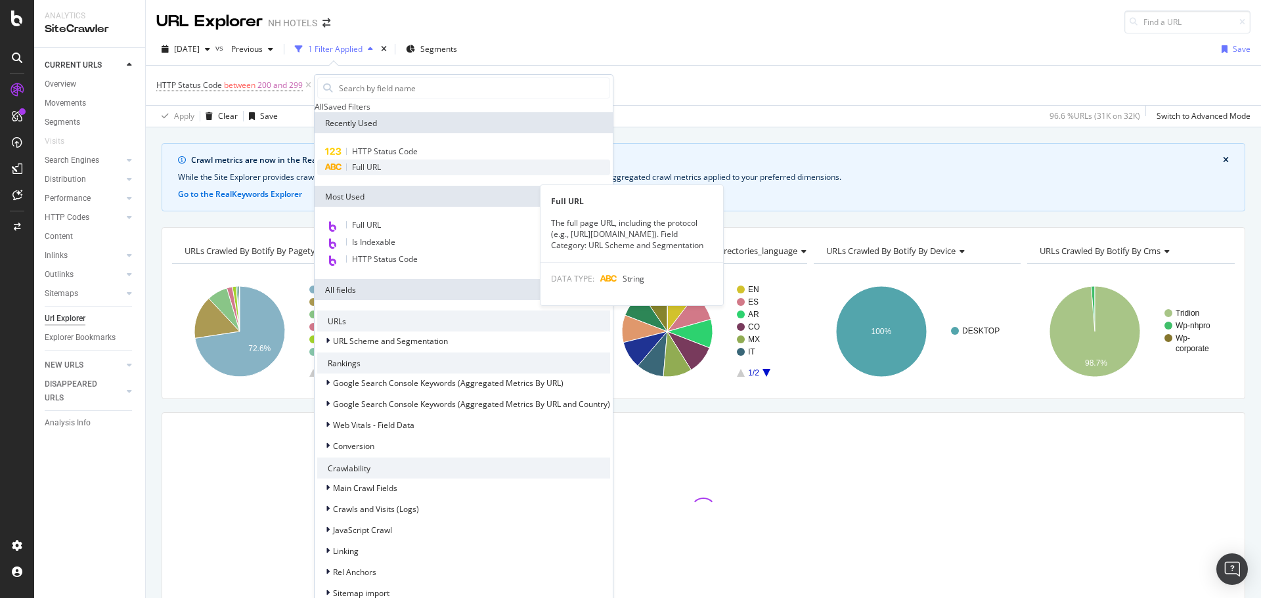
click at [364, 173] on span "Full URL" at bounding box center [366, 167] width 29 height 11
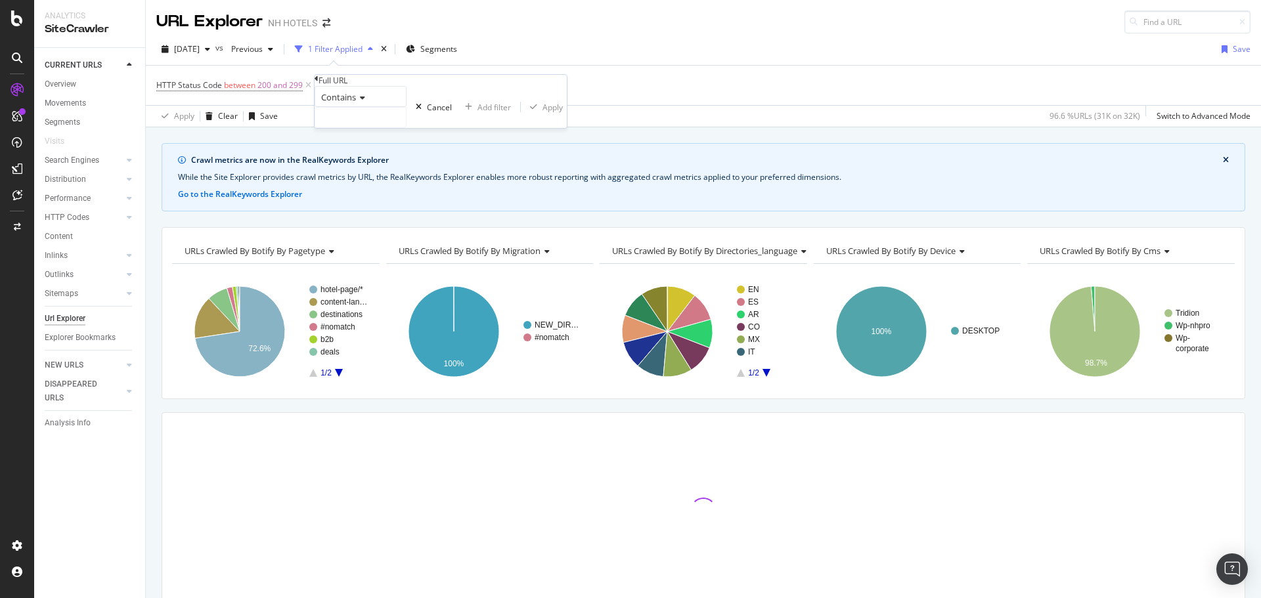
click at [365, 102] on icon at bounding box center [360, 98] width 9 height 8
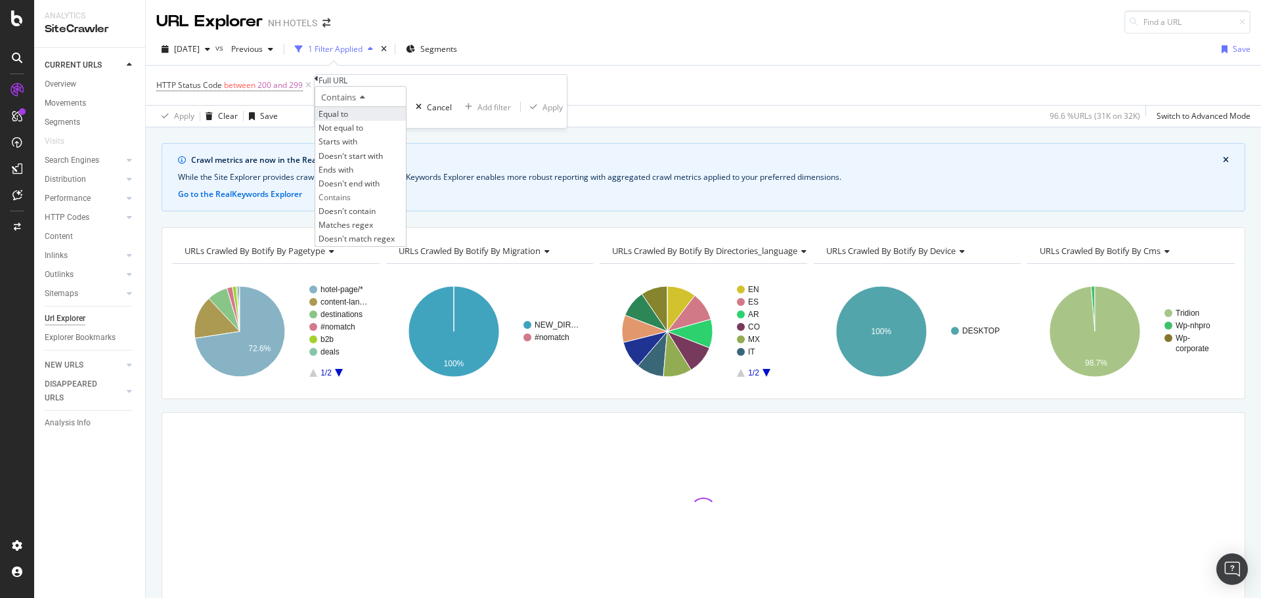
click at [371, 121] on div "Equal to" at bounding box center [360, 114] width 91 height 14
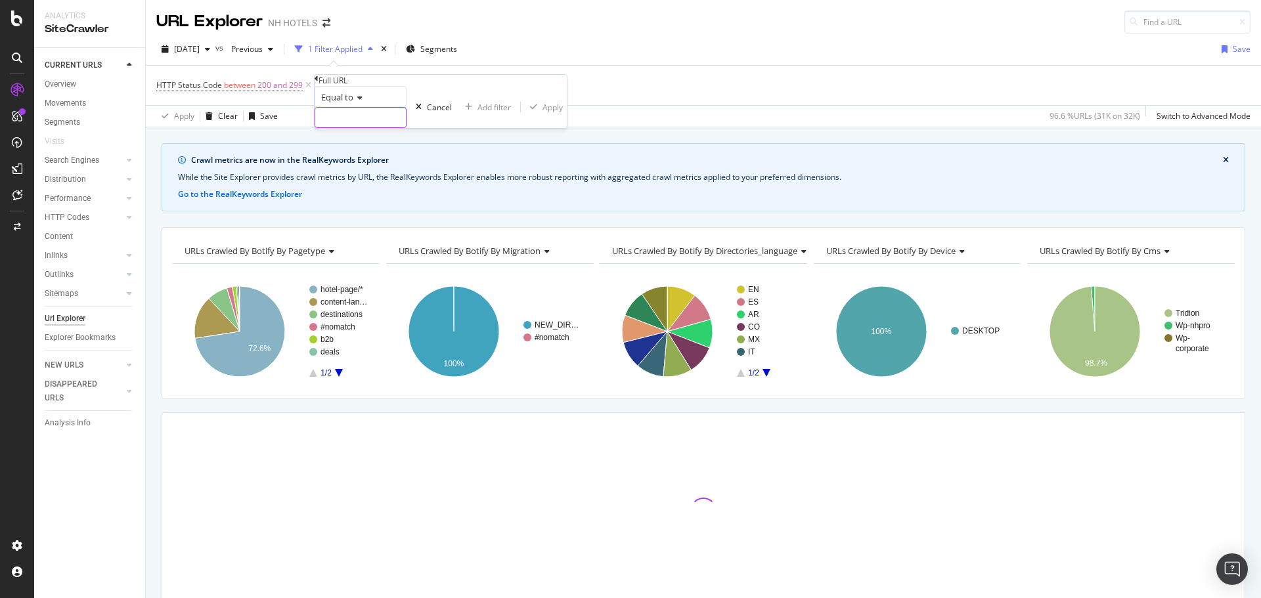
click at [382, 127] on input "text" at bounding box center [360, 118] width 91 height 20
paste input "[URL][DOMAIN_NAME]"
type input "[URL][DOMAIN_NAME]"
click at [562, 113] on div "Apply" at bounding box center [572, 107] width 20 height 11
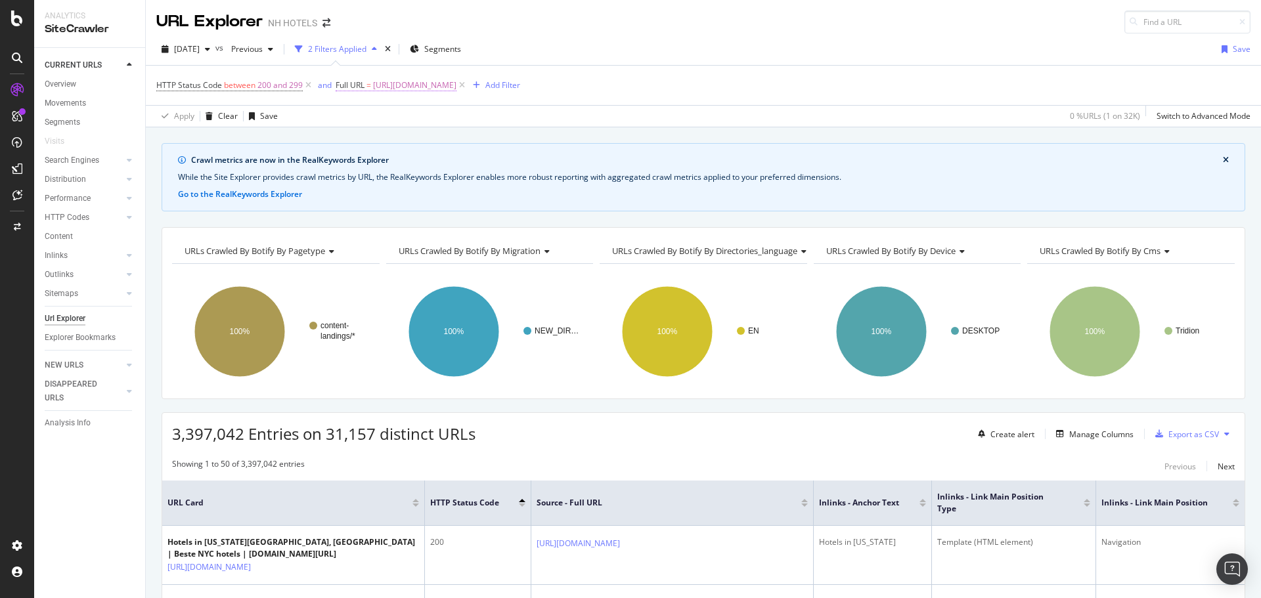
click at [456, 85] on span "[URL][DOMAIN_NAME]" at bounding box center [414, 85] width 83 height 18
click at [562, 112] on button "Apply" at bounding box center [585, 105] width 46 height 12
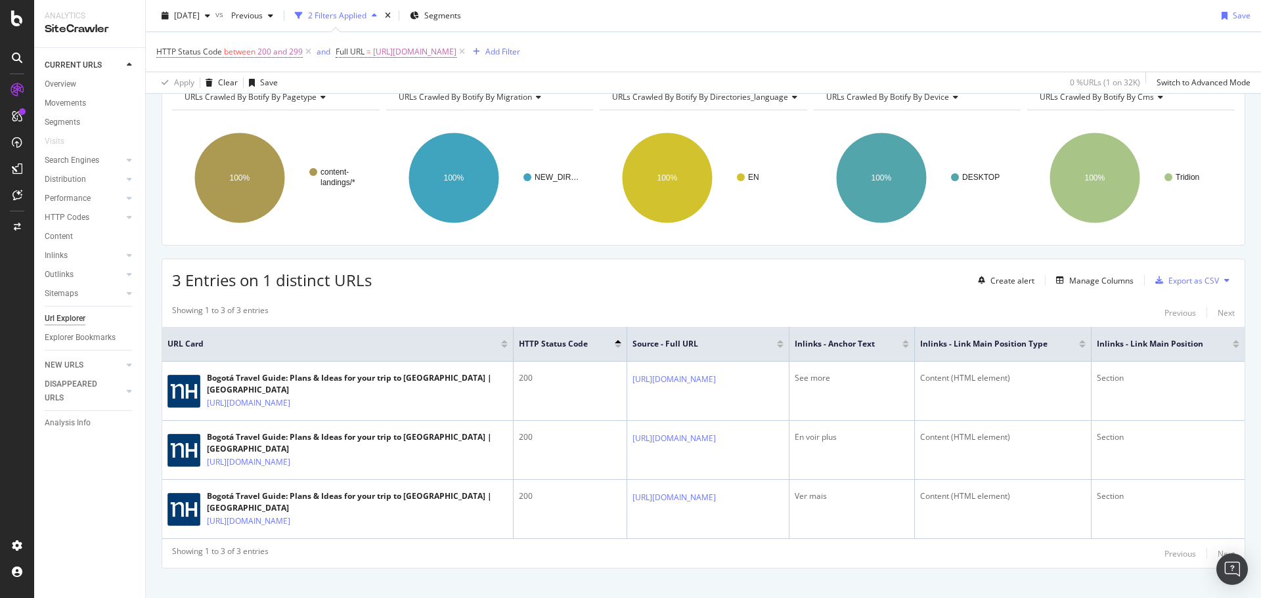
scroll to position [166, 0]
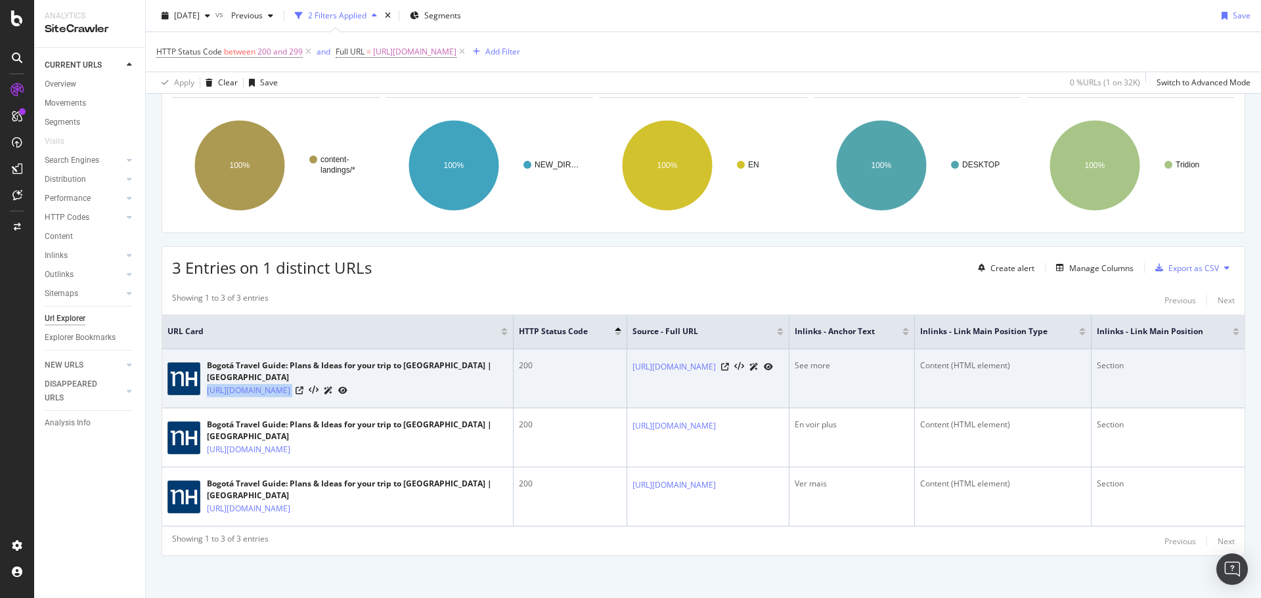
drag, startPoint x: 205, startPoint y: 380, endPoint x: 408, endPoint y: 390, distance: 203.2
click at [408, 390] on div "Bogotá Travel Guide: Plans & Ideas for your trip to [GEOGRAPHIC_DATA] | [GEOGRA…" at bounding box center [337, 378] width 340 height 37
copy div "[URL][DOMAIN_NAME]"
drag, startPoint x: 574, startPoint y: 365, endPoint x: 790, endPoint y: 372, distance: 216.2
click at [789, 372] on td "[URL][DOMAIN_NAME]" at bounding box center [708, 378] width 162 height 59
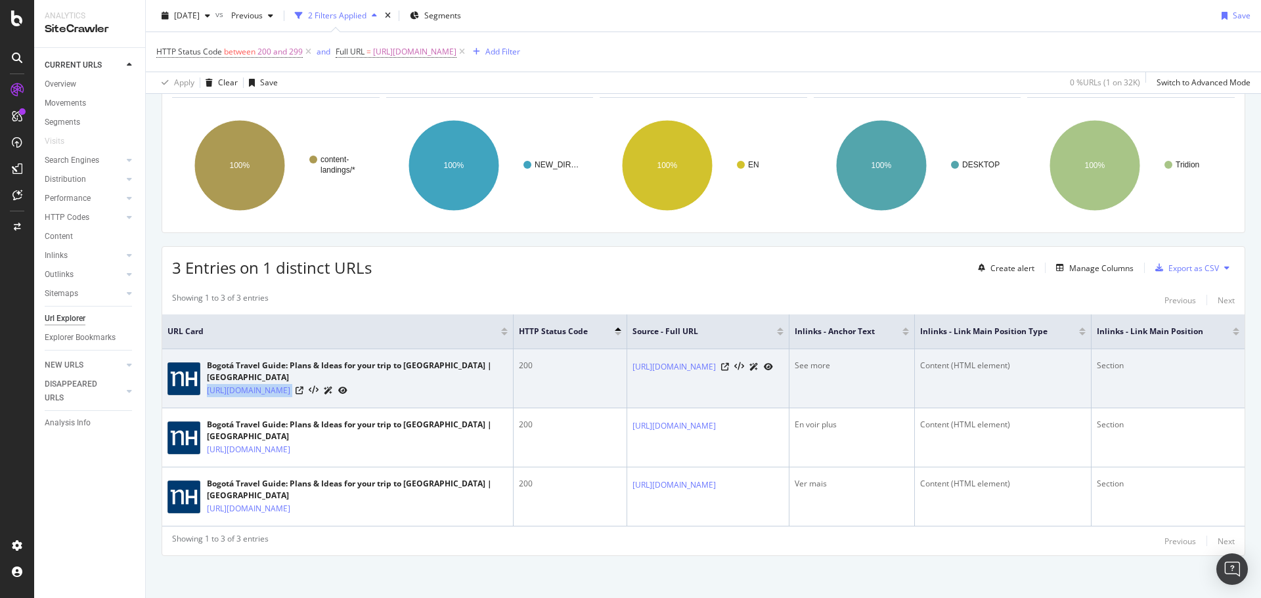
copy link "[URL][DOMAIN_NAME]"
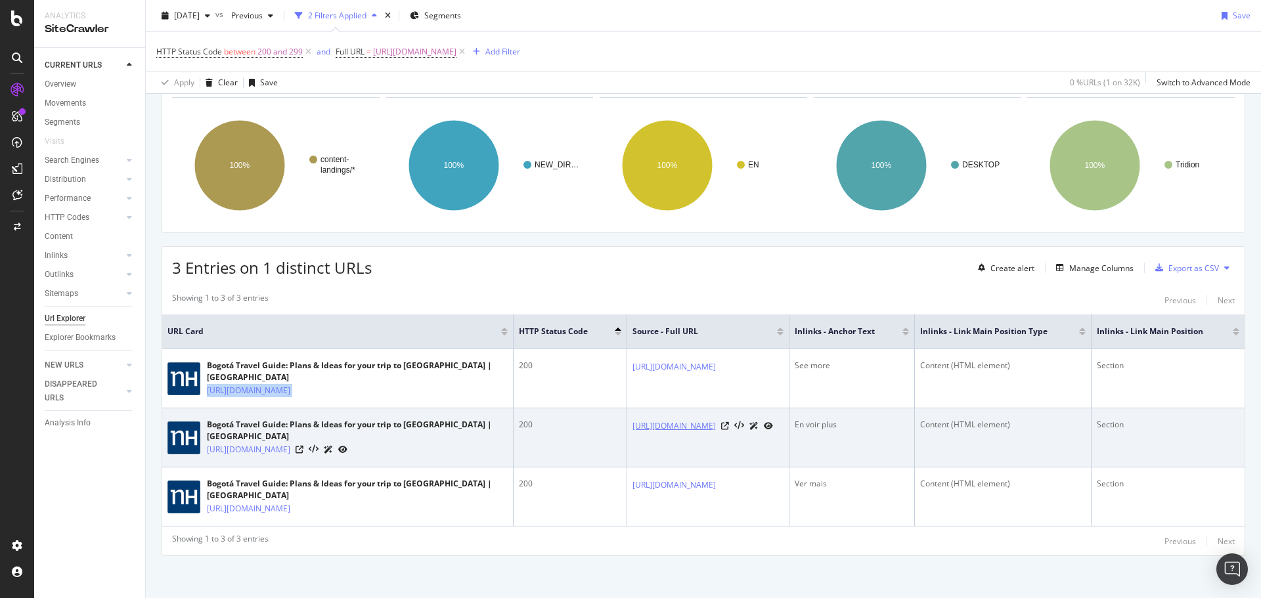
drag, startPoint x: 573, startPoint y: 421, endPoint x: 784, endPoint y: 424, distance: 210.9
click at [784, 424] on td "[URL][DOMAIN_NAME]" at bounding box center [708, 438] width 162 height 59
copy link "[URL][DOMAIN_NAME]"
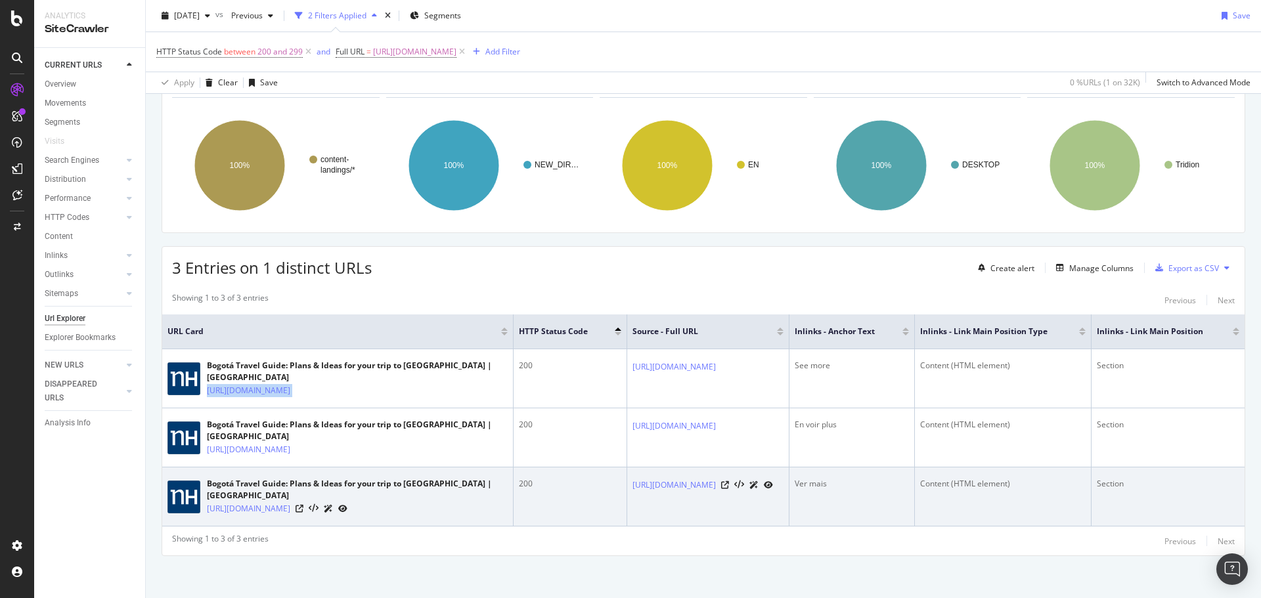
drag, startPoint x: 573, startPoint y: 475, endPoint x: 789, endPoint y: 479, distance: 216.8
click at [789, 479] on td "[URL][DOMAIN_NAME]" at bounding box center [708, 497] width 162 height 59
copy link "[URL][DOMAIN_NAME]"
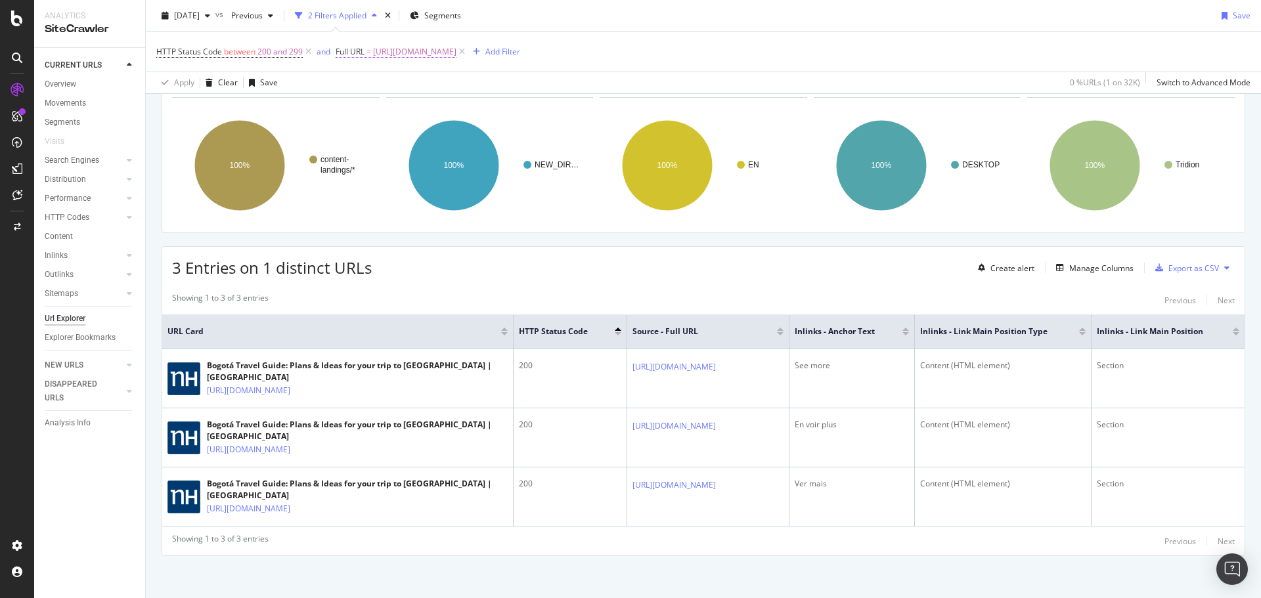
click at [456, 51] on span "[URL][DOMAIN_NAME]" at bounding box center [414, 52] width 83 height 18
click at [479, 108] on icon at bounding box center [480, 106] width 7 height 9
click at [439, 112] on input "text" at bounding box center [418, 106] width 143 height 21
paste input "[URL][DOMAIN_NAME]"
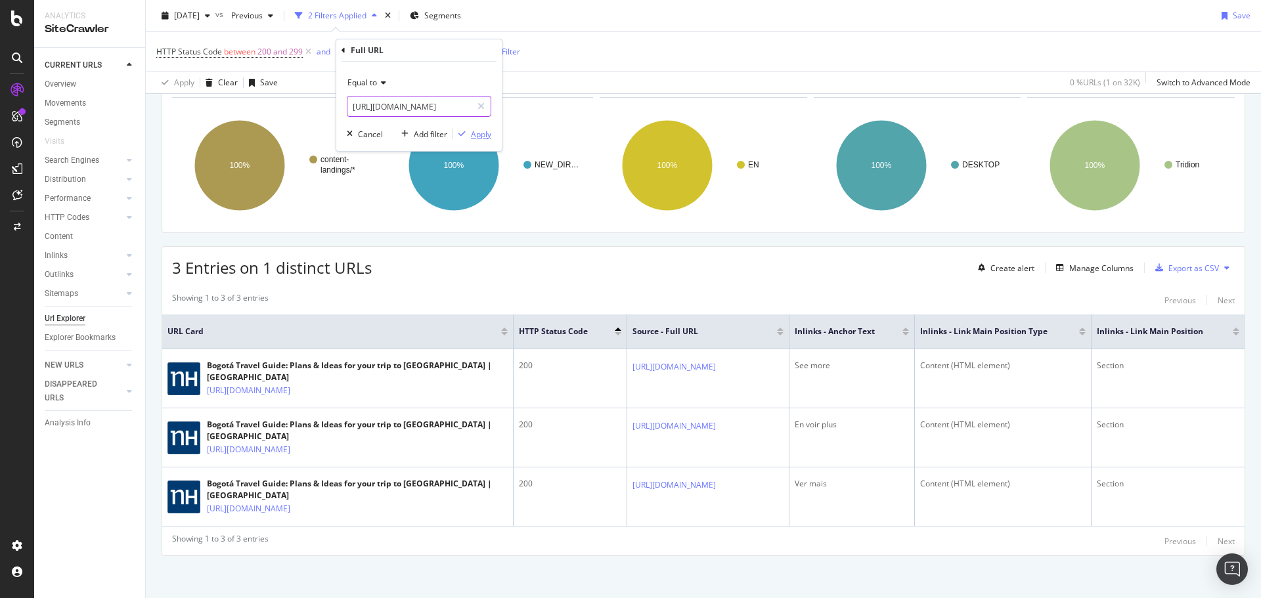
type input "[URL][DOMAIN_NAME]"
click at [478, 139] on div "Apply" at bounding box center [481, 134] width 20 height 11
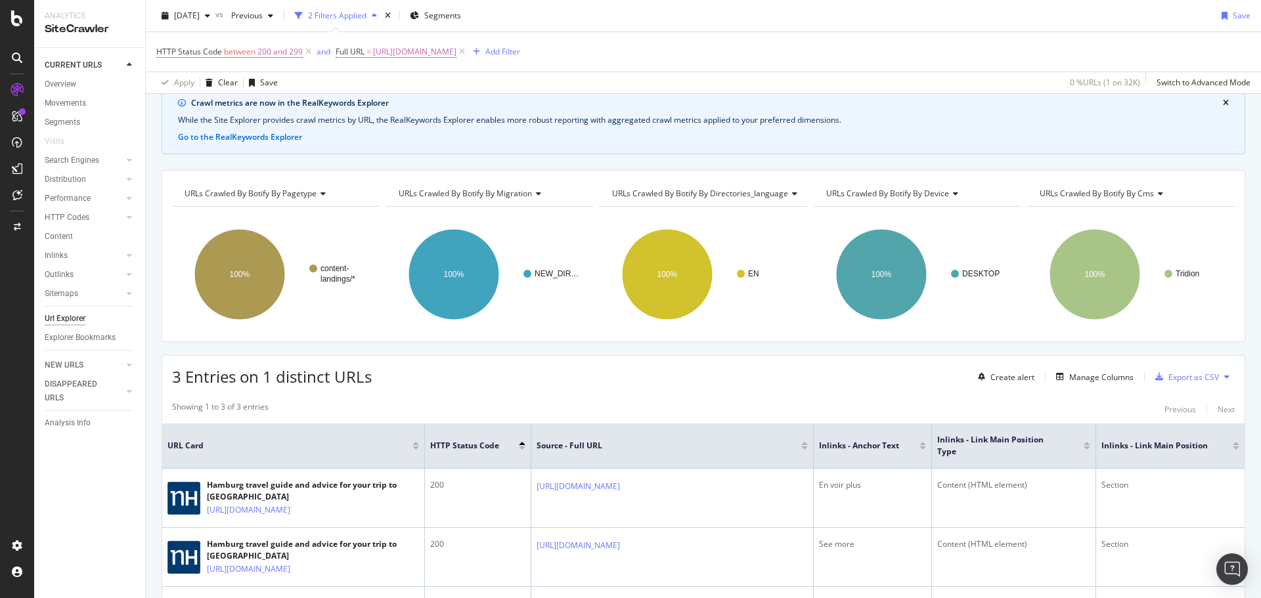
scroll to position [166, 0]
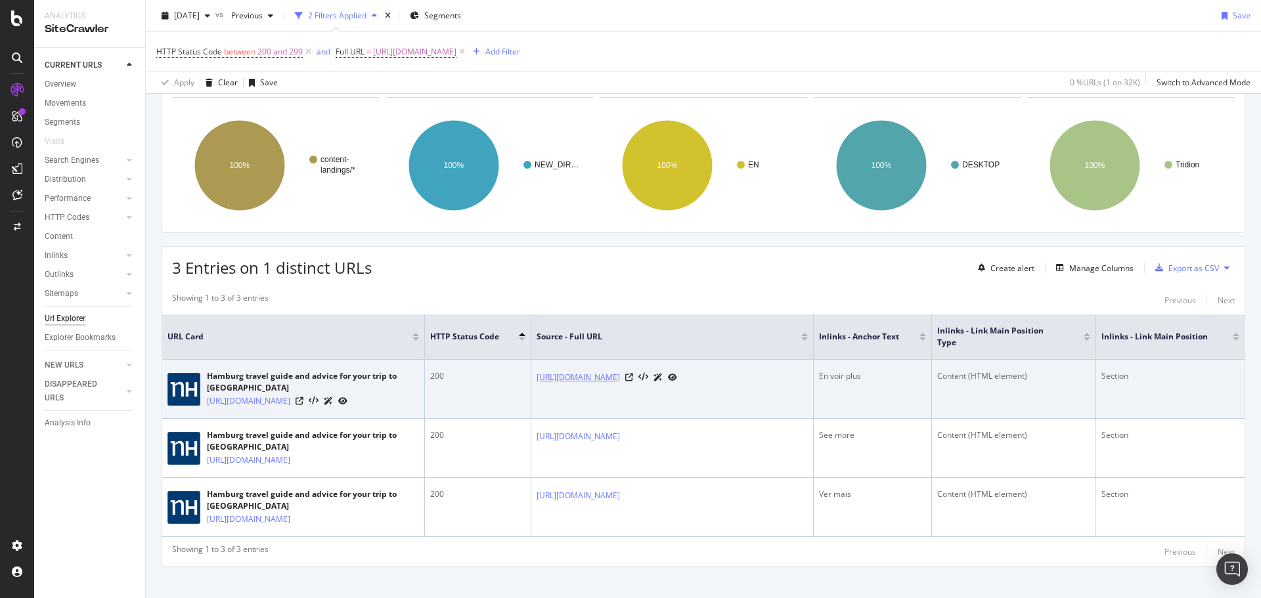
drag, startPoint x: 534, startPoint y: 375, endPoint x: 745, endPoint y: 382, distance: 211.6
click at [747, 382] on td "[URL][DOMAIN_NAME]" at bounding box center [672, 389] width 282 height 59
copy link "[URL][DOMAIN_NAME]"
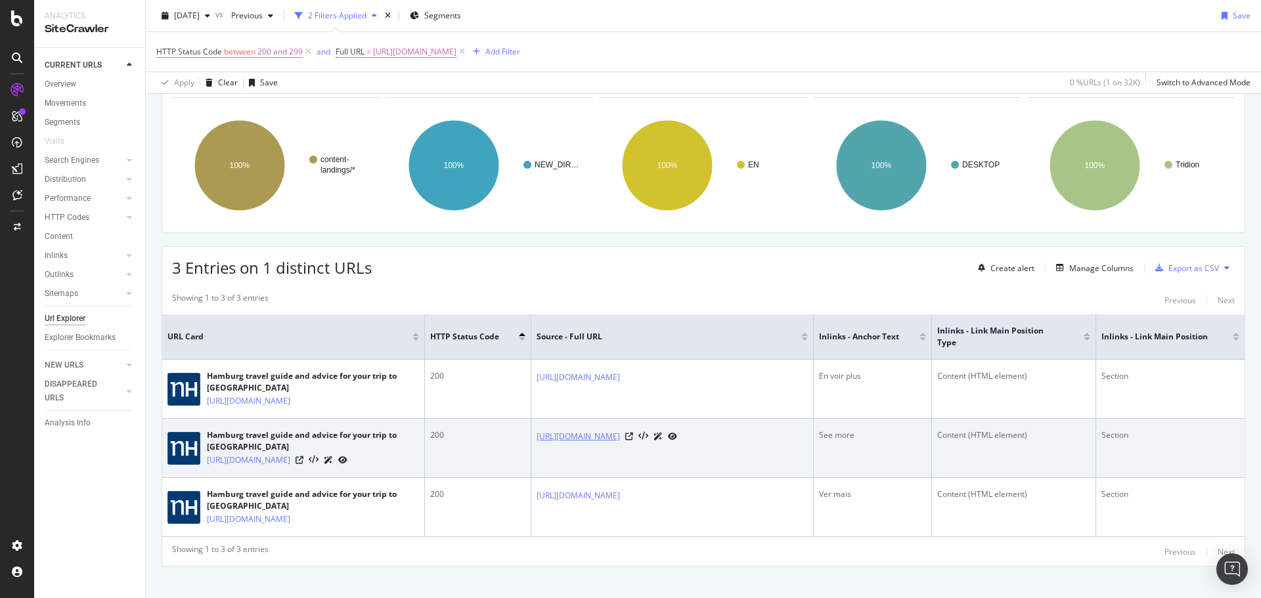
drag, startPoint x: 535, startPoint y: 449, endPoint x: 750, endPoint y: 451, distance: 214.8
click at [750, 451] on td "[URL][DOMAIN_NAME]" at bounding box center [672, 448] width 282 height 59
copy link "[URL][DOMAIN_NAME]"
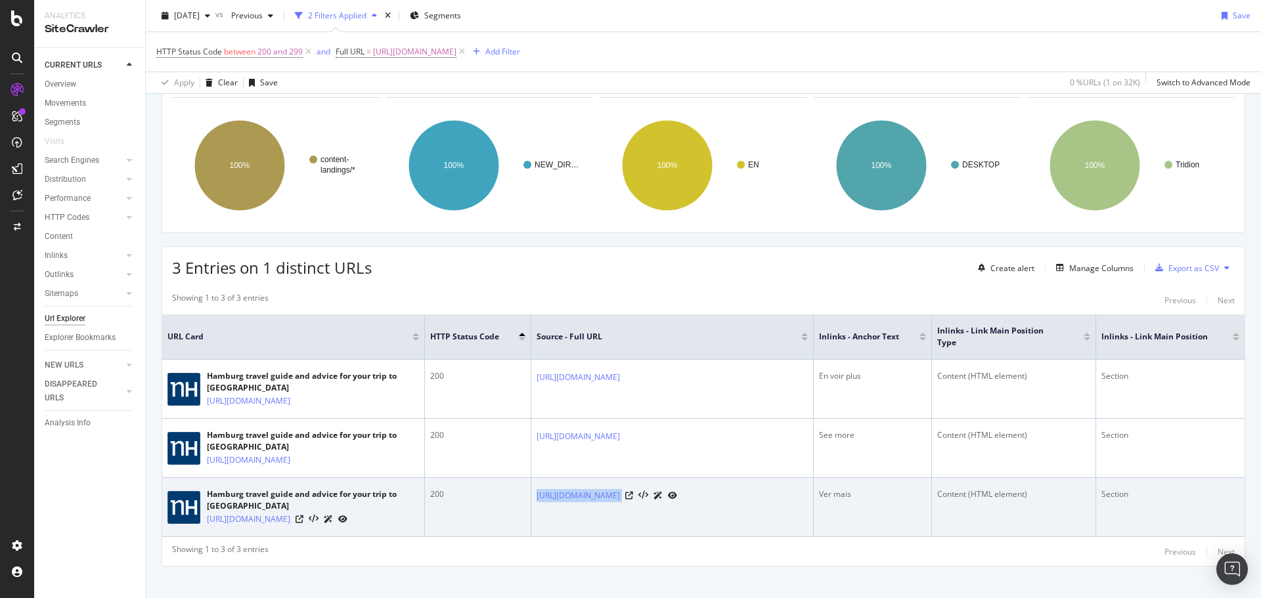
drag, startPoint x: 533, startPoint y: 520, endPoint x: 755, endPoint y: 529, distance: 222.2
click at [755, 529] on td "[URL][DOMAIN_NAME]" at bounding box center [672, 507] width 282 height 59
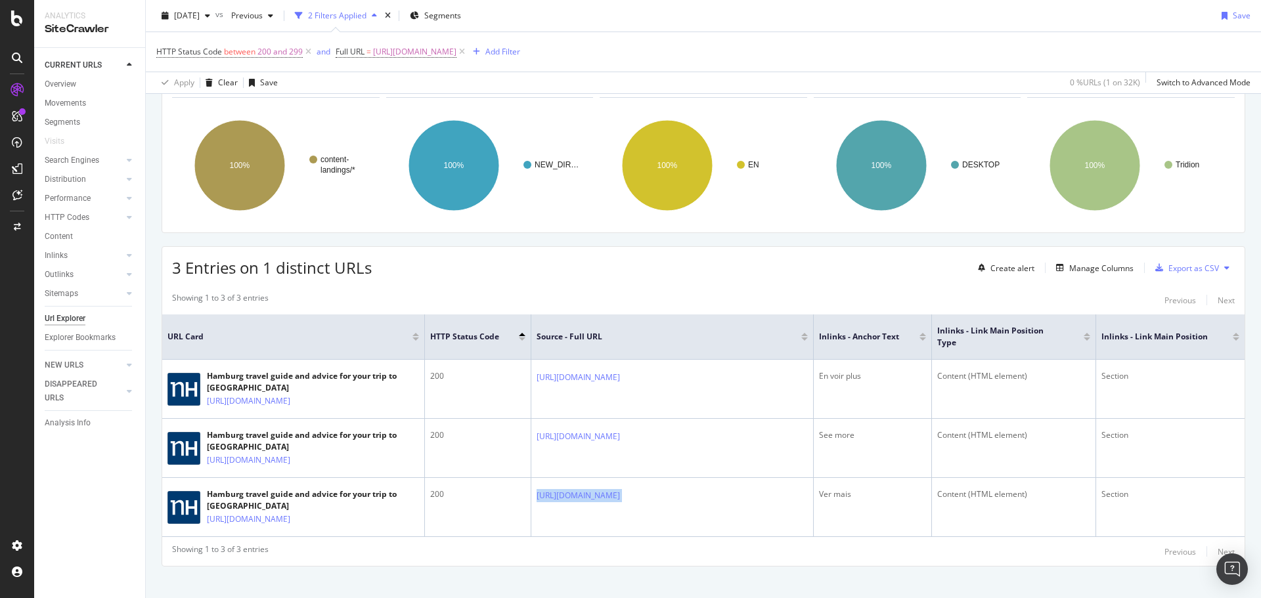
copy div "[URL][DOMAIN_NAME]"
click at [456, 47] on span "[URL][DOMAIN_NAME]" at bounding box center [414, 52] width 83 height 18
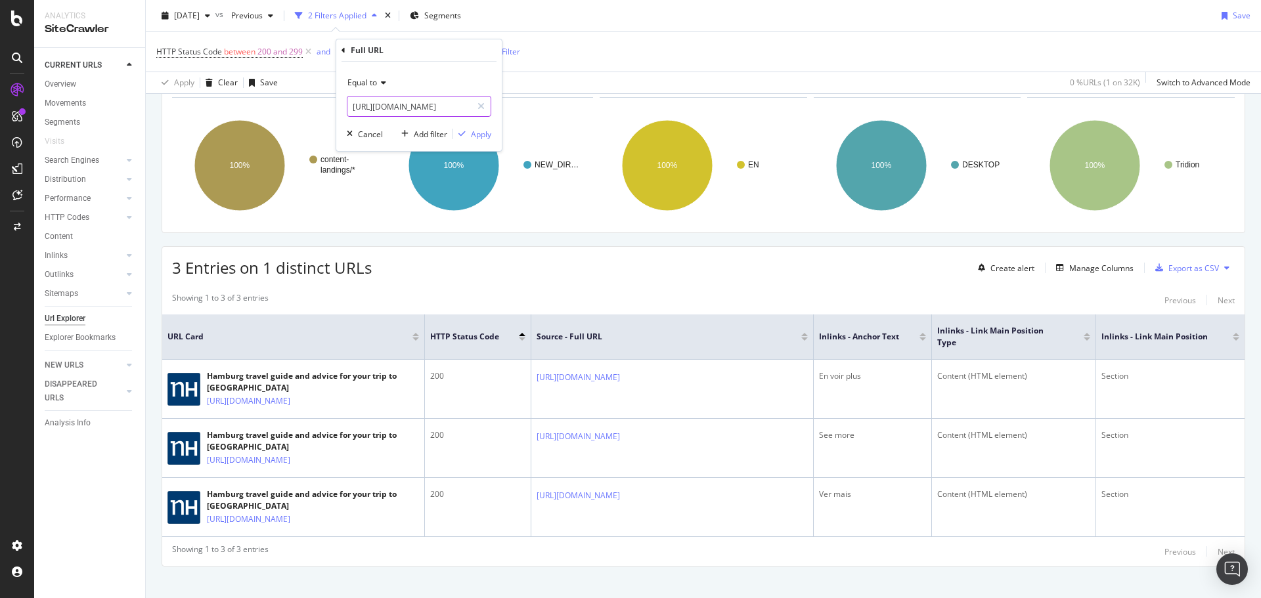
drag, startPoint x: 478, startPoint y: 107, endPoint x: 424, endPoint y: 109, distance: 54.5
click at [478, 108] on icon at bounding box center [480, 106] width 7 height 9
click at [424, 109] on input "text" at bounding box center [409, 106] width 124 height 21
paste input "[URL][DOMAIN_NAME]"
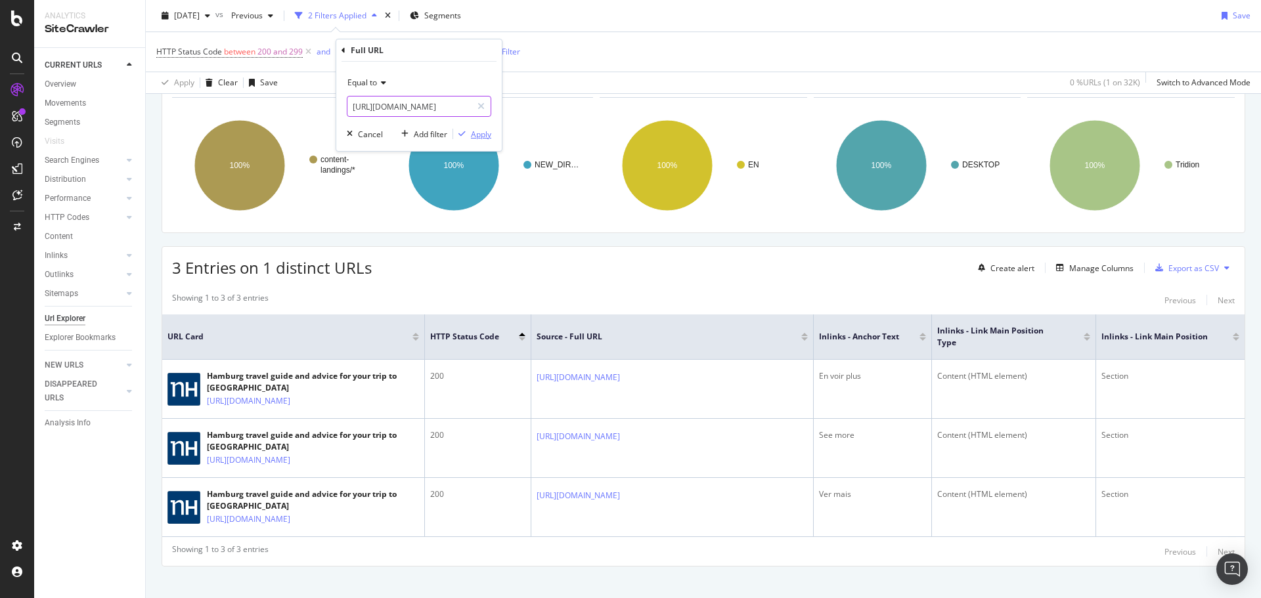
type input "[URL][DOMAIN_NAME]"
click at [481, 139] on div "Apply" at bounding box center [481, 134] width 20 height 11
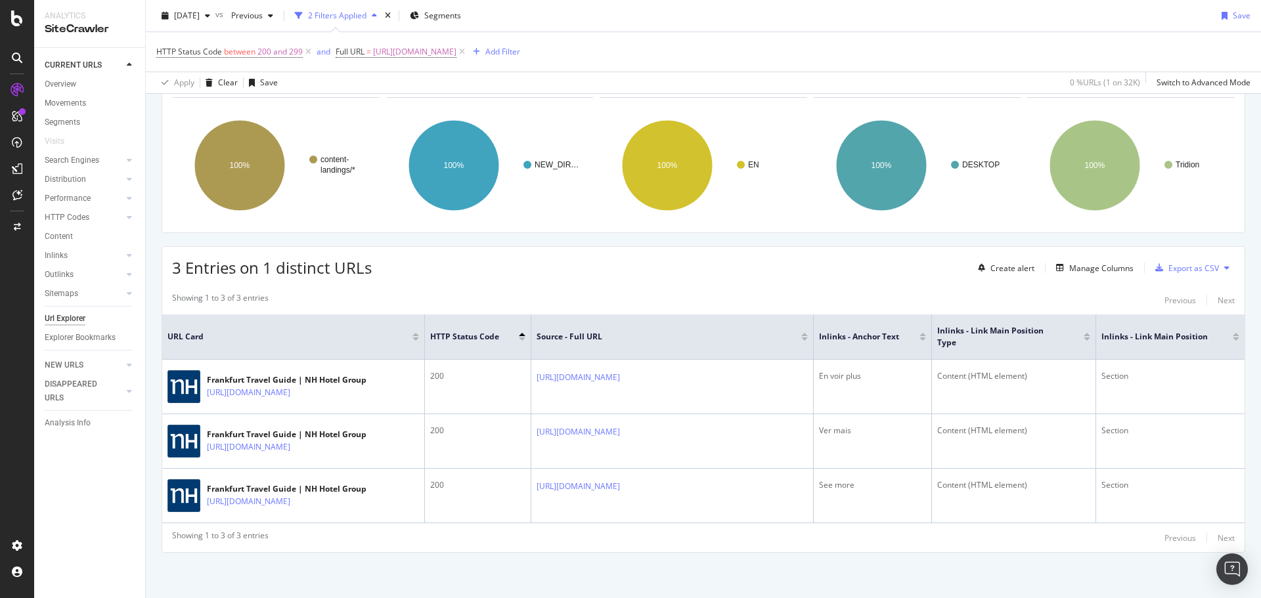
scroll to position [192, 0]
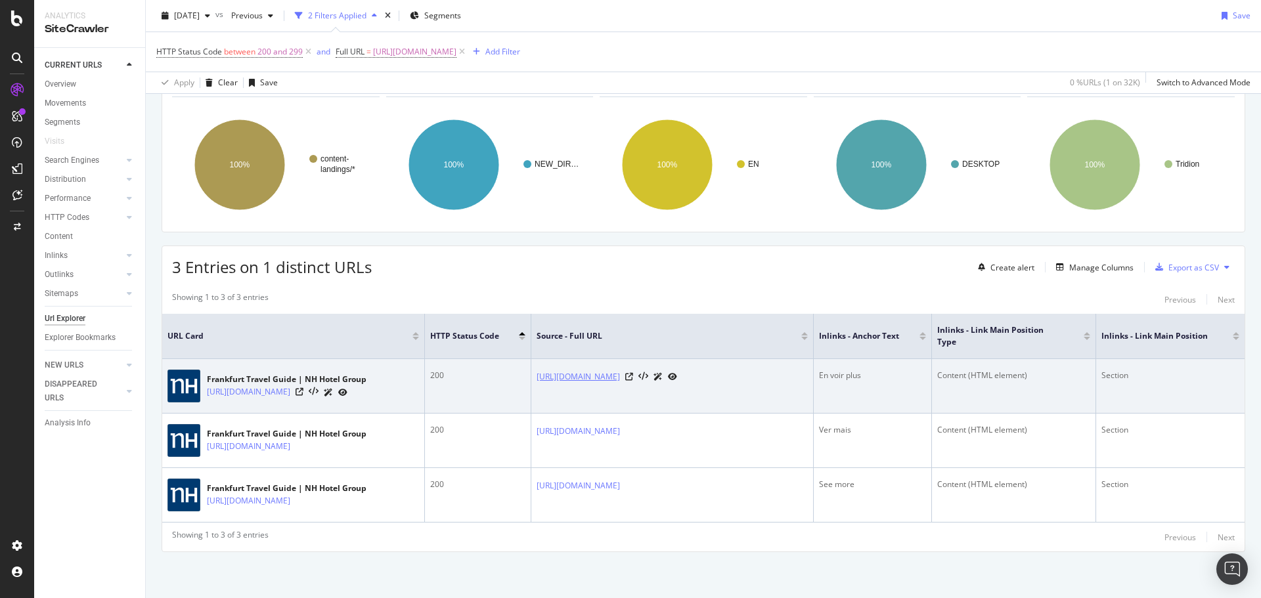
drag, startPoint x: 535, startPoint y: 353, endPoint x: 746, endPoint y: 350, distance: 210.8
click at [746, 359] on td "[URL][DOMAIN_NAME]" at bounding box center [672, 386] width 282 height 55
copy link "[URL][DOMAIN_NAME]"
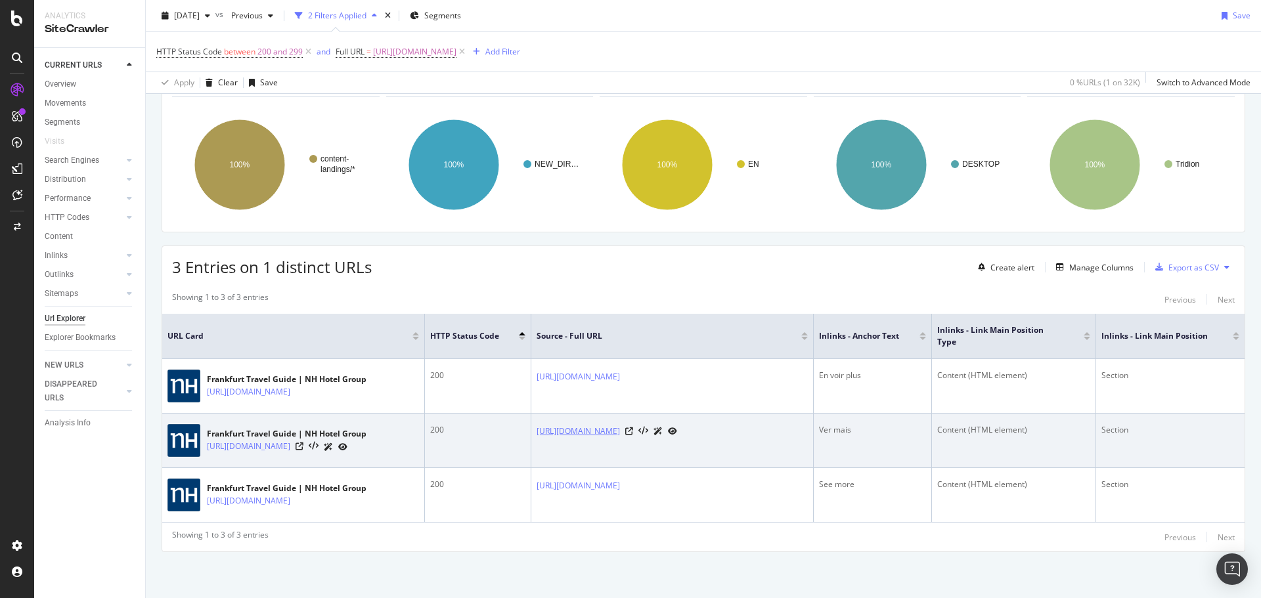
drag, startPoint x: 533, startPoint y: 409, endPoint x: 751, endPoint y: 410, distance: 217.4
click at [751, 414] on td "[URL][DOMAIN_NAME]" at bounding box center [672, 441] width 282 height 55
copy link "[URL][DOMAIN_NAME]"
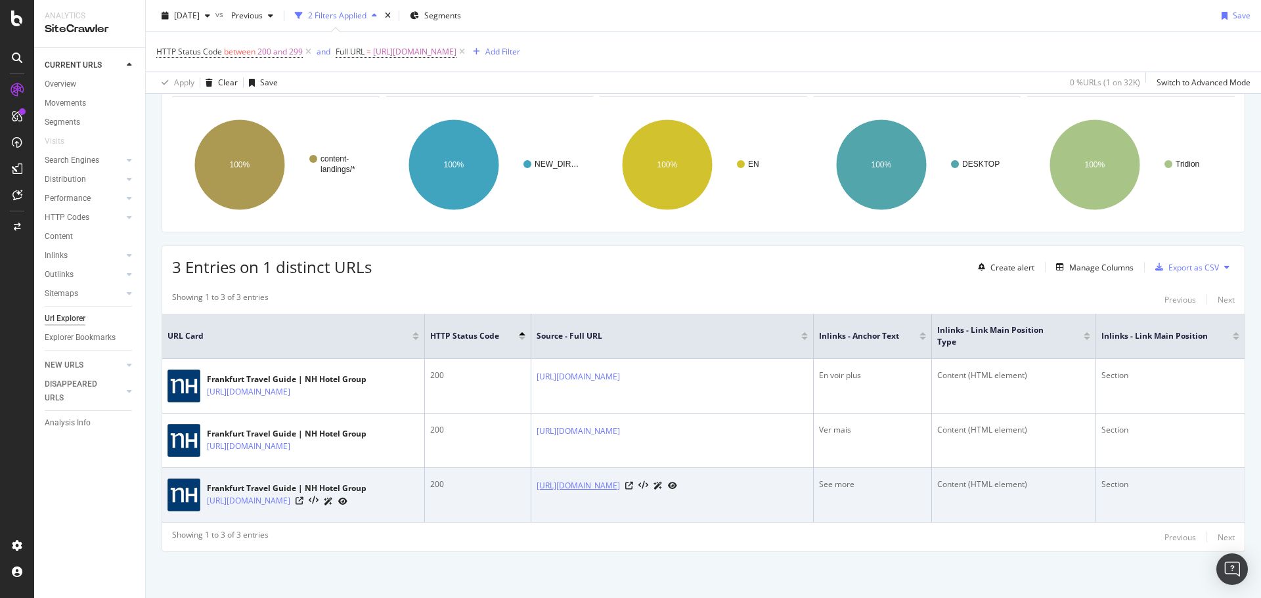
drag, startPoint x: 533, startPoint y: 472, endPoint x: 750, endPoint y: 472, distance: 216.7
click at [750, 472] on td "[URL][DOMAIN_NAME]" at bounding box center [672, 495] width 282 height 55
copy link "[URL][DOMAIN_NAME]"
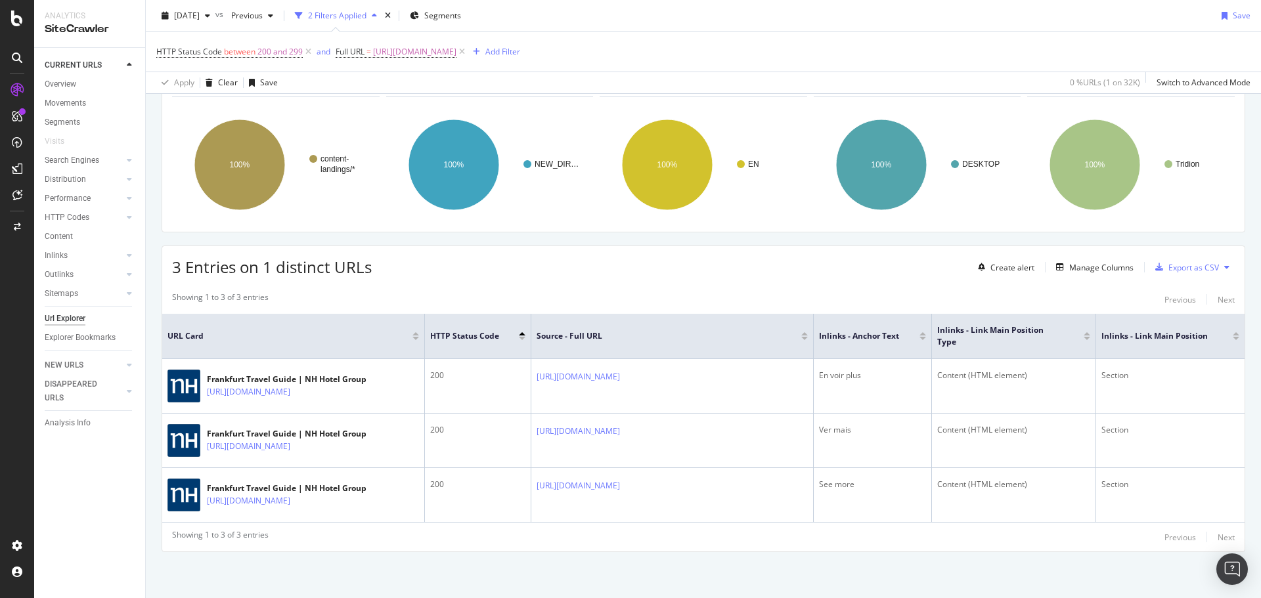
click at [610, 539] on div "Showing 1 to 3 of 3 entries Previous Next" at bounding box center [703, 537] width 1082 height 16
click at [456, 48] on span "[URL][DOMAIN_NAME]" at bounding box center [414, 52] width 83 height 18
click at [481, 107] on icon at bounding box center [480, 106] width 7 height 9
click at [473, 107] on input "text" at bounding box center [418, 106] width 143 height 21
paste input "[URL][DOMAIN_NAME]"
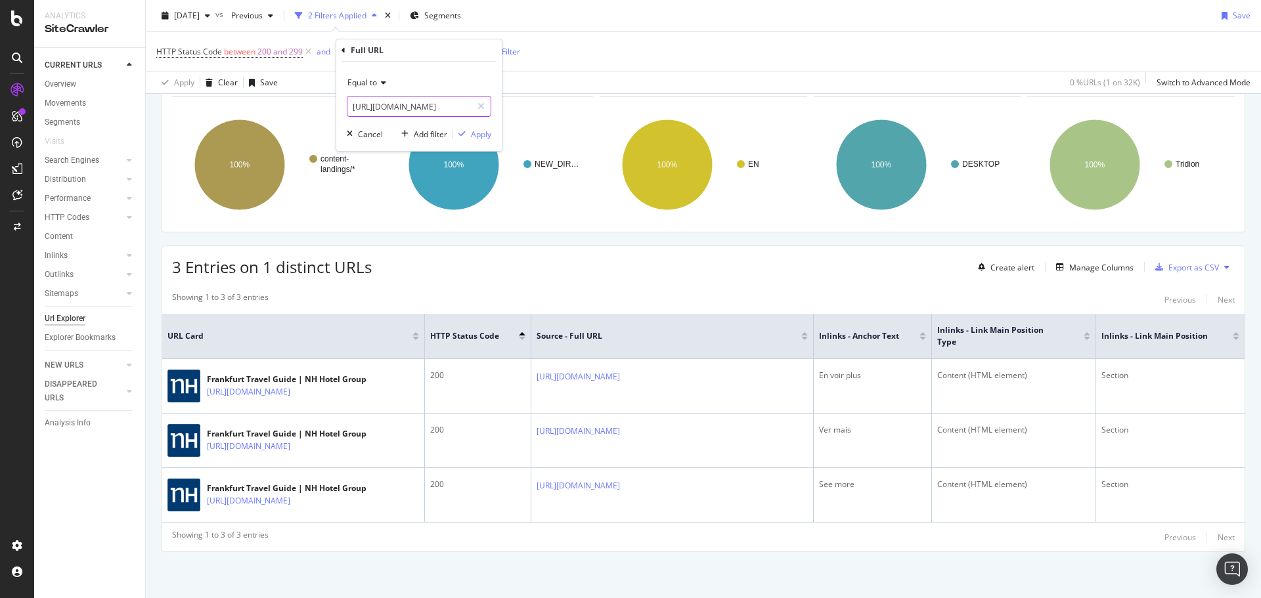
scroll to position [0, 83]
type input "[URL][DOMAIN_NAME]"
click at [485, 139] on div "Apply" at bounding box center [481, 134] width 20 height 11
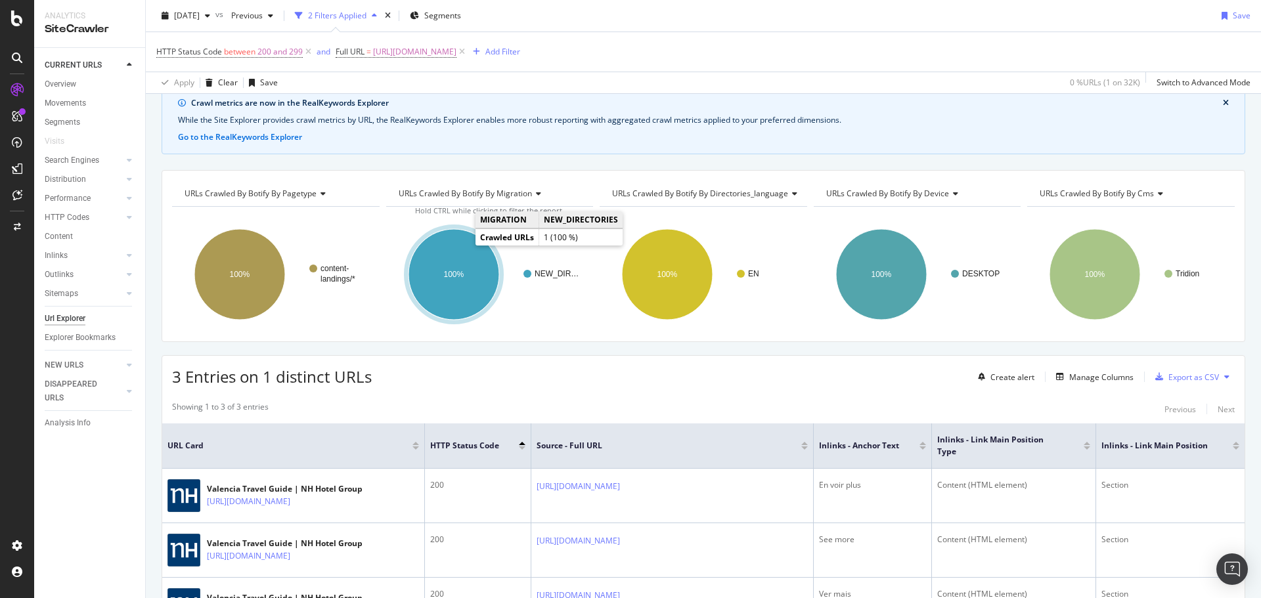
scroll to position [192, 0]
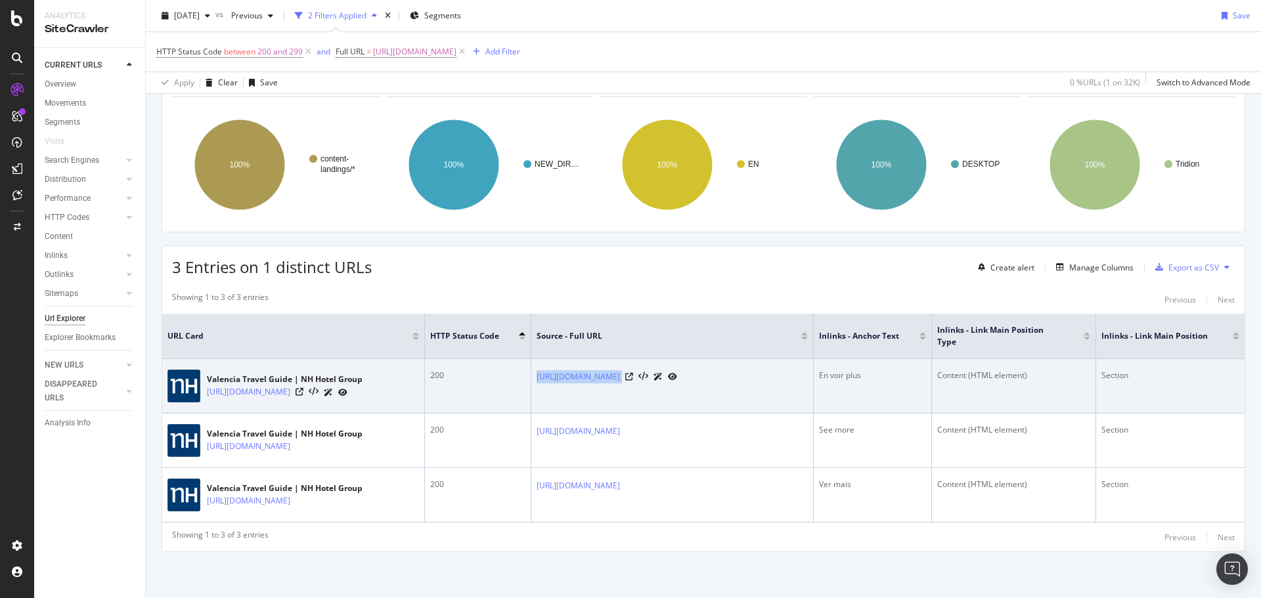
drag, startPoint x: 533, startPoint y: 351, endPoint x: 751, endPoint y: 353, distance: 217.4
click at [751, 359] on td "[URL][DOMAIN_NAME]" at bounding box center [672, 386] width 282 height 55
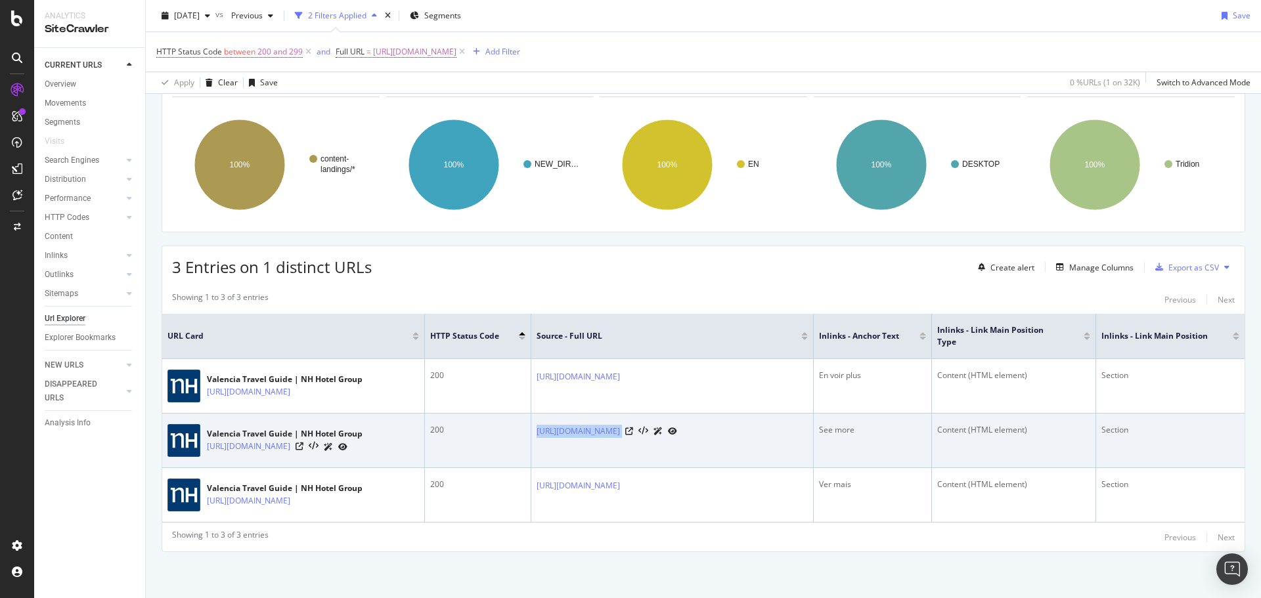
drag, startPoint x: 535, startPoint y: 410, endPoint x: 753, endPoint y: 407, distance: 218.7
click at [753, 414] on td "[URL][DOMAIN_NAME]" at bounding box center [672, 441] width 282 height 55
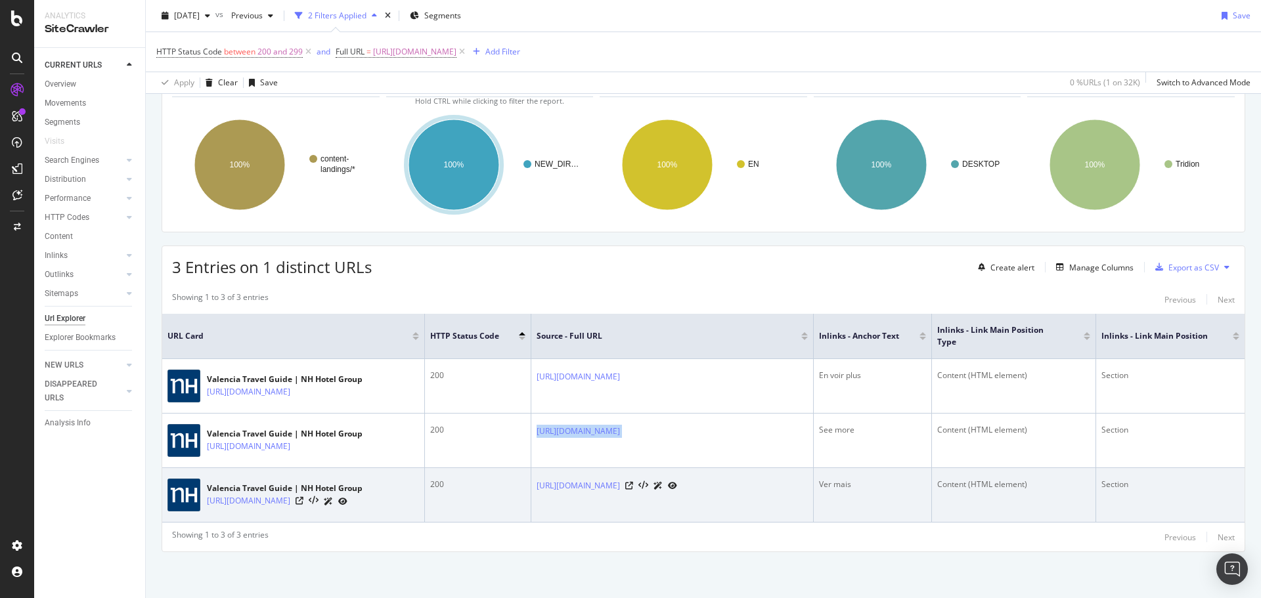
drag, startPoint x: 536, startPoint y: 470, endPoint x: 751, endPoint y: 460, distance: 215.0
click at [751, 468] on td "[URL][DOMAIN_NAME]" at bounding box center [672, 495] width 282 height 55
